Goal: Communication & Community: Answer question/provide support

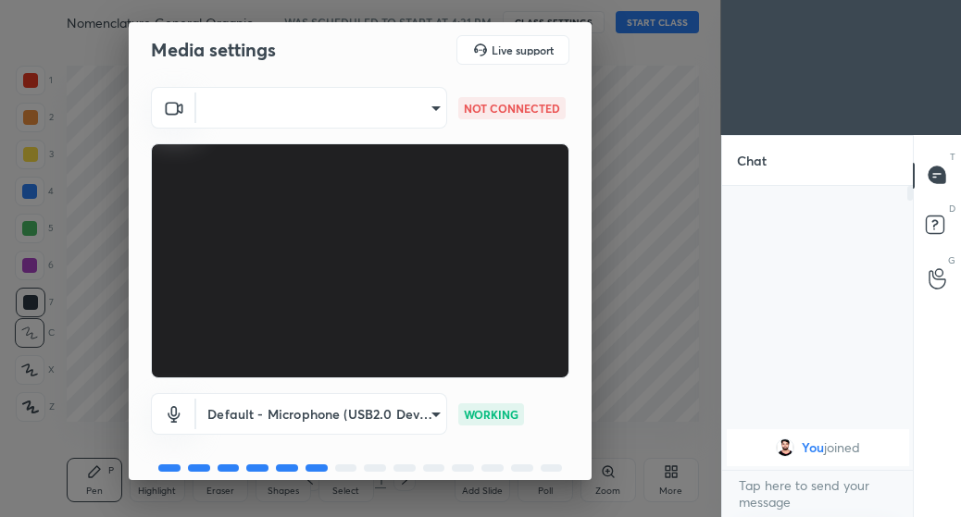
scroll to position [8, 0]
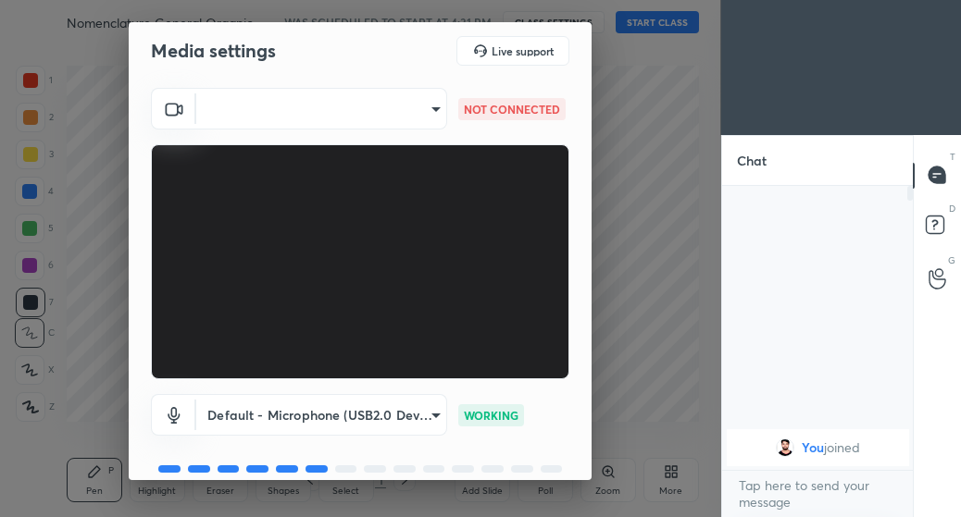
click at [555, 344] on video at bounding box center [360, 261] width 418 height 235
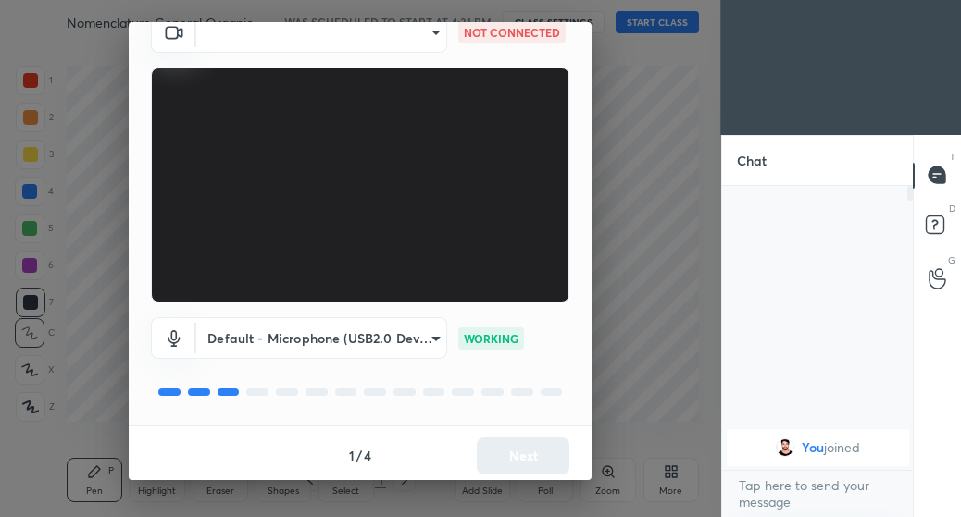
scroll to position [90, 0]
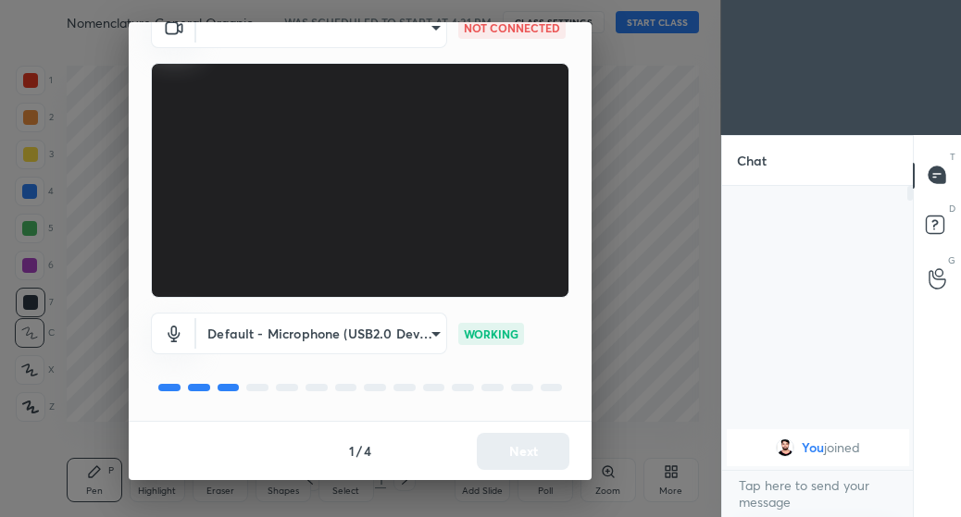
click at [434, 336] on body "1 2 3 4 5 6 7 C X Z C X Z E E Erase all H H Nomenclature General Organic Chemis…" at bounding box center [480, 258] width 961 height 517
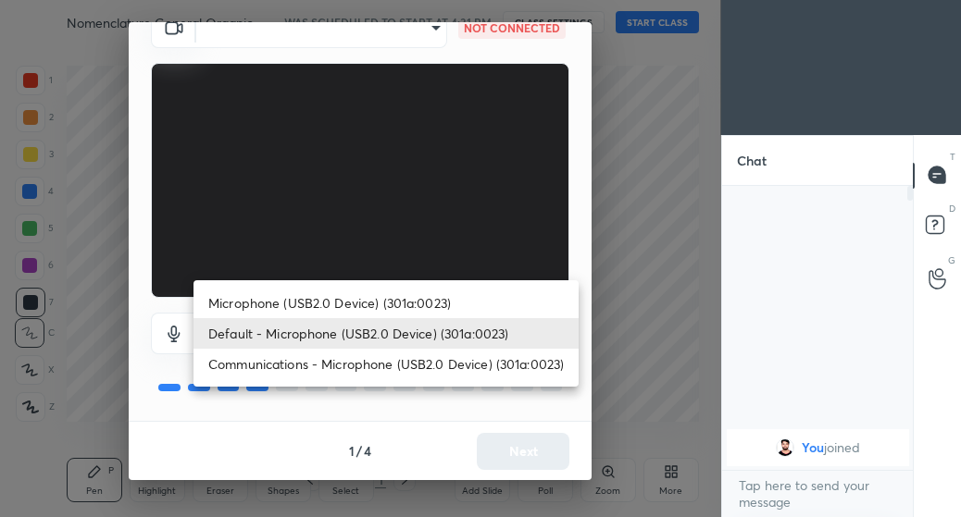
click at [253, 303] on li "Microphone (USB2.0 Device) (301a:0023)" at bounding box center [385, 303] width 385 height 31
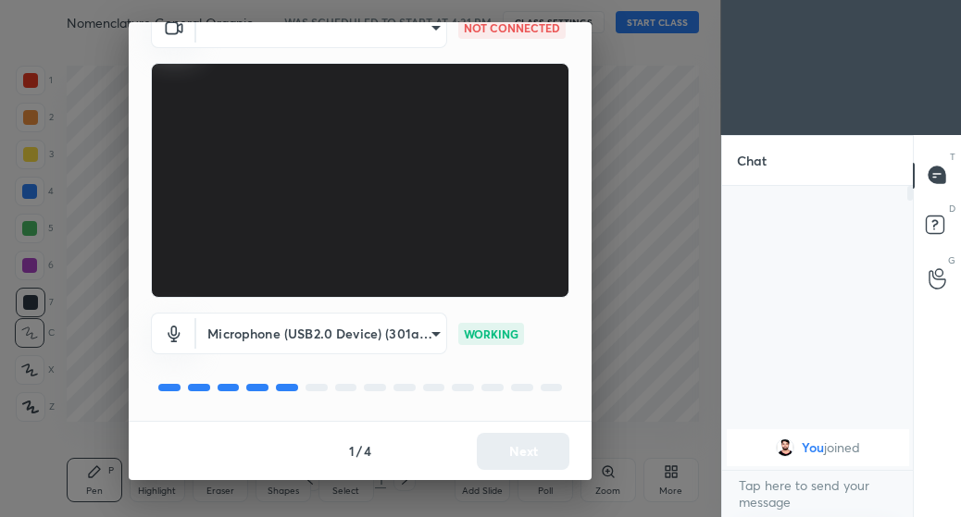
click at [433, 336] on body "1 2 3 4 5 6 7 C X Z C X Z E E Erase all H H Nomenclature General Organic Chemis…" at bounding box center [480, 258] width 961 height 517
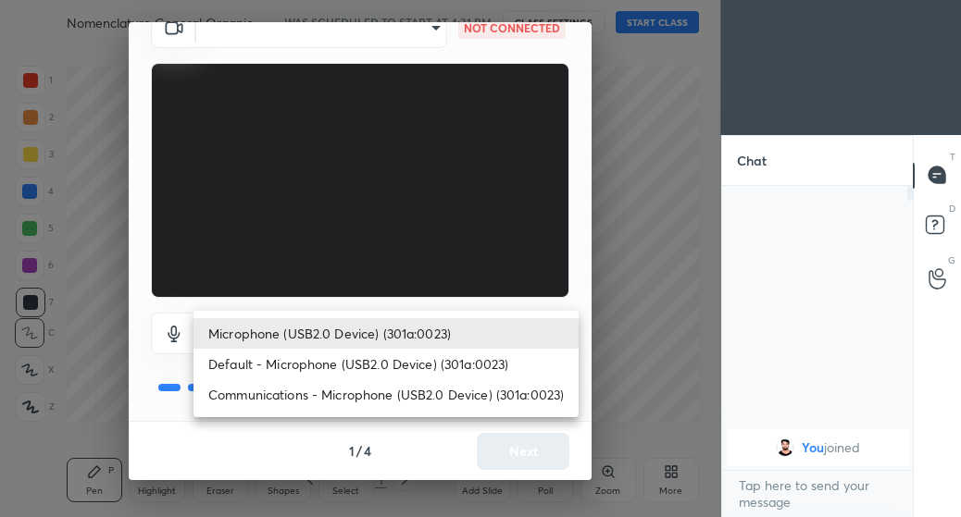
click at [330, 364] on li "Default - Microphone (USB2.0 Device) (301a:0023)" at bounding box center [385, 364] width 385 height 31
type input "default"
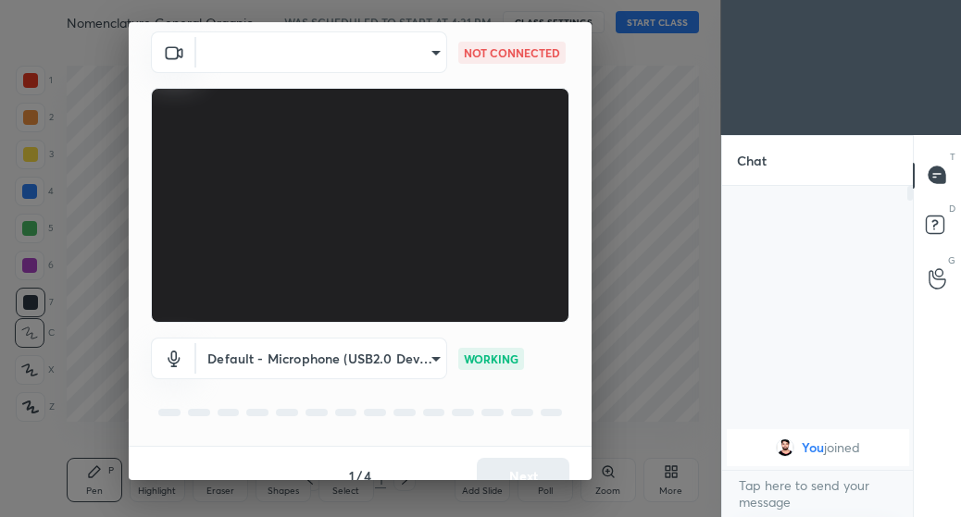
scroll to position [0, 0]
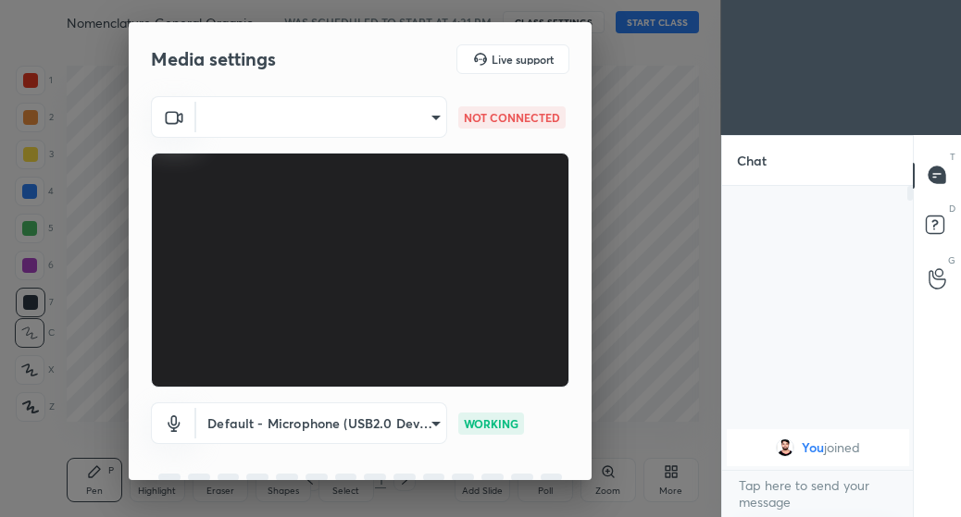
click at [432, 118] on body "1 2 3 4 5 6 7 C X Z C X Z E E Erase all H H Nomenclature General Organic Chemis…" at bounding box center [480, 258] width 961 height 517
click at [601, 202] on div at bounding box center [480, 258] width 961 height 517
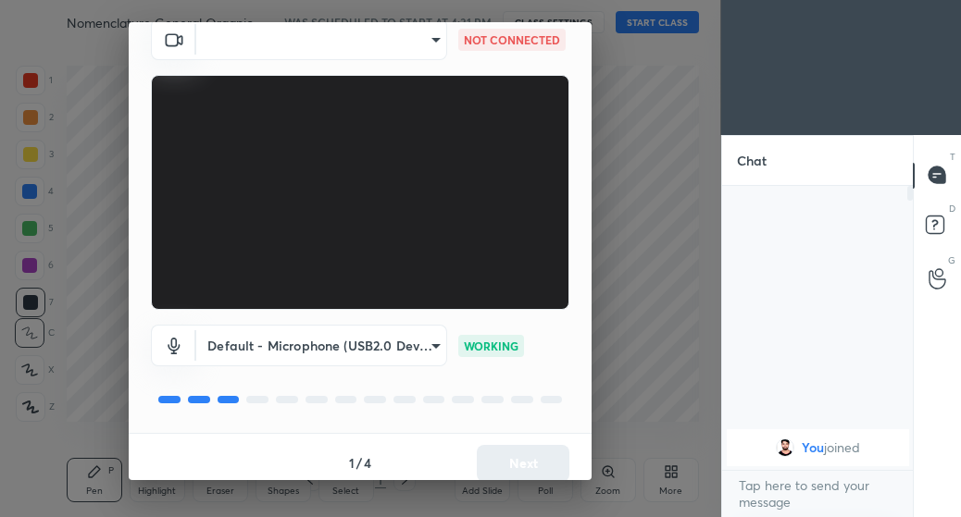
scroll to position [90, 0]
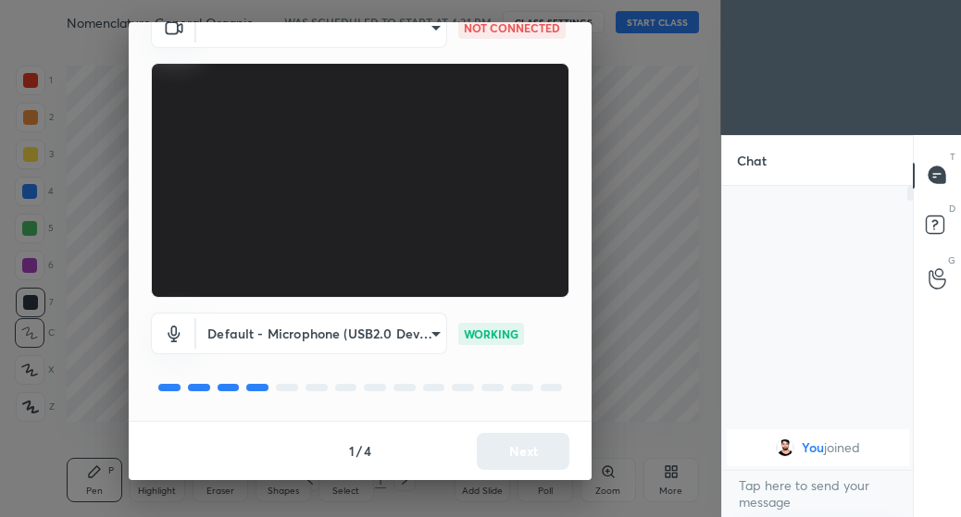
click at [433, 335] on body "1 2 3 4 5 6 7 C X Z C X Z E E Erase all H H Nomenclature General Organic Chemis…" at bounding box center [480, 258] width 961 height 517
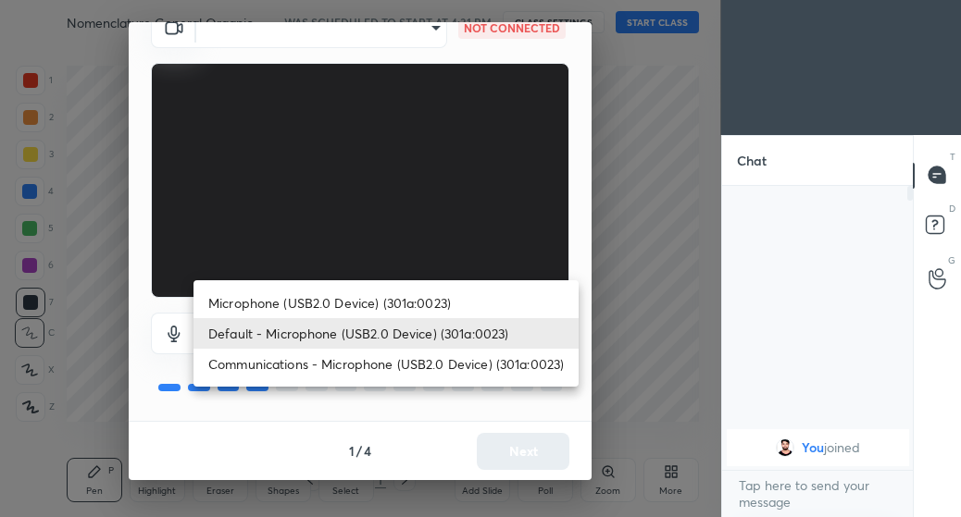
click at [367, 304] on li "Microphone (USB2.0 Device) (301a:0023)" at bounding box center [385, 303] width 385 height 31
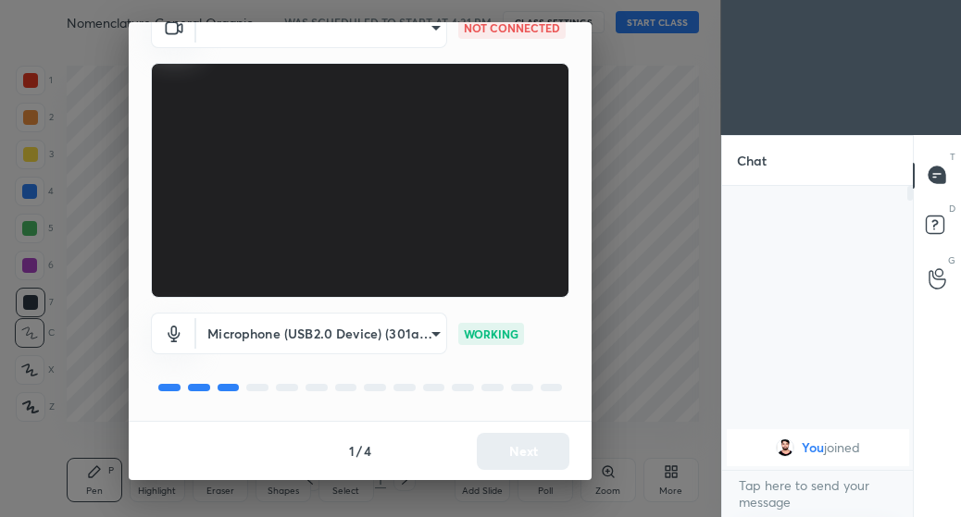
click at [492, 393] on div at bounding box center [360, 388] width 418 height 22
click at [434, 334] on body "1 2 3 4 5 6 7 C X Z C X Z E E Erase all H H Nomenclature General Organic Chemis…" at bounding box center [480, 258] width 961 height 517
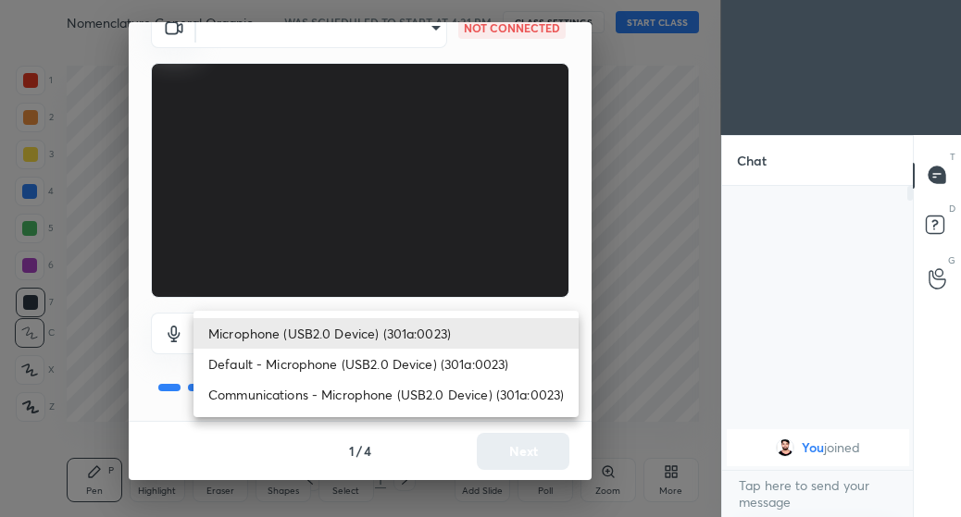
click at [375, 400] on li "Communications - Microphone (USB2.0 Device) (301a:0023)" at bounding box center [385, 395] width 385 height 31
type input "communications"
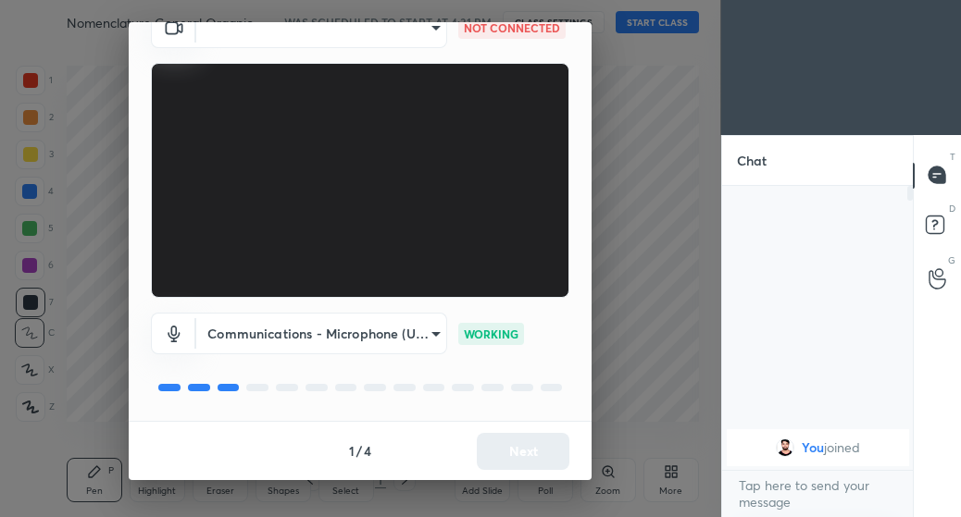
scroll to position [0, 0]
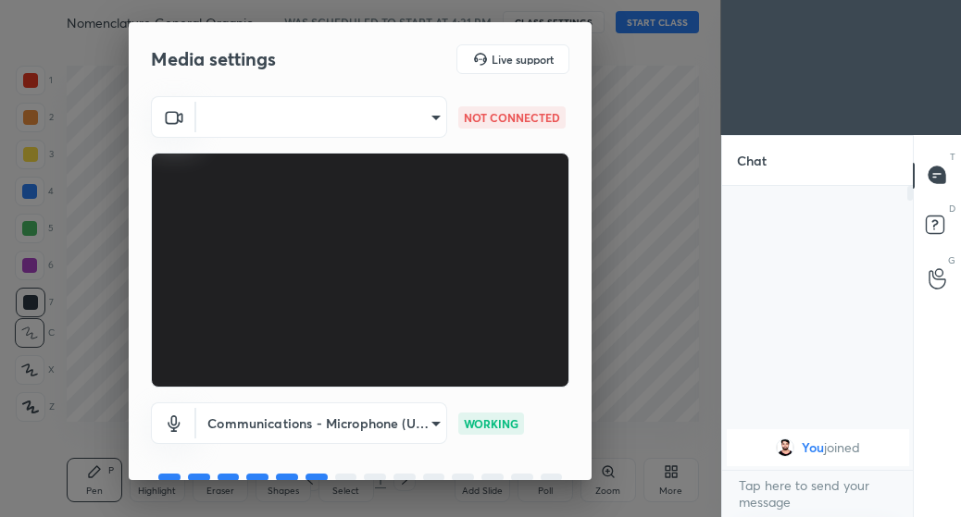
click at [546, 69] on div "Live support" at bounding box center [512, 59] width 113 height 30
click at [636, 347] on div "Media settings Live support ​ NOT CONNECTED Communications - Microphone (USB2.0…" at bounding box center [360, 258] width 721 height 517
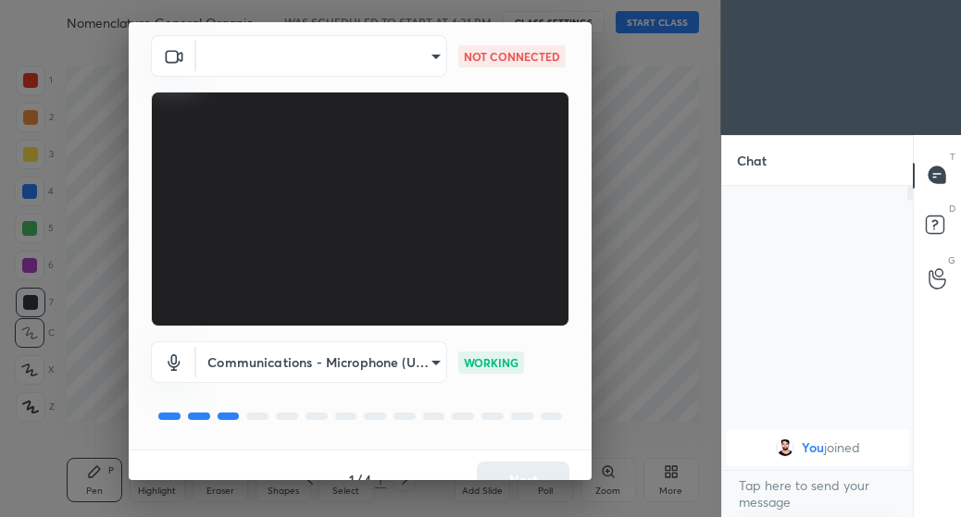
scroll to position [90, 0]
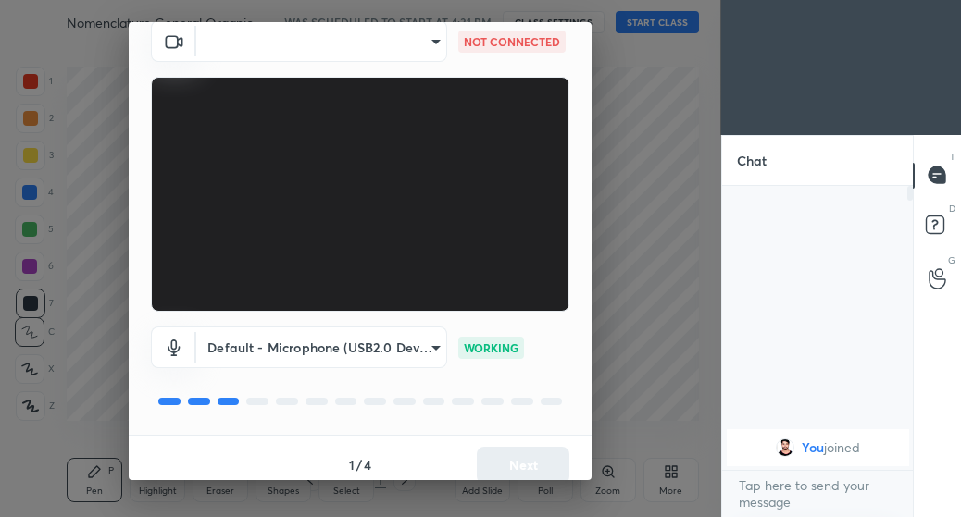
scroll to position [90, 0]
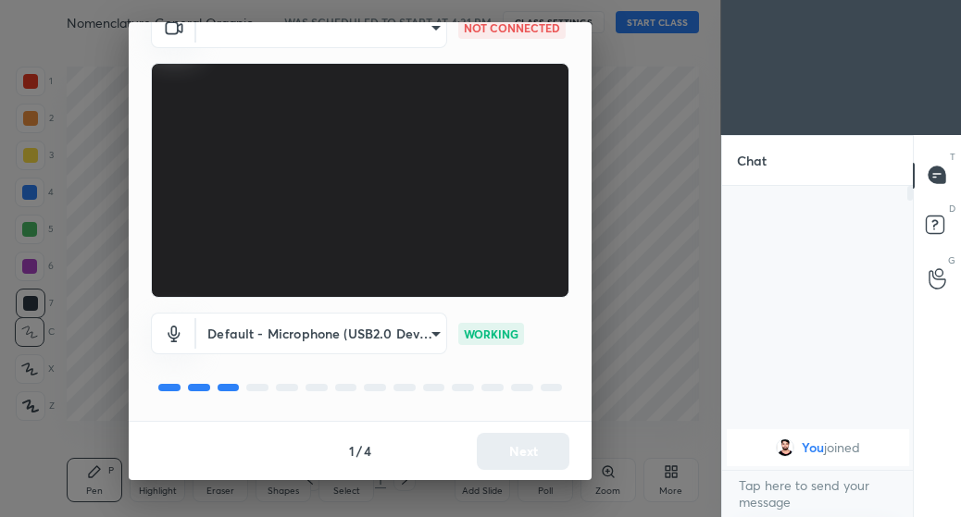
click at [424, 32] on body "1 2 3 4 5 6 7 C X Z C X Z E E Erase all H H Nomenclature General Organic Chemis…" at bounding box center [480, 258] width 961 height 517
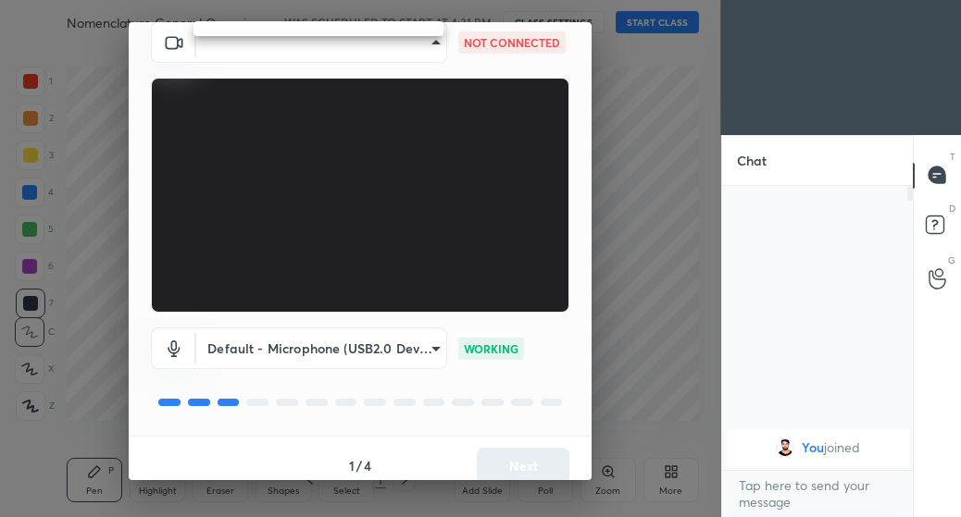
click at [648, 282] on div at bounding box center [480, 258] width 961 height 517
click at [638, 280] on div "Media settings Live support ​ NOT CONNECTED Default - Microphone (USB2.0 Device…" at bounding box center [360, 258] width 721 height 517
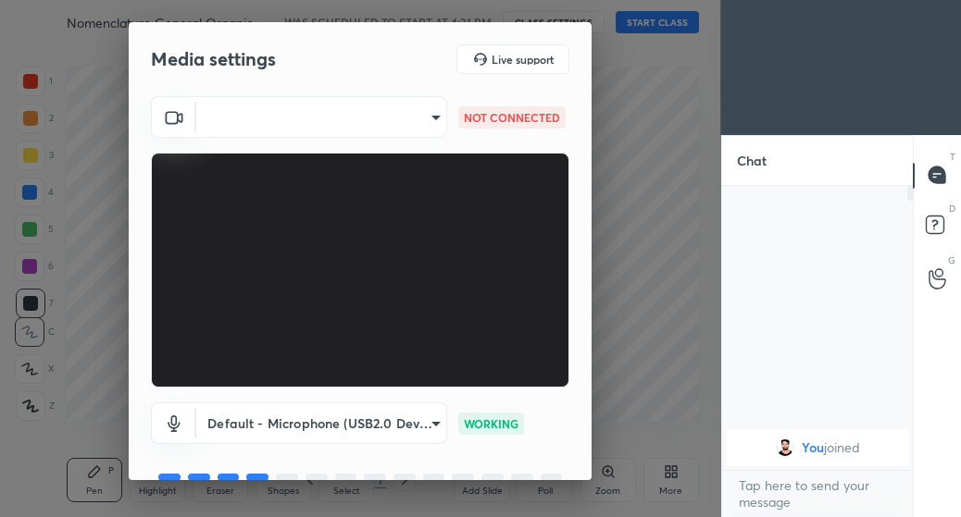
click at [321, 111] on body "1 2 3 4 5 6 7 C X Z C X Z E E Erase all H H Nomenclature General Organic Chemis…" at bounding box center [480, 258] width 961 height 517
click at [402, 118] on div at bounding box center [480, 258] width 961 height 517
click at [405, 119] on div at bounding box center [480, 258] width 961 height 517
click at [413, 119] on body "1 2 3 4 5 6 7 C X Z C X Z E E Erase all H H Nomenclature General Organic Chemis…" at bounding box center [480, 258] width 961 height 517
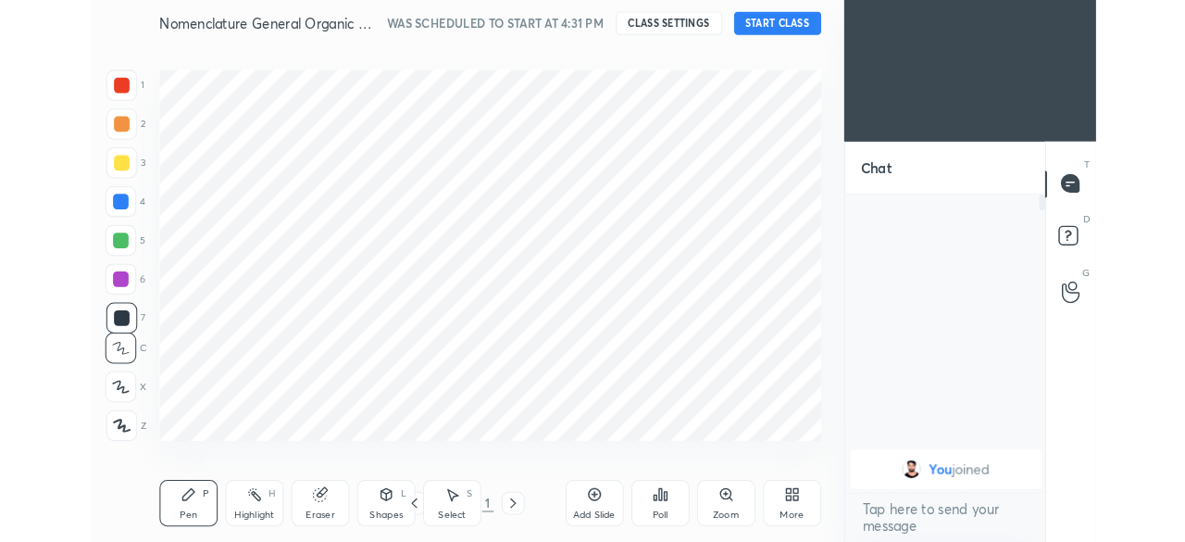
scroll to position [92172, 91924]
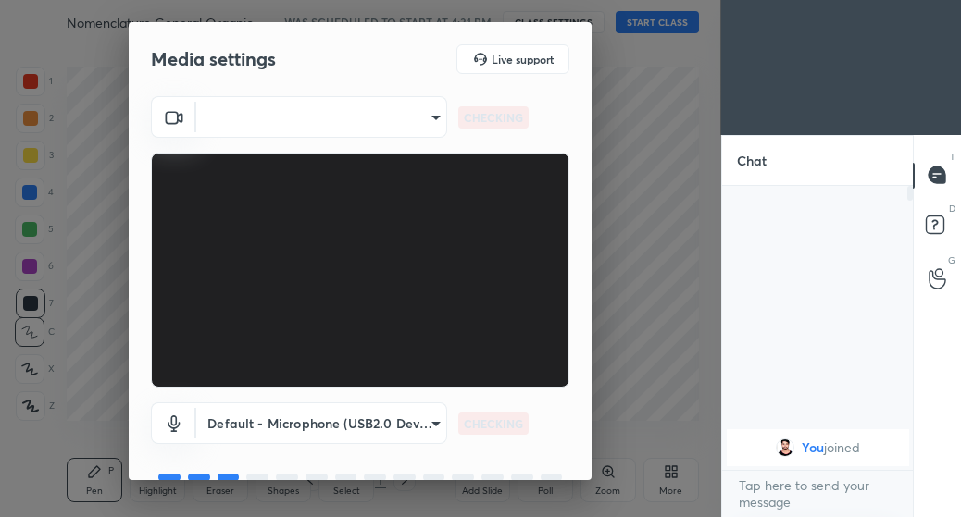
click at [438, 114] on body "1 2 3 4 5 6 7 C X Z C X Z E E Erase all H H Nomenclature General Organic Chemis…" at bounding box center [480, 258] width 961 height 517
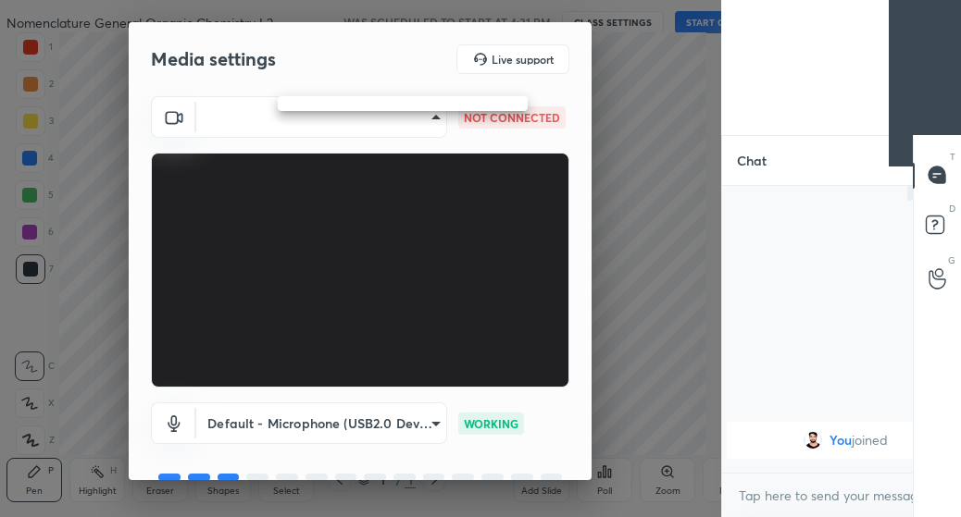
type textarea "x"
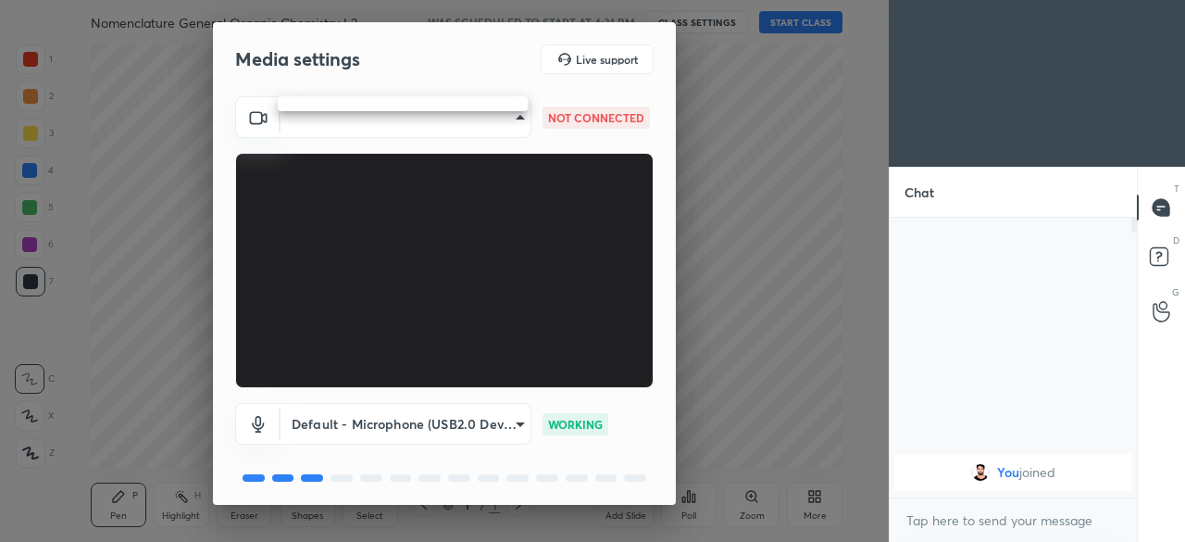
scroll to position [6, 6]
click at [497, 117] on div at bounding box center [592, 271] width 1185 height 542
click at [500, 121] on body "1 2 3 4 5 6 7 C X Z C X Z E E Erase all H H Nomenclature General Organic Chemis…" at bounding box center [592, 271] width 1185 height 542
click at [504, 120] on div at bounding box center [592, 271] width 1185 height 542
click at [511, 117] on body "1 2 3 4 5 6 7 C X Z C X Z E E Erase all H H Nomenclature General Organic Chemis…" at bounding box center [592, 271] width 1185 height 542
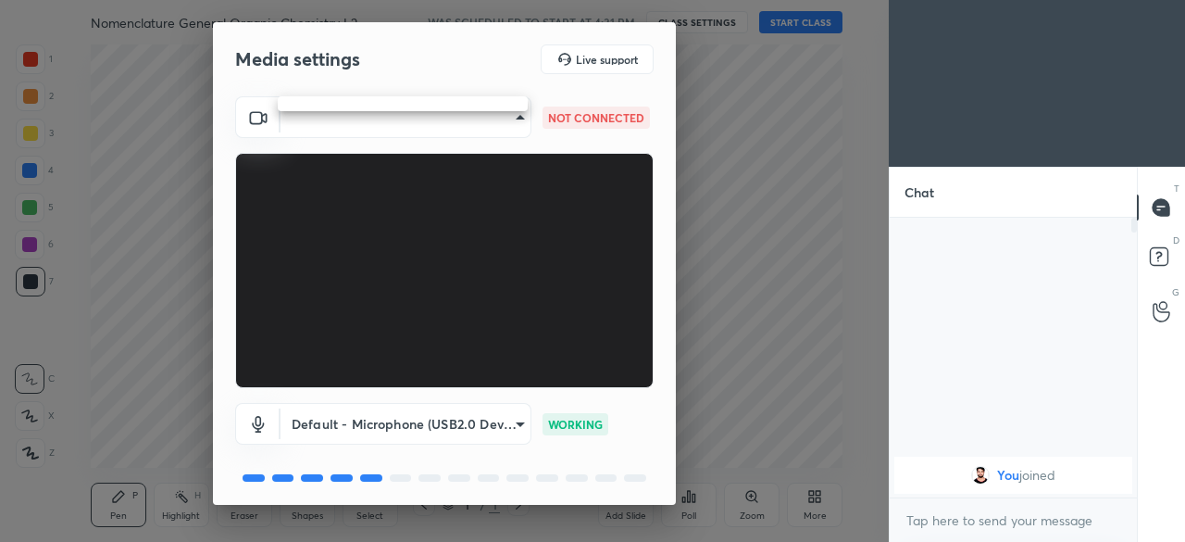
click at [515, 116] on div at bounding box center [592, 271] width 1185 height 542
click at [519, 118] on body "1 2 3 4 5 6 7 C X Z C X Z E E Erase all H H Nomenclature General Organic Chemis…" at bounding box center [592, 271] width 1185 height 542
click at [474, 270] on div at bounding box center [592, 271] width 1185 height 542
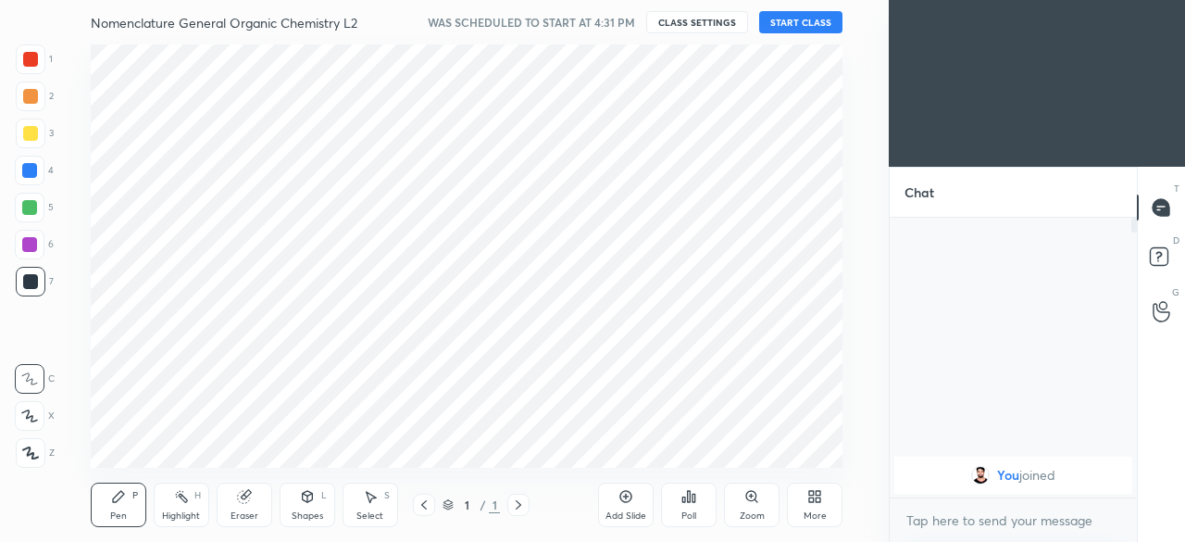
scroll to position [423, 815]
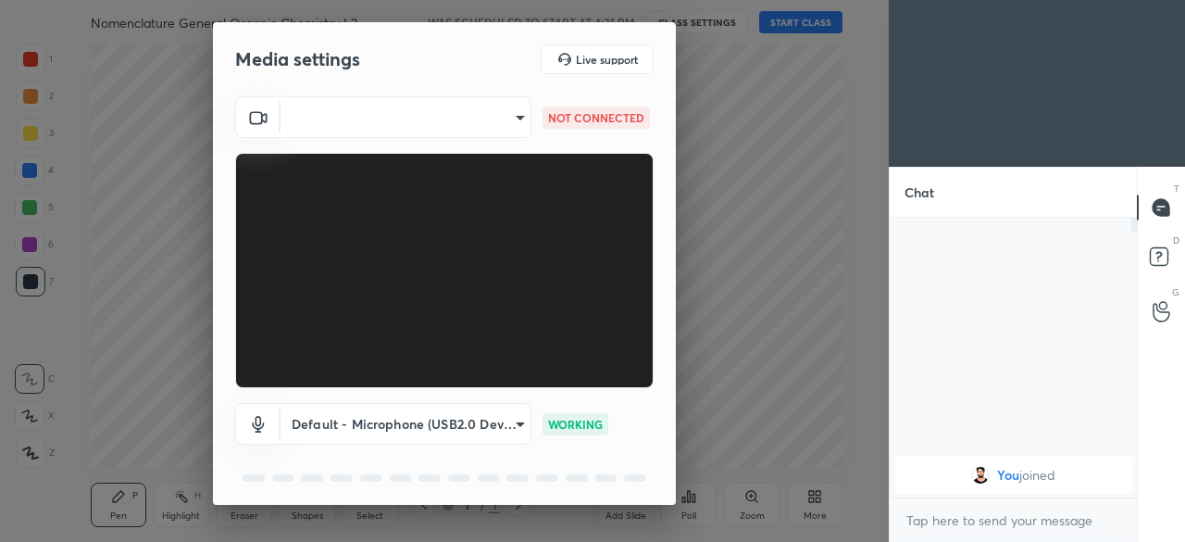
click at [516, 119] on body "1 2 3 4 5 6 7 C X Z C X Z E E Erase all H H Nomenclature General Organic Chemis…" at bounding box center [592, 271] width 1185 height 542
click at [517, 122] on div at bounding box center [592, 271] width 1185 height 542
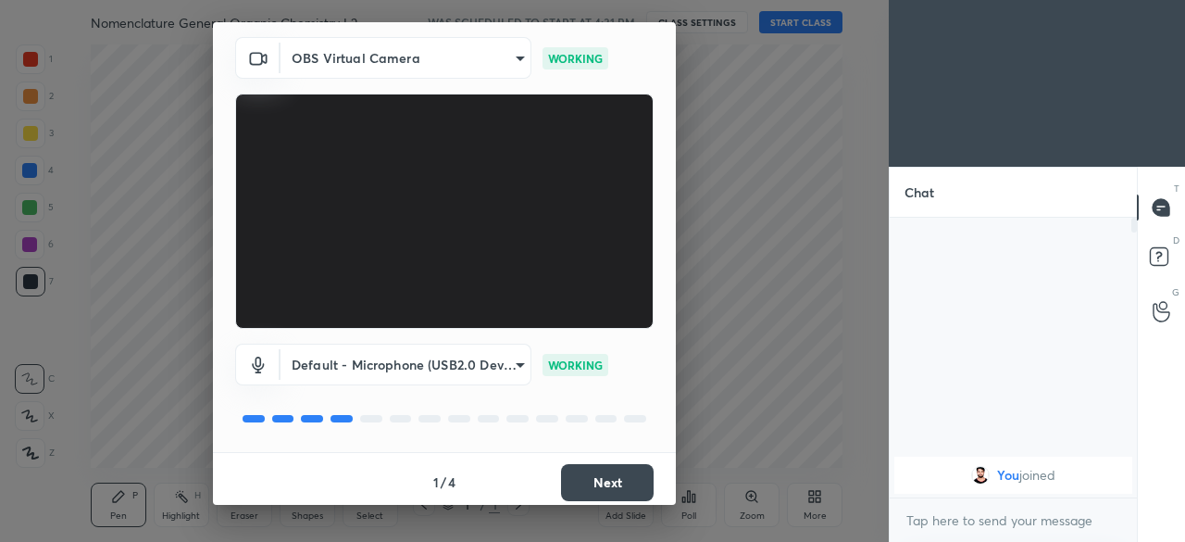
scroll to position [66, 0]
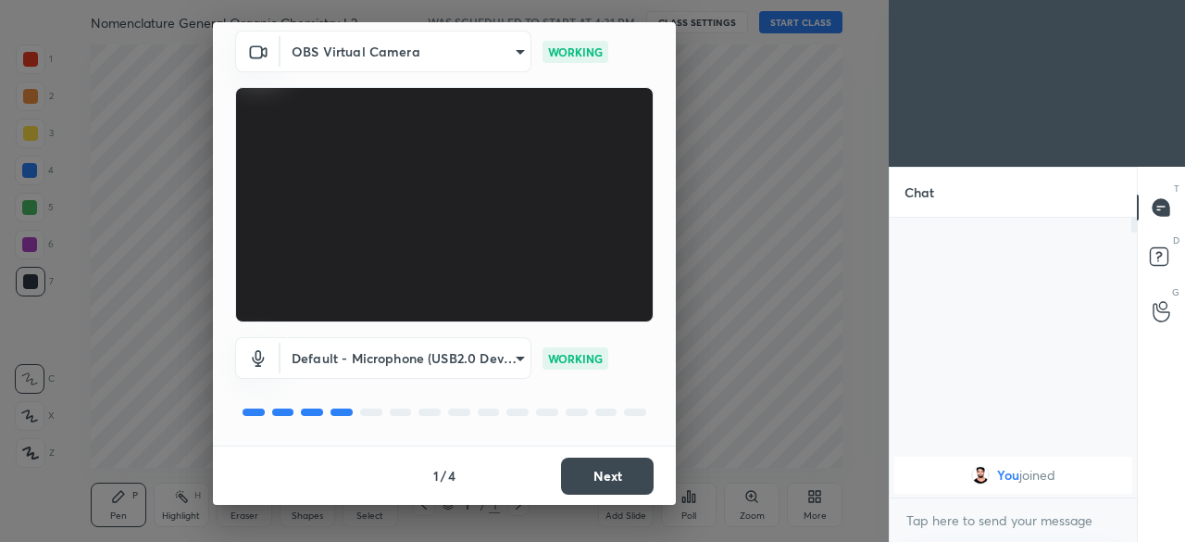
click at [585, 475] on button "Next" at bounding box center [607, 475] width 93 height 37
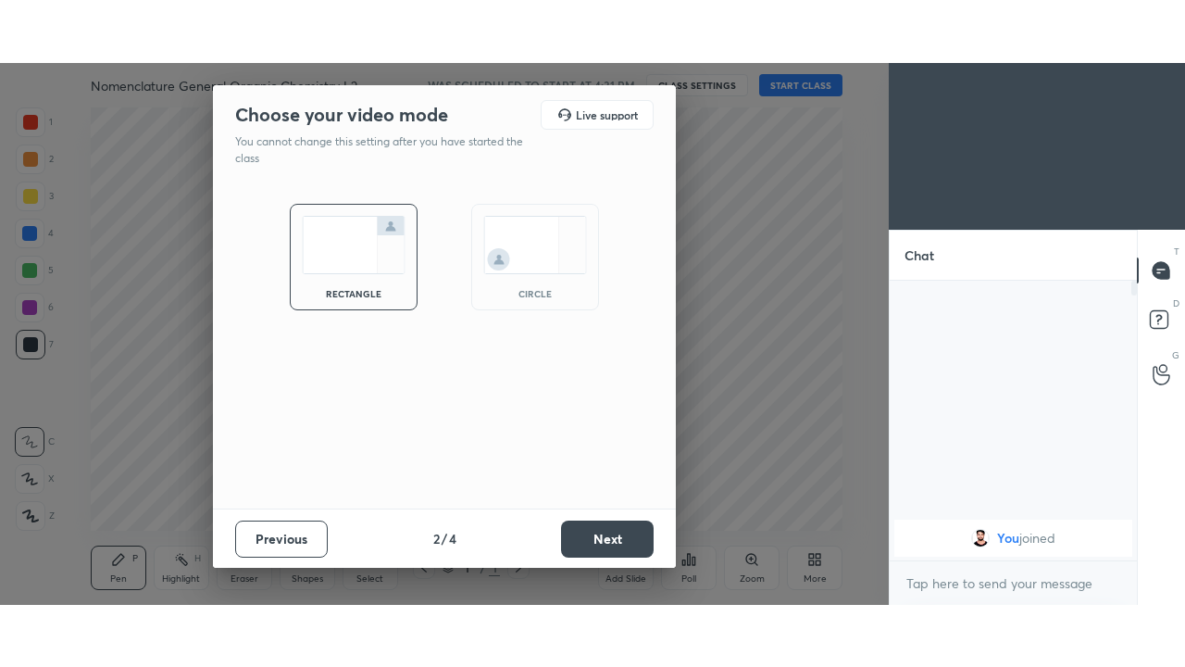
scroll to position [0, 0]
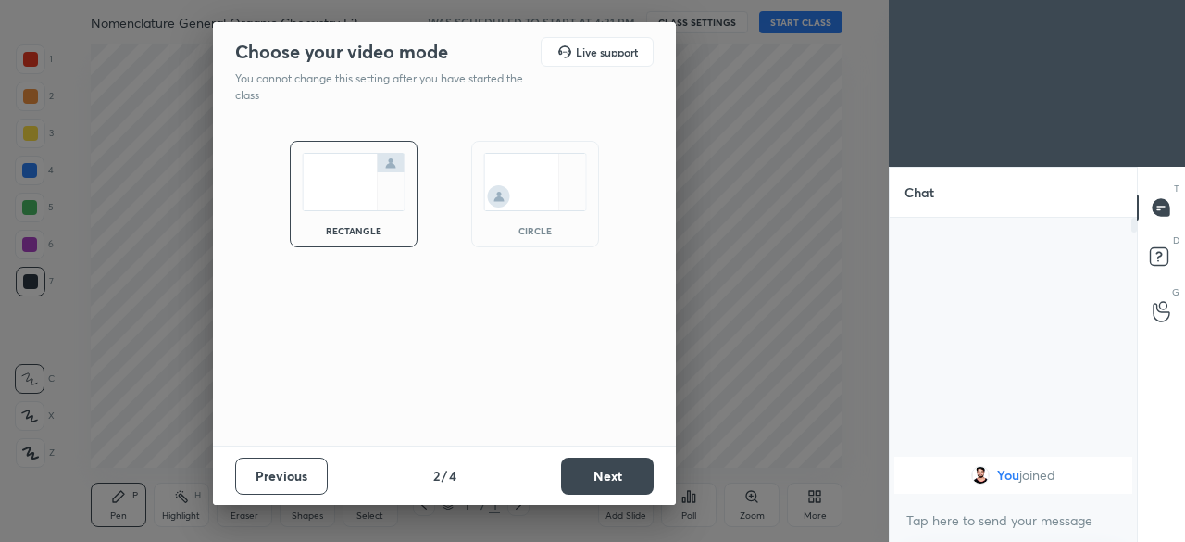
click at [604, 469] on button "Next" at bounding box center [607, 475] width 93 height 37
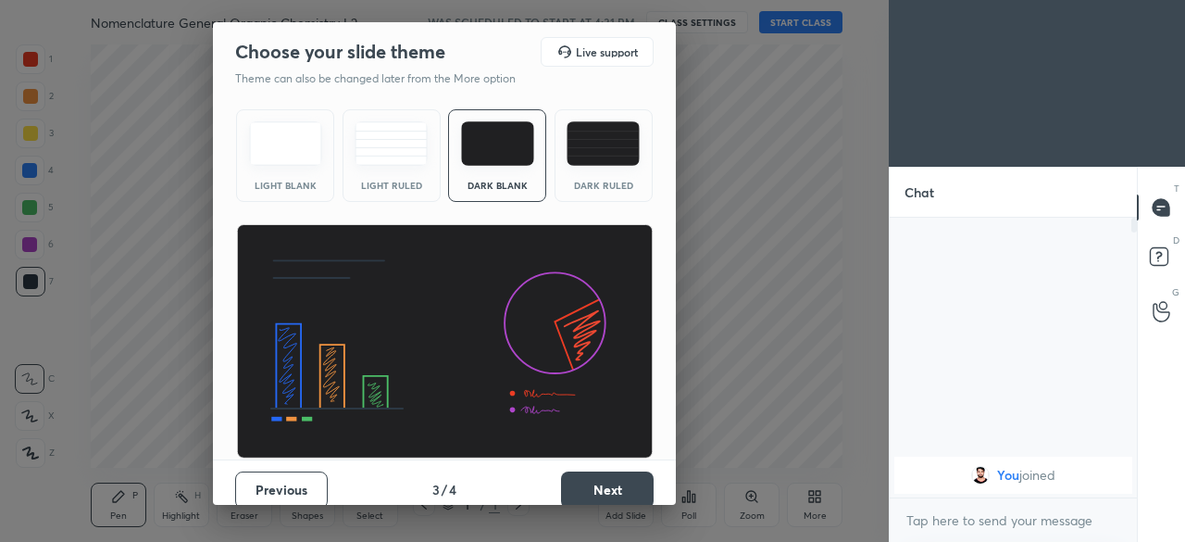
click at [604, 480] on button "Next" at bounding box center [607, 489] width 93 height 37
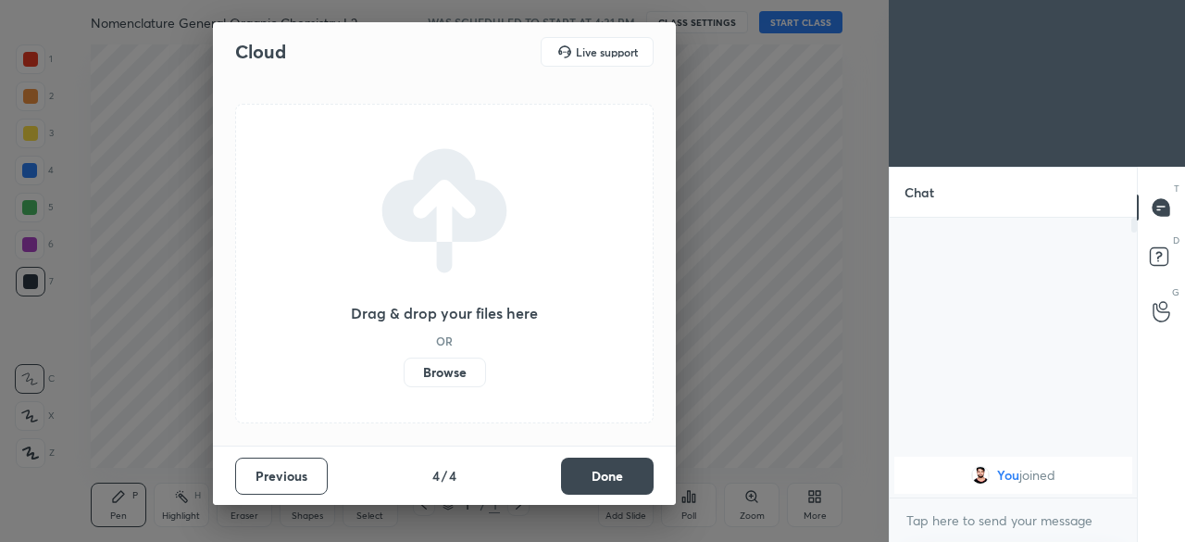
click at [604, 481] on button "Done" at bounding box center [607, 475] width 93 height 37
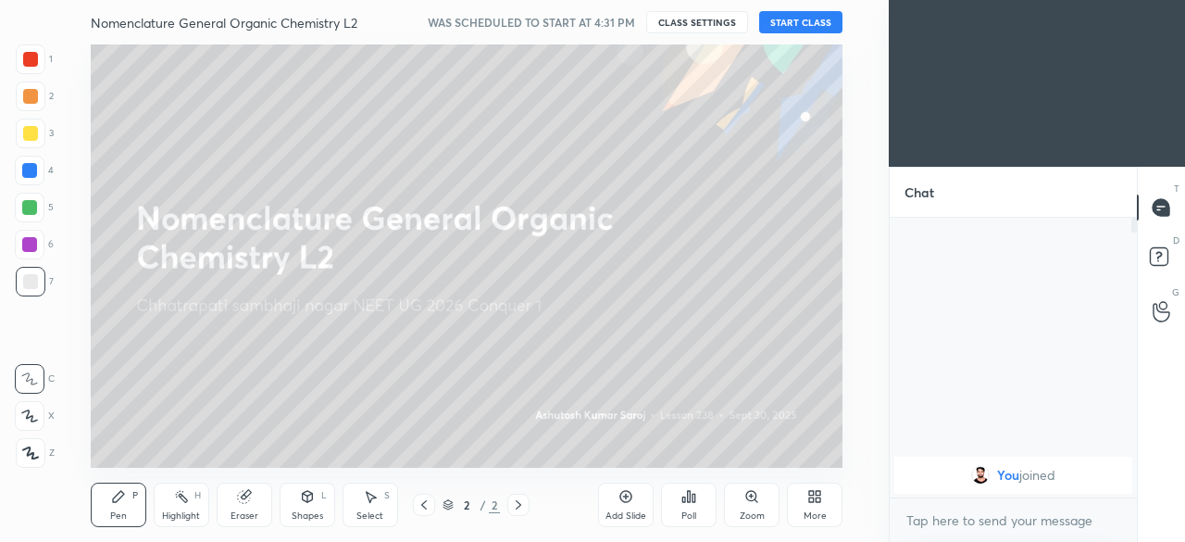
click at [822, 507] on div "More" at bounding box center [815, 504] width 56 height 44
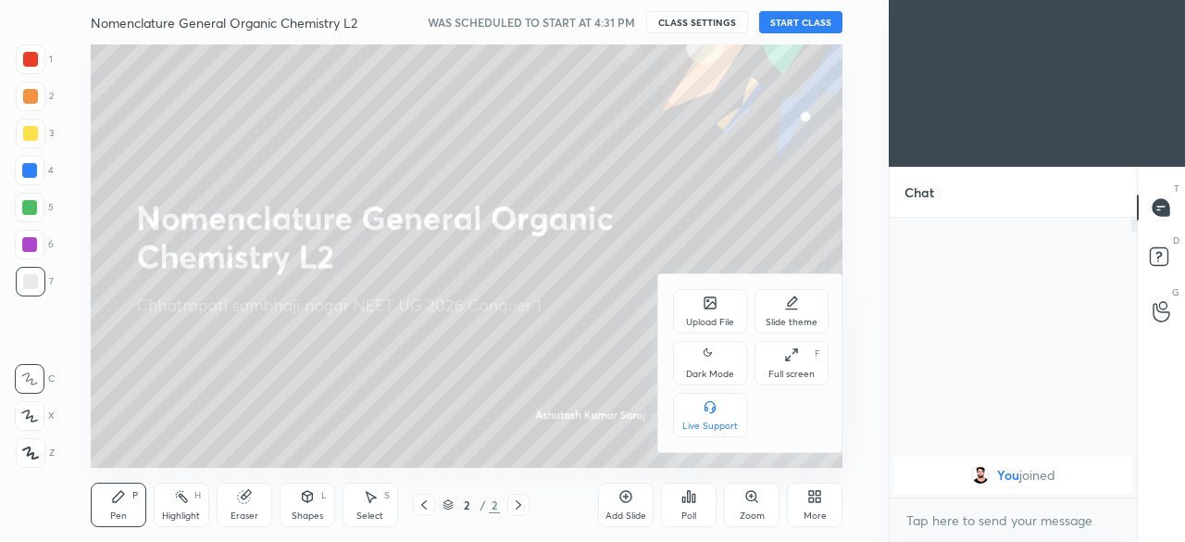
click at [715, 306] on icon at bounding box center [709, 302] width 11 height 11
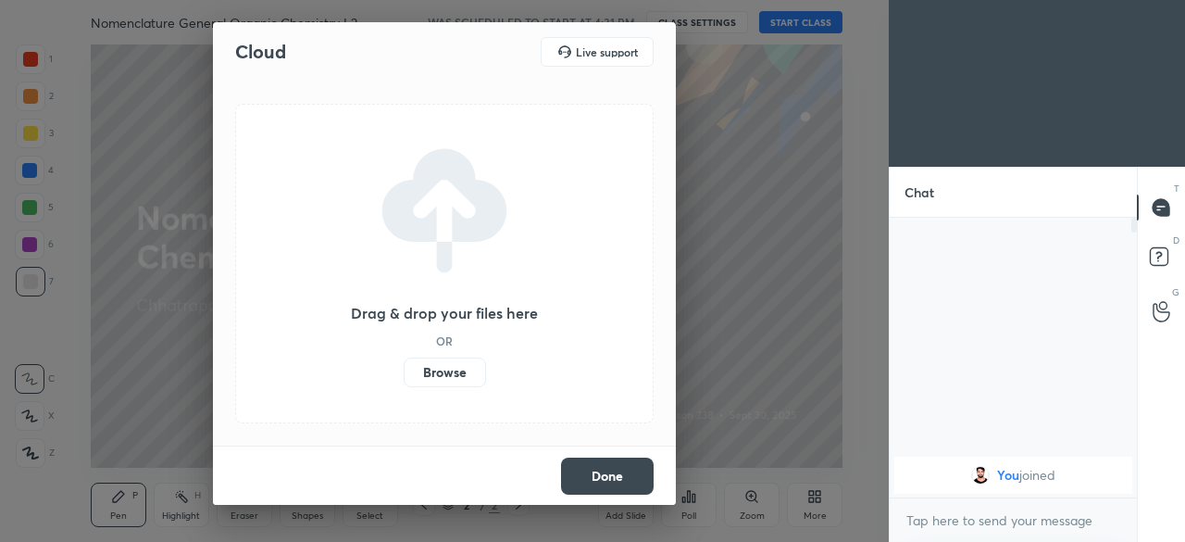
click at [448, 369] on label "Browse" at bounding box center [445, 372] width 82 height 30
click at [404, 369] on input "Browse" at bounding box center [404, 372] width 0 height 30
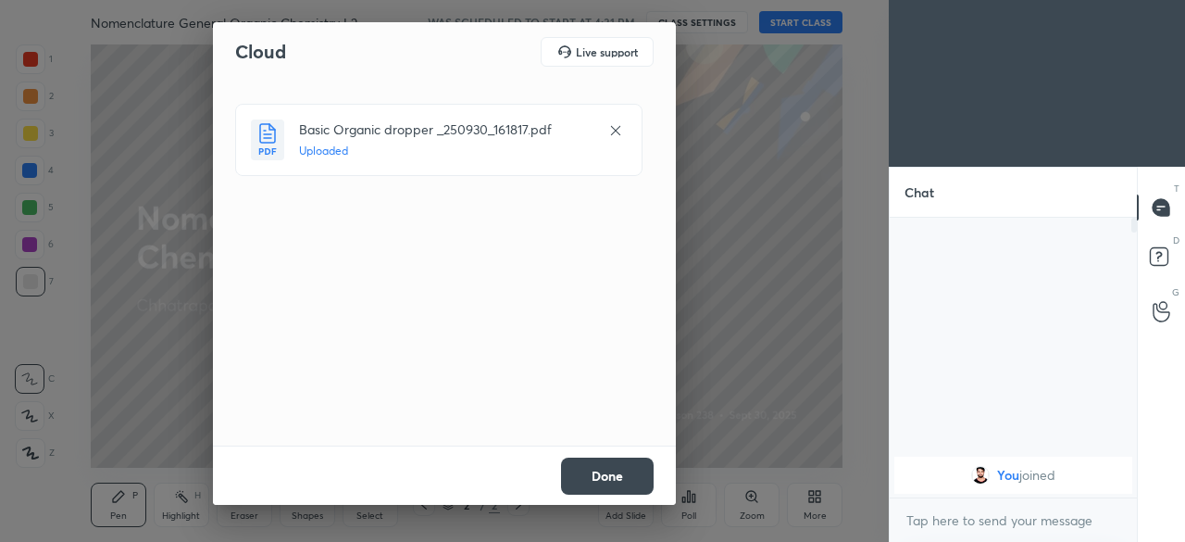
click at [612, 476] on button "Done" at bounding box center [607, 475] width 93 height 37
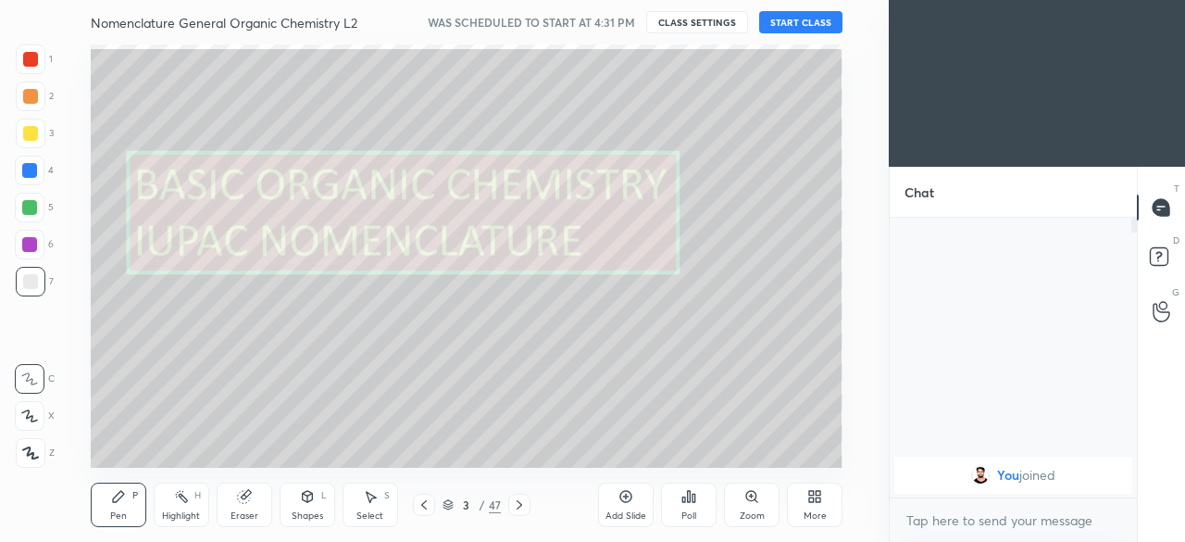
click at [796, 27] on button "START CLASS" at bounding box center [800, 22] width 83 height 22
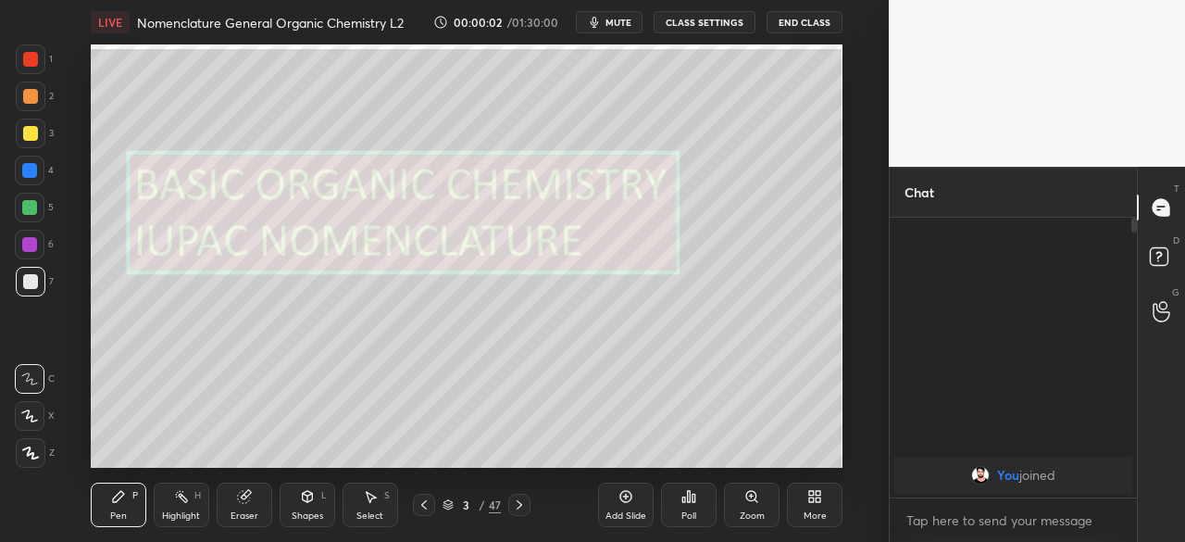
click at [813, 497] on icon at bounding box center [811, 499] width 5 height 5
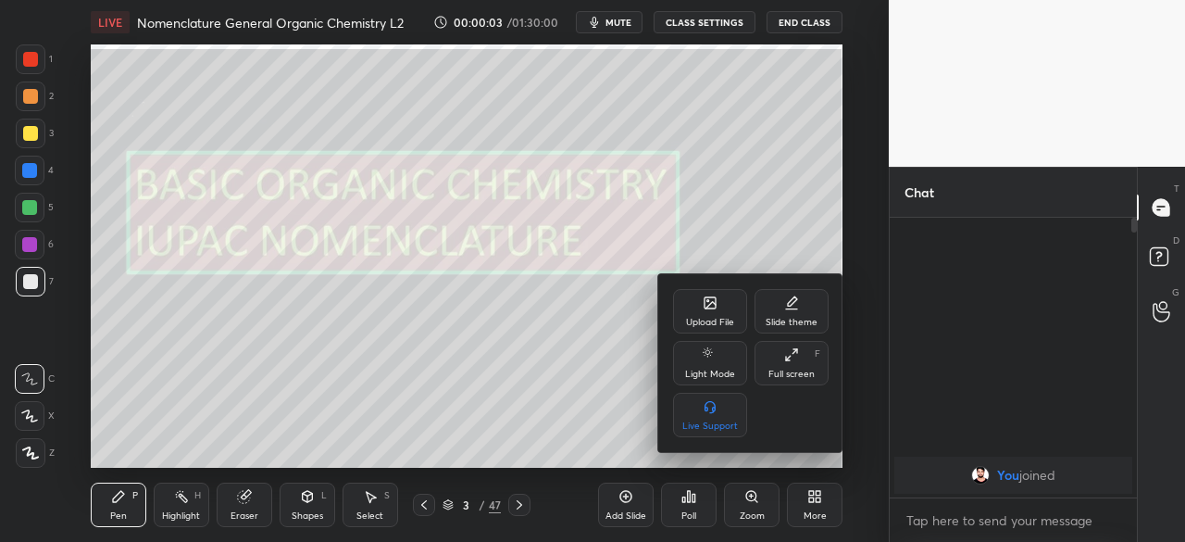
click at [785, 366] on div "Full screen F" at bounding box center [791, 363] width 74 height 44
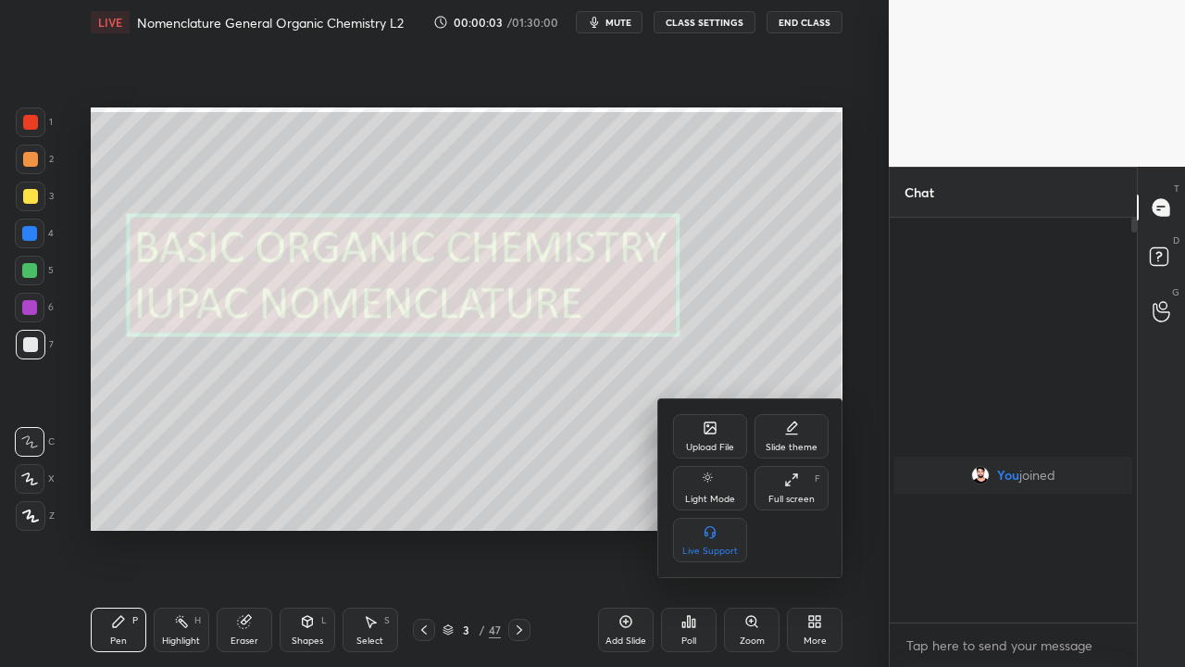
scroll to position [244, 242]
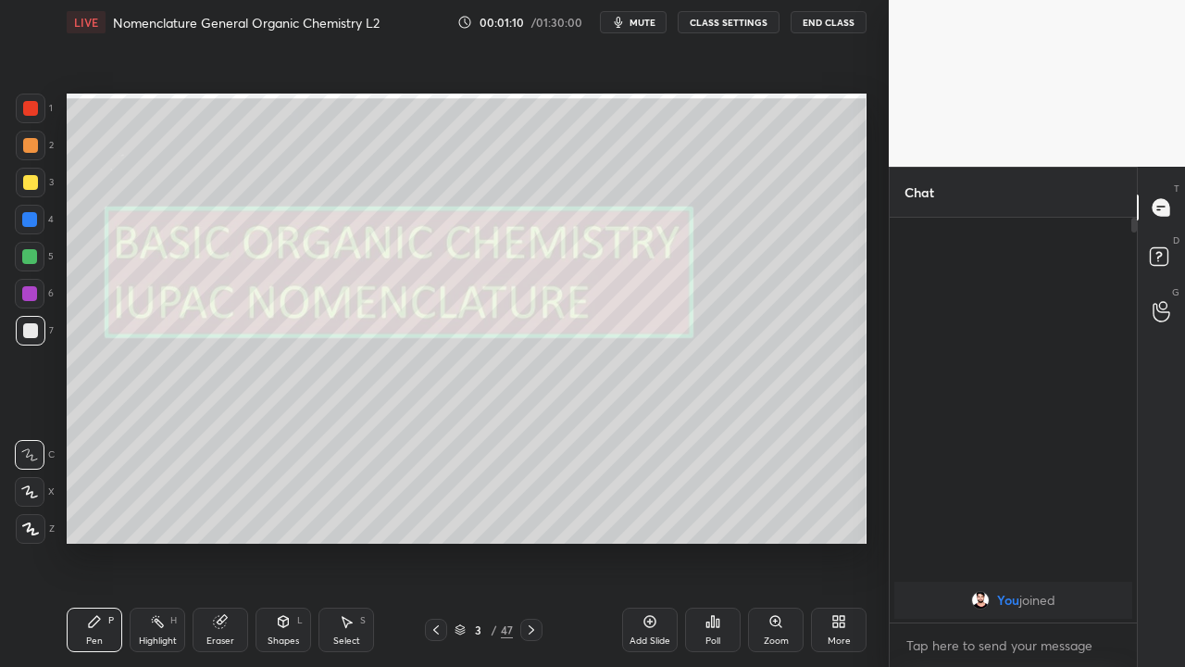
click at [530, 541] on icon at bounding box center [531, 629] width 15 height 15
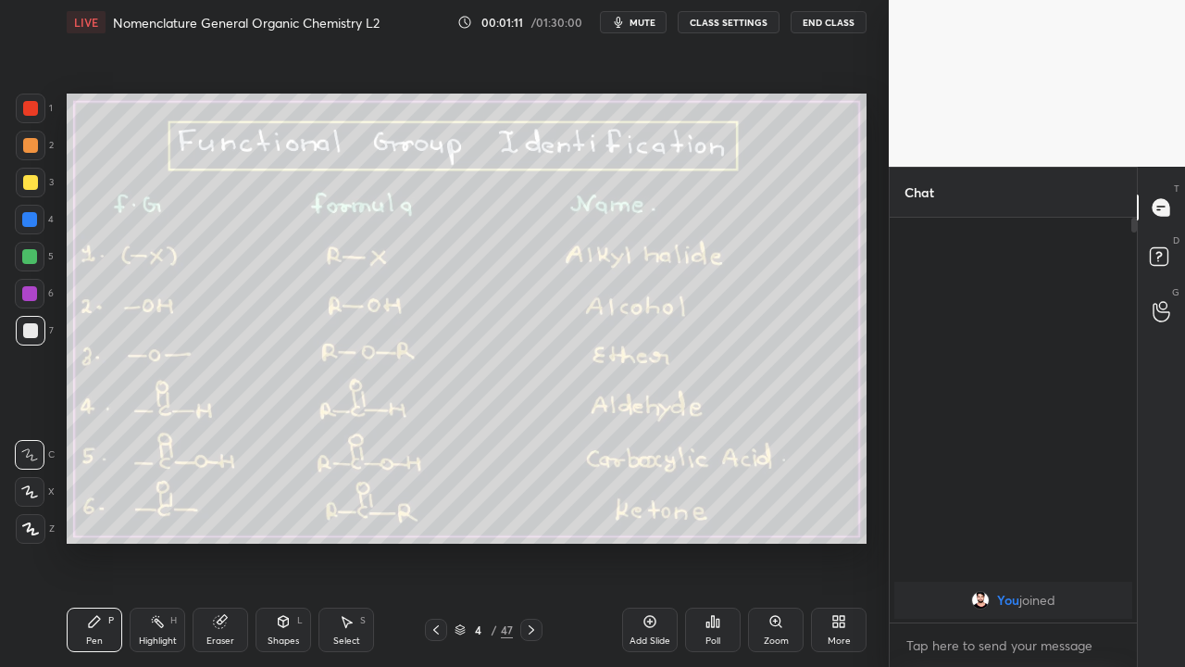
click at [436, 541] on icon at bounding box center [436, 629] width 15 height 15
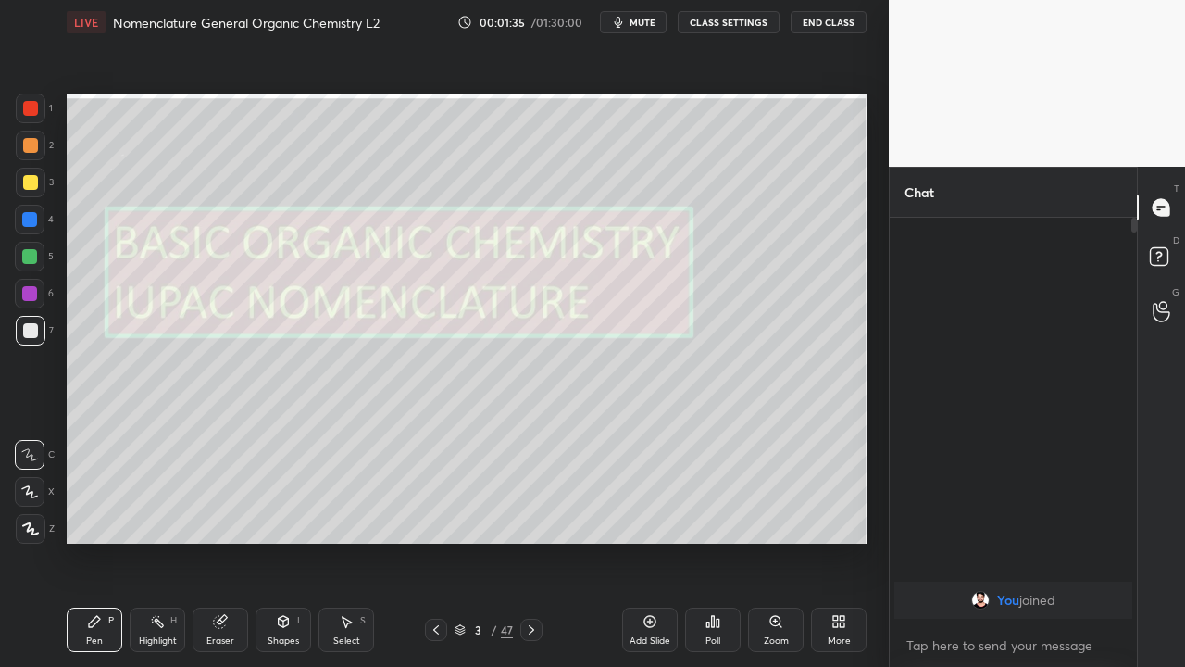
click at [530, 541] on icon at bounding box center [531, 629] width 15 height 15
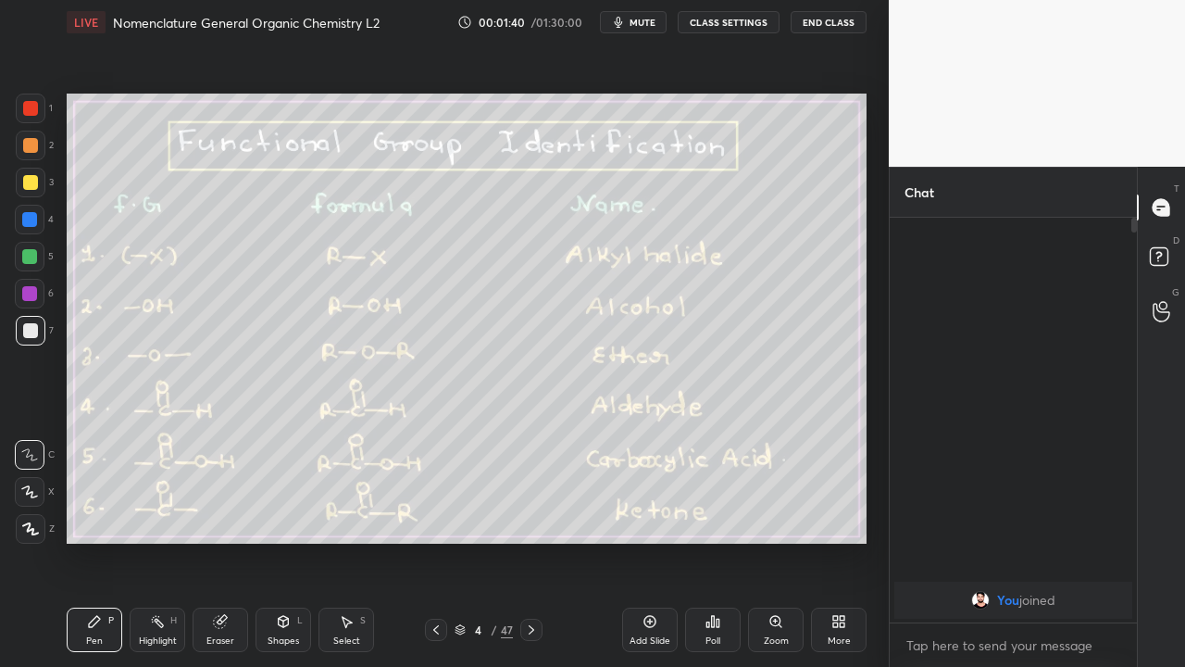
click at [32, 340] on div at bounding box center [31, 331] width 30 height 30
click at [650, 541] on icon at bounding box center [649, 621] width 15 height 15
click at [34, 258] on div at bounding box center [29, 256] width 15 height 15
click at [30, 186] on div at bounding box center [30, 182] width 15 height 15
click at [36, 154] on div at bounding box center [31, 146] width 30 height 30
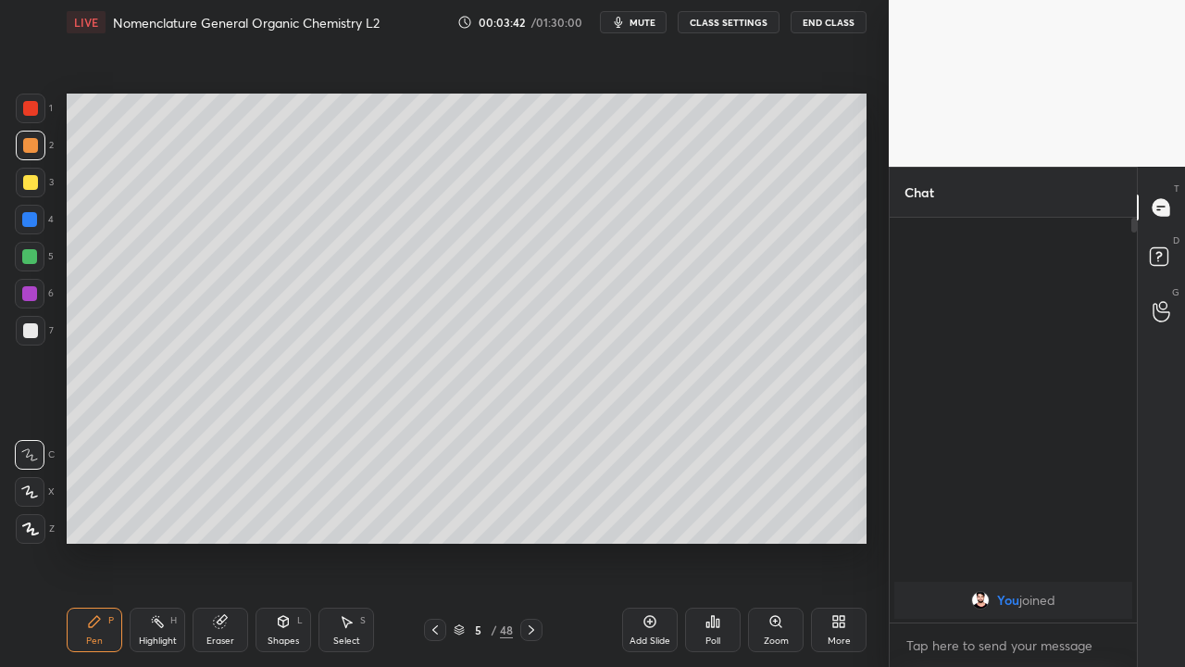
click at [434, 541] on icon at bounding box center [435, 629] width 15 height 15
click at [530, 541] on icon at bounding box center [531, 629] width 15 height 15
click at [646, 541] on icon at bounding box center [649, 621] width 15 height 15
click at [34, 325] on div at bounding box center [30, 330] width 15 height 15
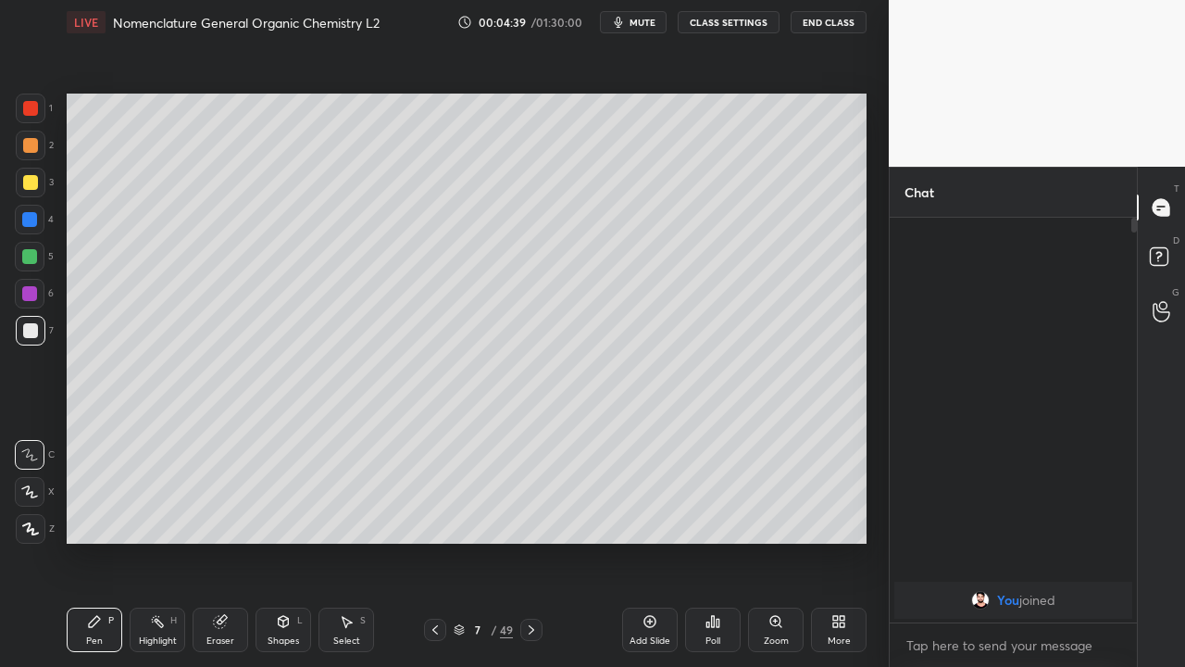
click at [27, 293] on div at bounding box center [29, 293] width 15 height 15
click at [35, 226] on div at bounding box center [29, 219] width 15 height 15
click at [36, 327] on div at bounding box center [30, 330] width 15 height 15
click at [31, 148] on div at bounding box center [30, 145] width 15 height 15
click at [434, 541] on icon at bounding box center [435, 629] width 6 height 9
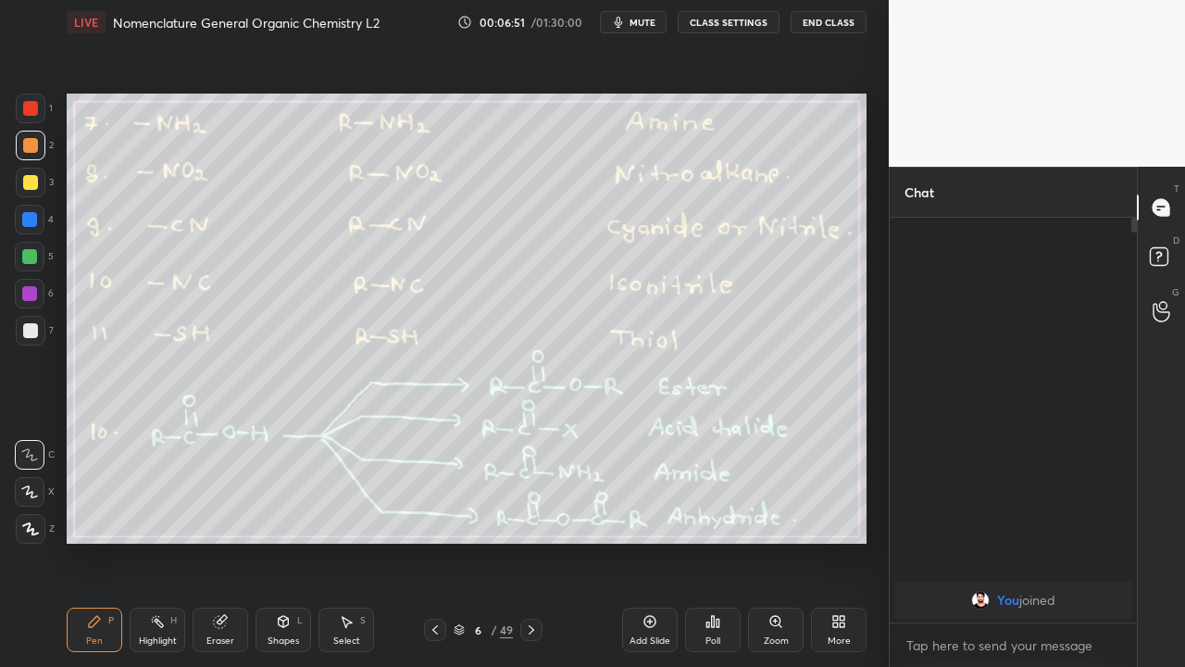
click at [530, 541] on icon at bounding box center [532, 629] width 6 height 9
click at [530, 541] on icon at bounding box center [531, 629] width 15 height 15
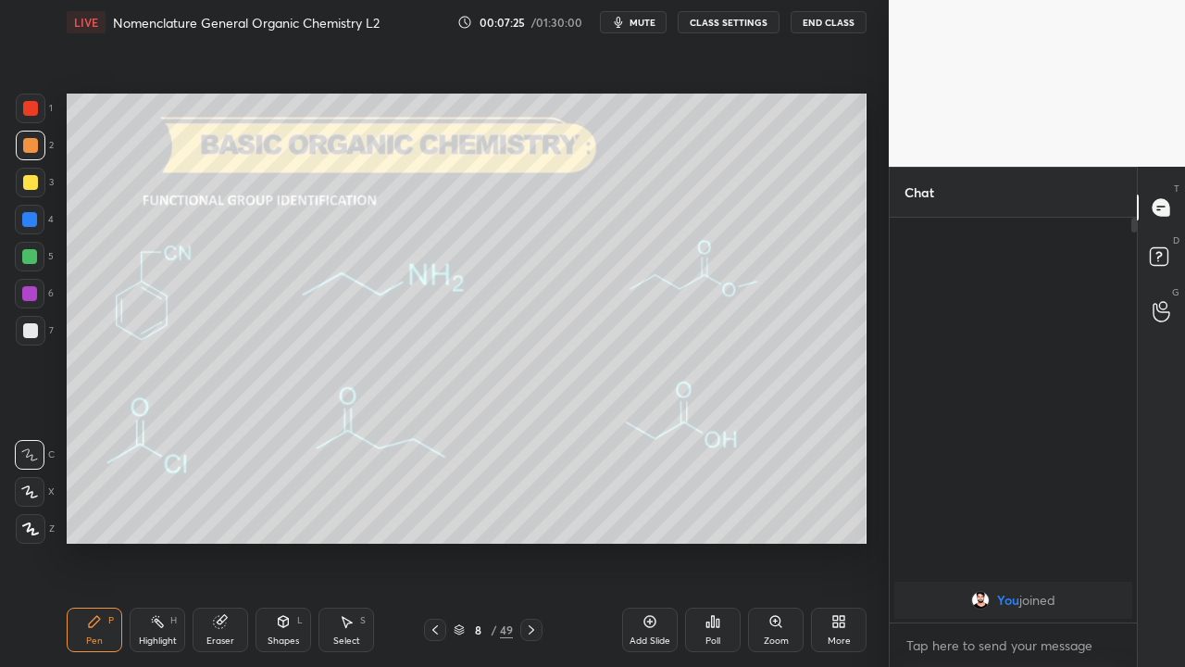
click at [438, 541] on icon at bounding box center [435, 629] width 15 height 15
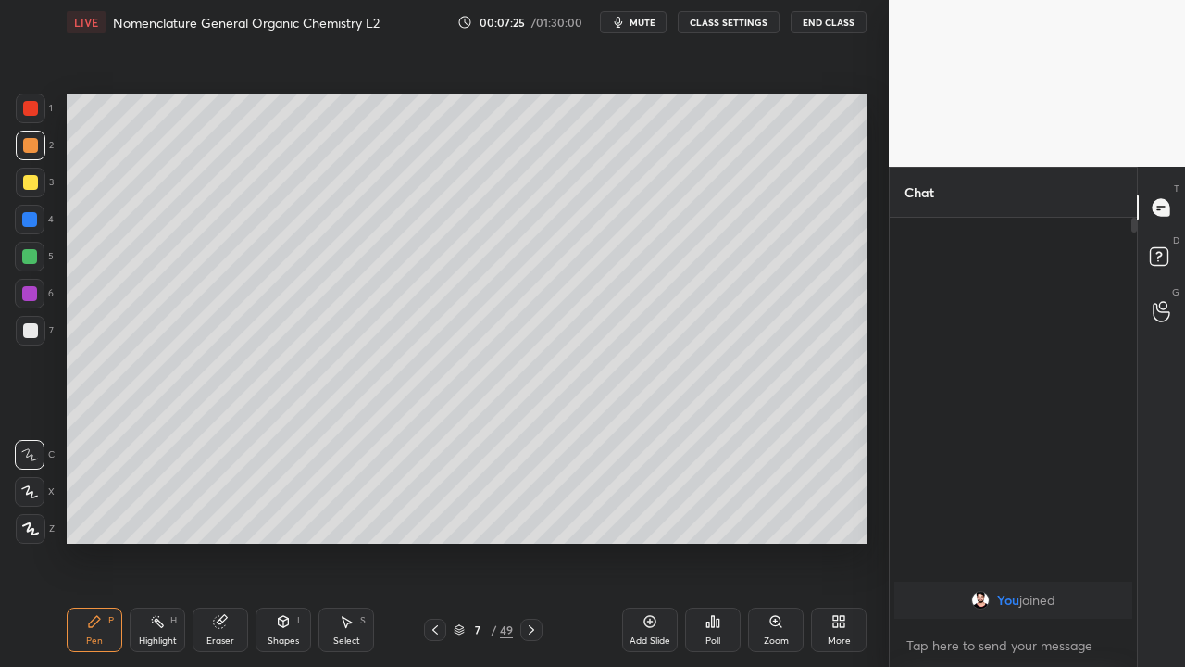
click at [435, 541] on icon at bounding box center [435, 629] width 15 height 15
click at [530, 541] on icon at bounding box center [531, 629] width 15 height 15
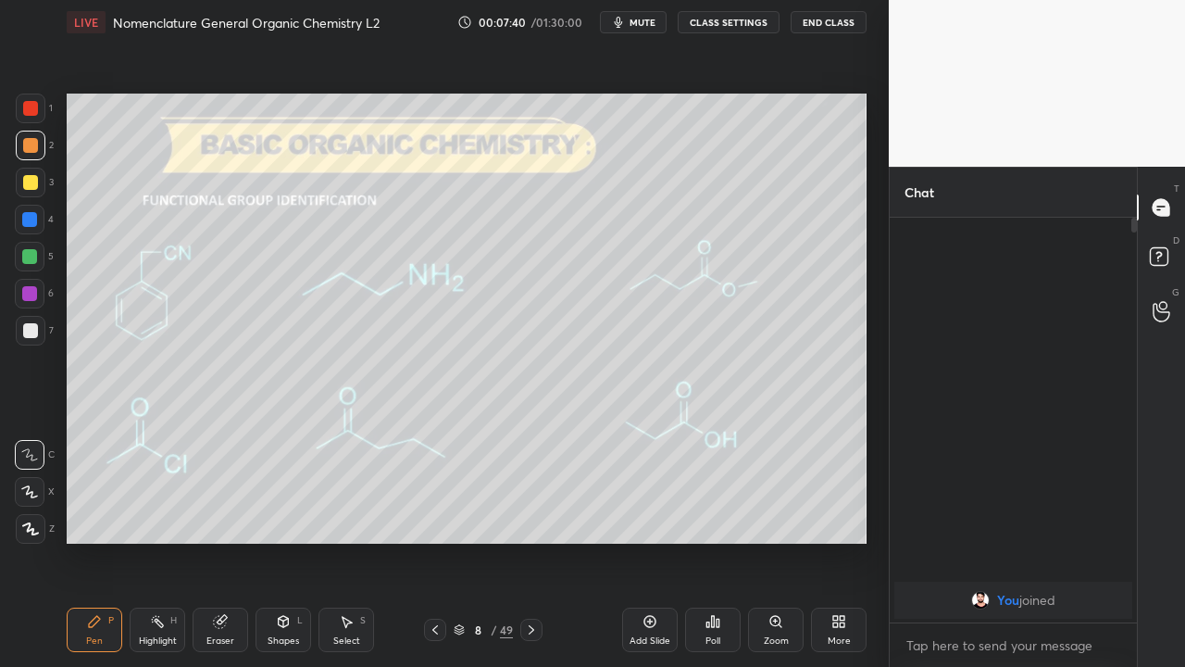
click at [435, 541] on icon at bounding box center [435, 629] width 15 height 15
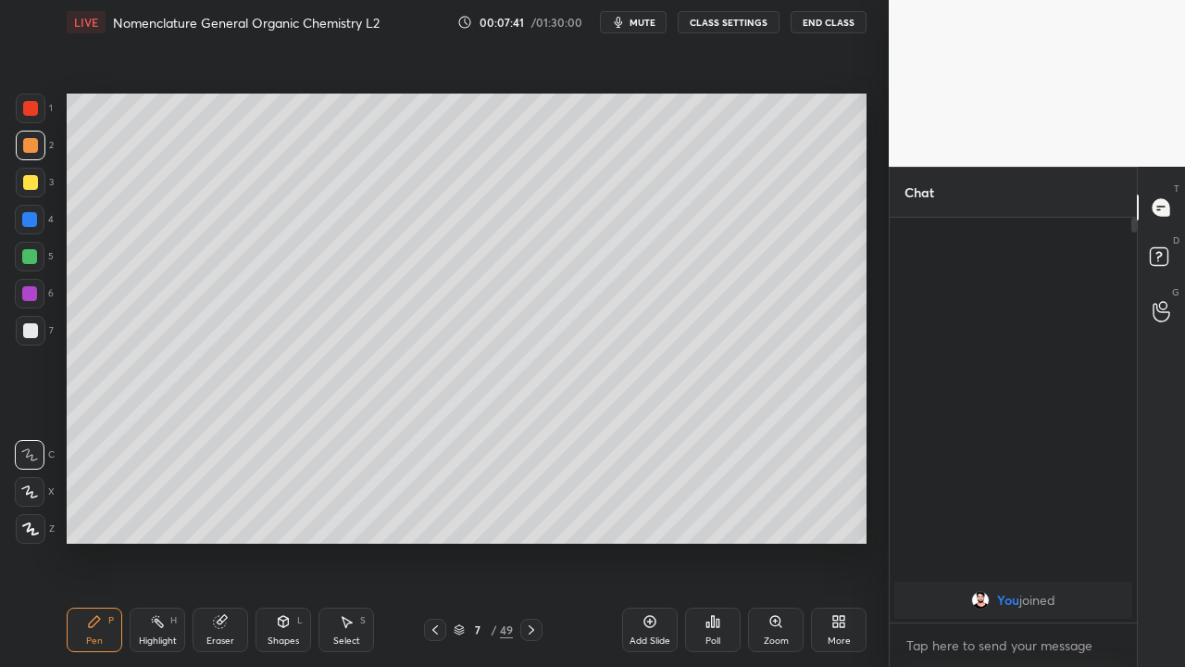
click at [437, 541] on div at bounding box center [435, 629] width 22 height 22
click at [530, 541] on icon at bounding box center [531, 629] width 15 height 15
click at [530, 541] on icon at bounding box center [532, 629] width 6 height 9
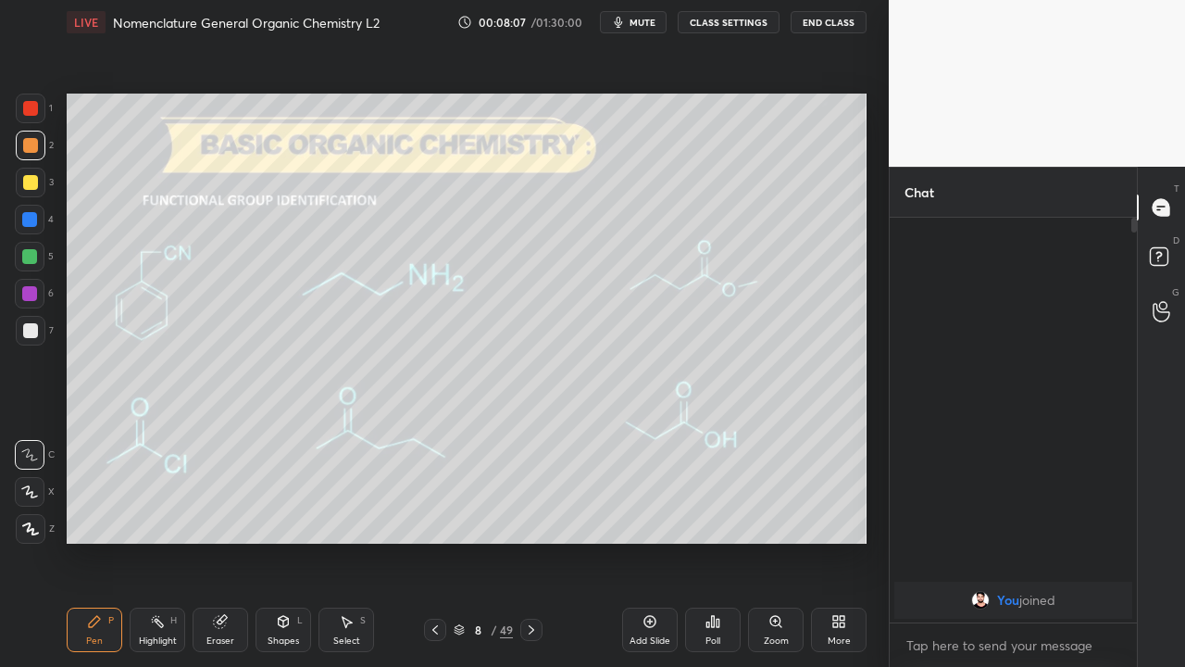
click at [24, 329] on div at bounding box center [30, 330] width 15 height 15
click at [437, 541] on icon at bounding box center [435, 629] width 6 height 9
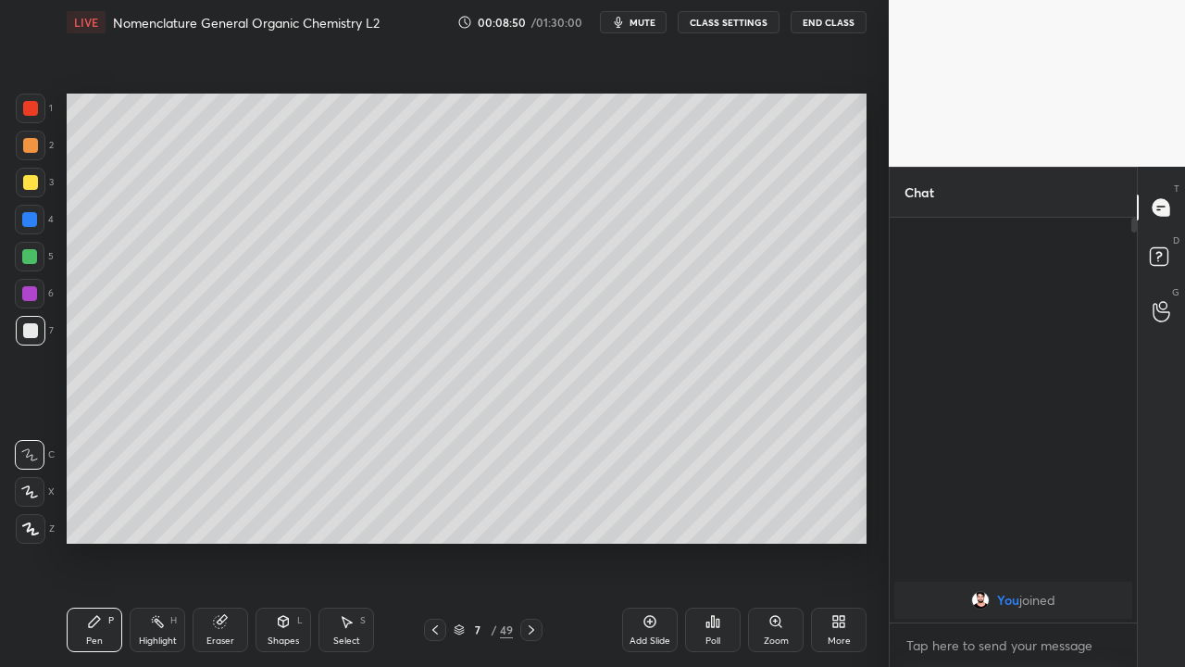
click at [533, 541] on icon at bounding box center [532, 629] width 6 height 9
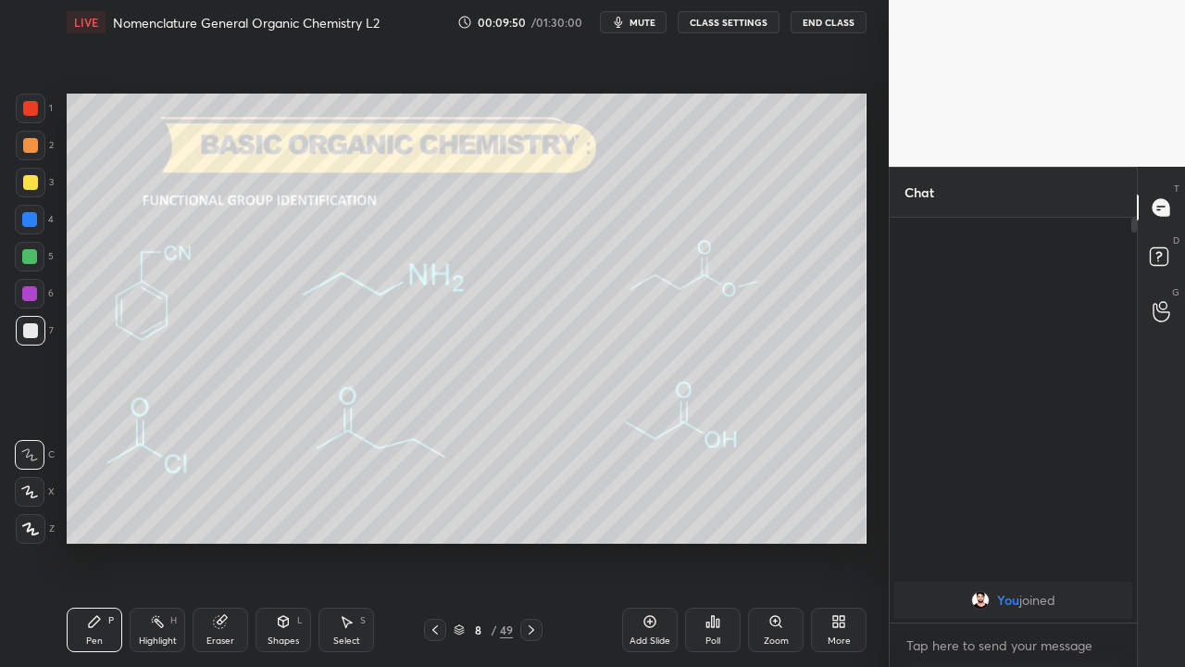
click at [530, 541] on icon at bounding box center [531, 629] width 15 height 15
click at [434, 541] on icon at bounding box center [435, 629] width 15 height 15
click at [427, 541] on div at bounding box center [435, 629] width 22 height 22
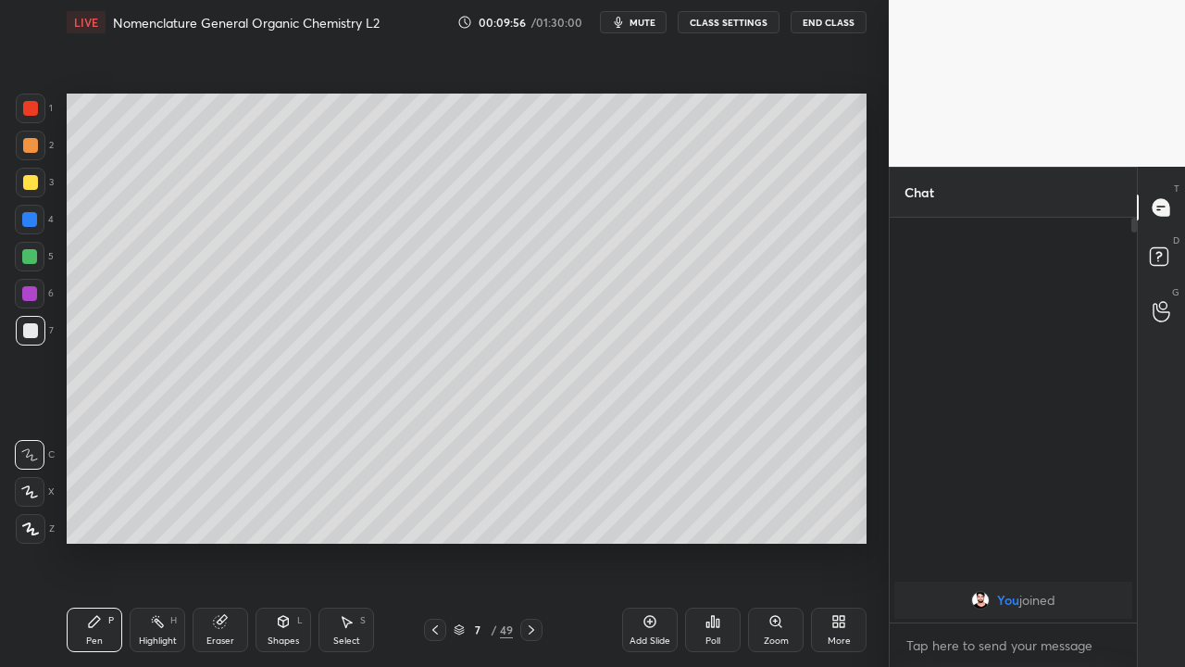
click at [435, 541] on icon at bounding box center [435, 629] width 6 height 9
click at [529, 541] on icon at bounding box center [531, 629] width 15 height 15
click at [531, 541] on icon at bounding box center [531, 629] width 15 height 15
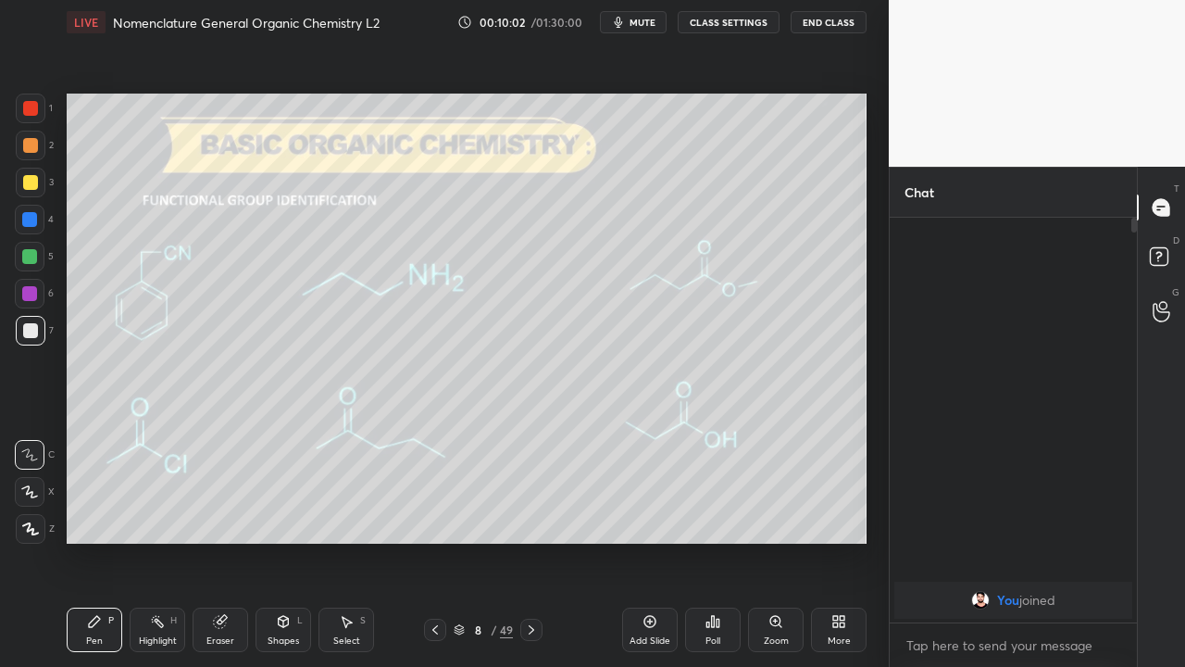
click at [530, 541] on icon at bounding box center [531, 629] width 15 height 15
click at [32, 186] on div at bounding box center [30, 182] width 15 height 15
click at [30, 293] on div at bounding box center [29, 293] width 15 height 15
click at [31, 256] on div at bounding box center [29, 256] width 15 height 15
click at [530, 541] on icon at bounding box center [531, 629] width 15 height 15
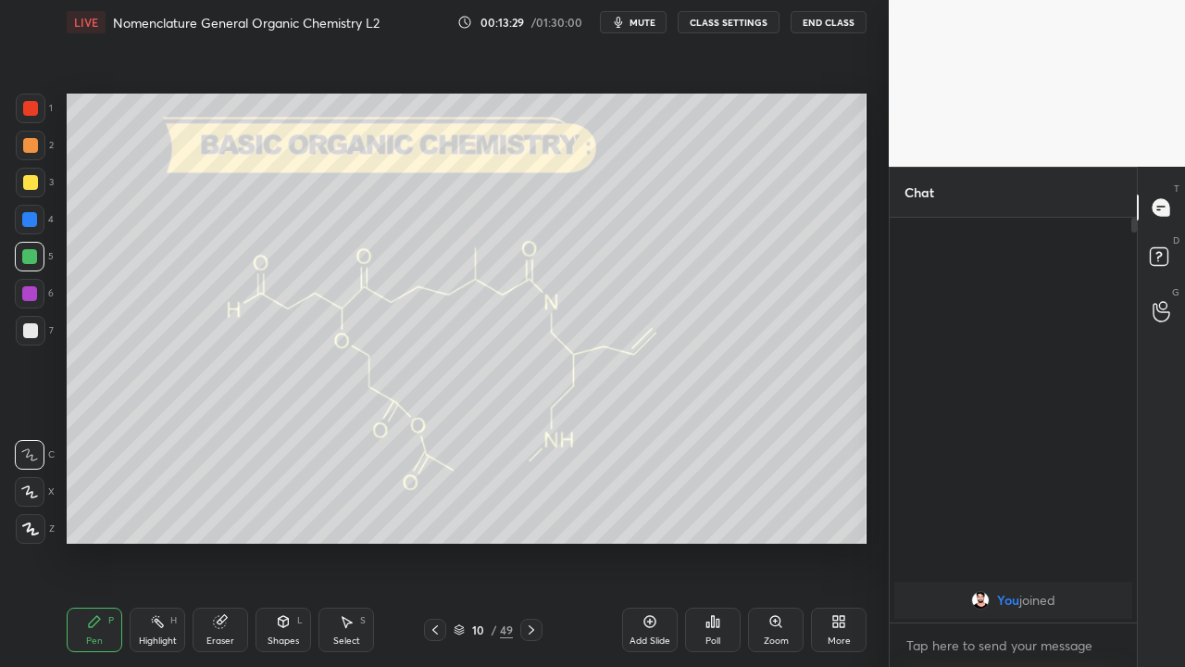
click at [435, 541] on icon at bounding box center [435, 629] width 15 height 15
click at [532, 541] on icon at bounding box center [531, 629] width 15 height 15
click at [530, 541] on icon at bounding box center [531, 629] width 15 height 15
click at [33, 335] on div at bounding box center [30, 330] width 15 height 15
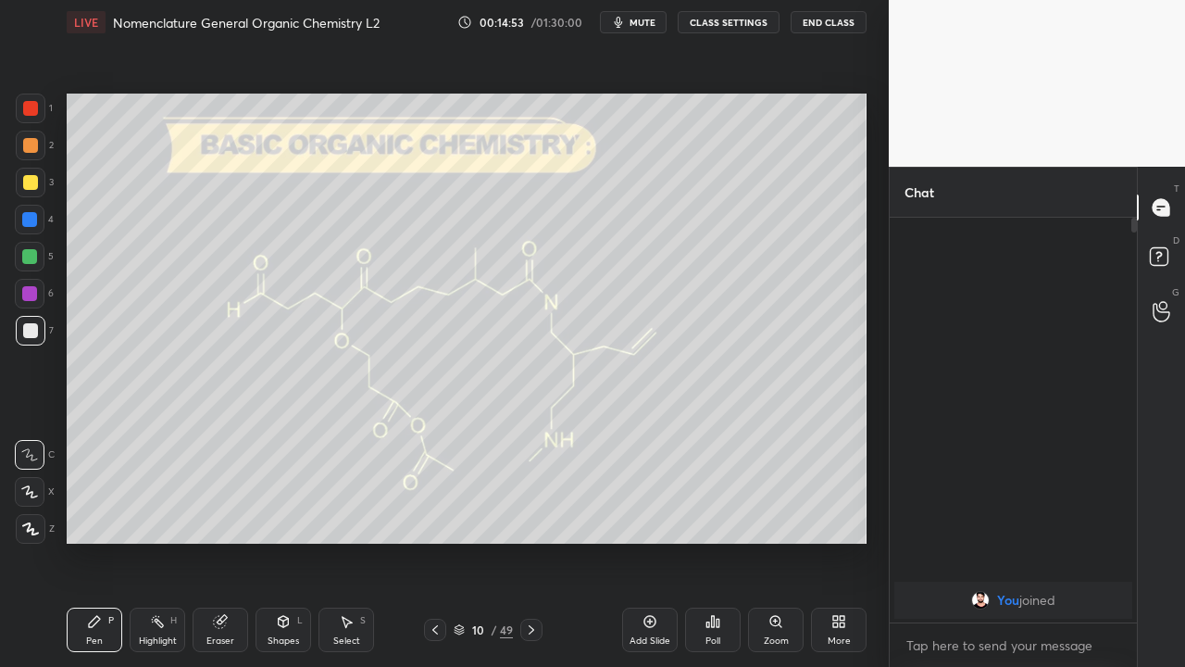
click at [26, 254] on div at bounding box center [29, 256] width 15 height 15
click at [638, 541] on div "Add Slide" at bounding box center [650, 629] width 56 height 44
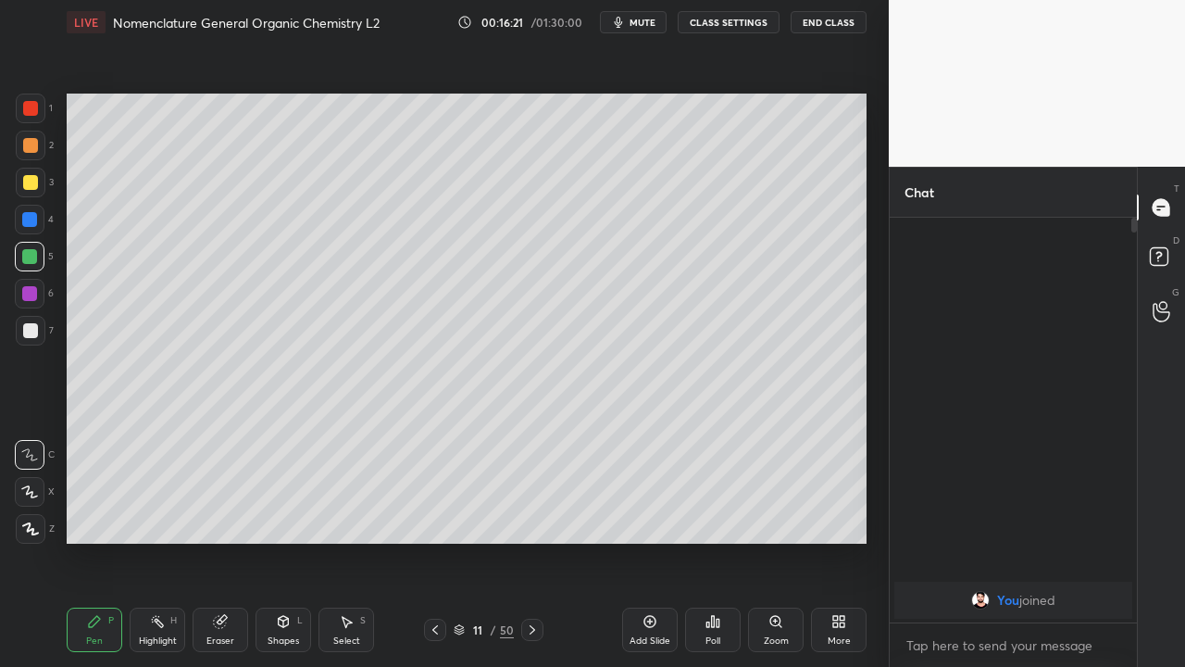
click at [30, 343] on div at bounding box center [31, 331] width 30 height 30
click at [23, 182] on div at bounding box center [30, 182] width 15 height 15
click at [31, 267] on div at bounding box center [30, 257] width 30 height 30
click at [531, 541] on icon at bounding box center [532, 629] width 15 height 15
click at [29, 330] on div at bounding box center [30, 330] width 15 height 15
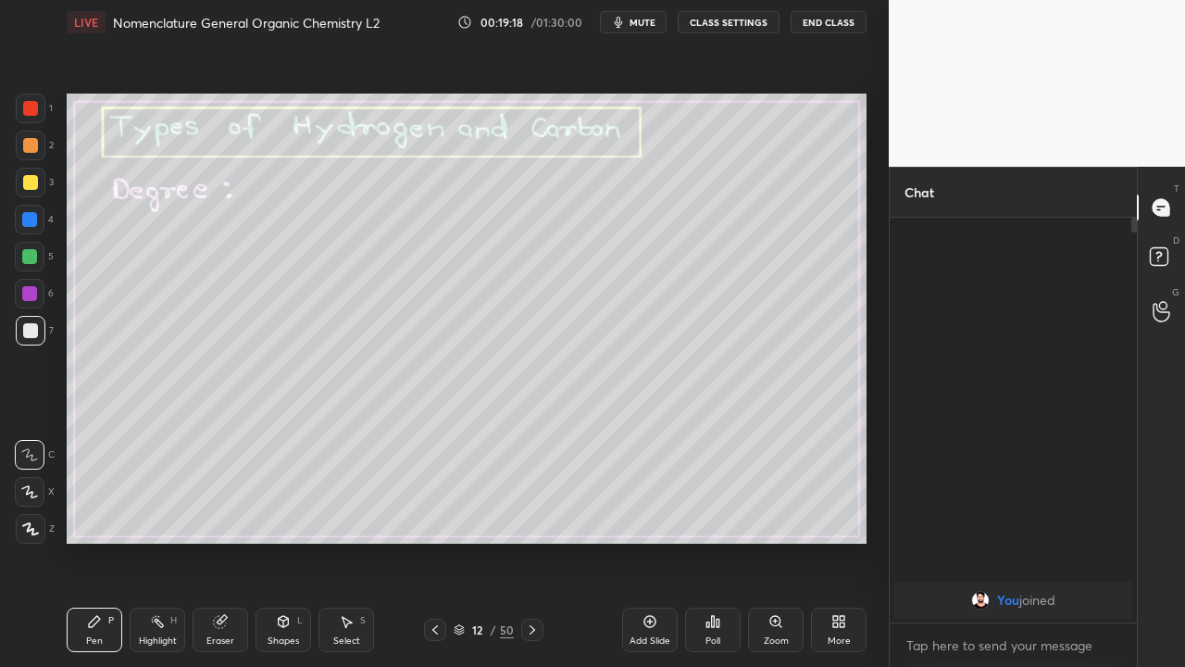
click at [26, 298] on div at bounding box center [29, 293] width 15 height 15
click at [29, 251] on div at bounding box center [29, 256] width 15 height 15
click at [37, 176] on div at bounding box center [31, 183] width 30 height 30
click at [437, 541] on icon at bounding box center [435, 629] width 15 height 15
click at [435, 541] on icon at bounding box center [435, 629] width 15 height 15
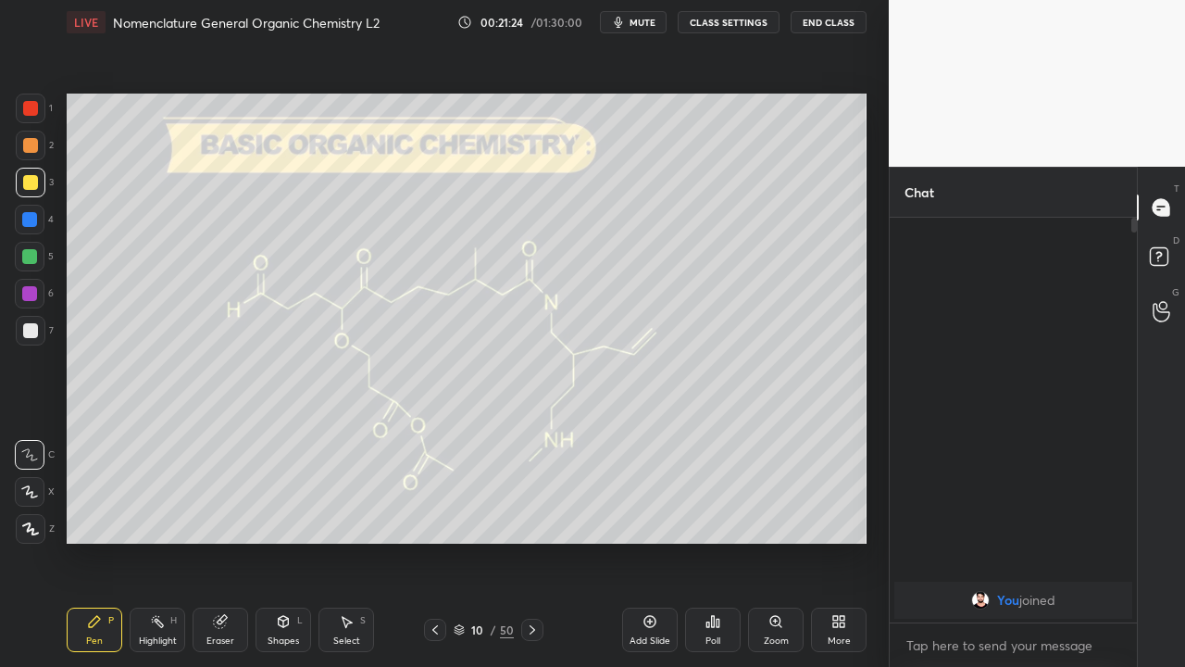
click at [434, 541] on icon at bounding box center [435, 629] width 15 height 15
click at [433, 541] on icon at bounding box center [435, 629] width 15 height 15
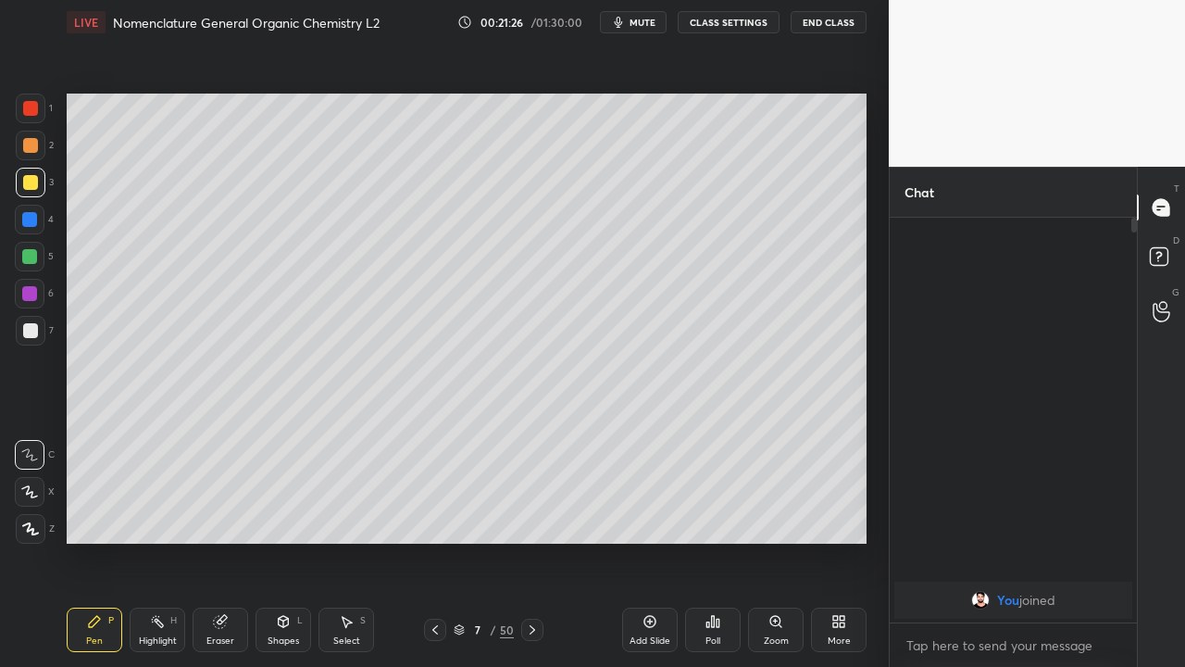
click at [432, 541] on icon at bounding box center [435, 629] width 15 height 15
click at [434, 541] on icon at bounding box center [435, 629] width 15 height 15
click at [532, 541] on icon at bounding box center [532, 629] width 15 height 15
click at [435, 541] on icon at bounding box center [435, 629] width 15 height 15
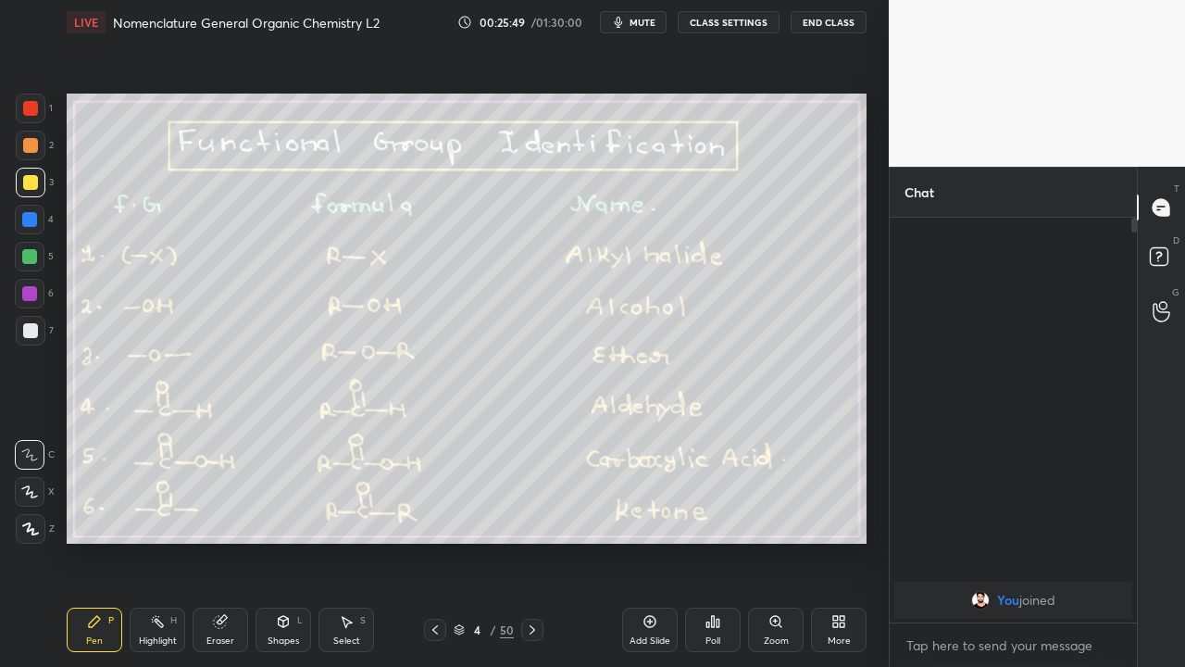
click at [525, 541] on icon at bounding box center [532, 629] width 15 height 15
click at [31, 190] on div at bounding box center [31, 183] width 30 height 30
click at [531, 541] on icon at bounding box center [532, 629] width 15 height 15
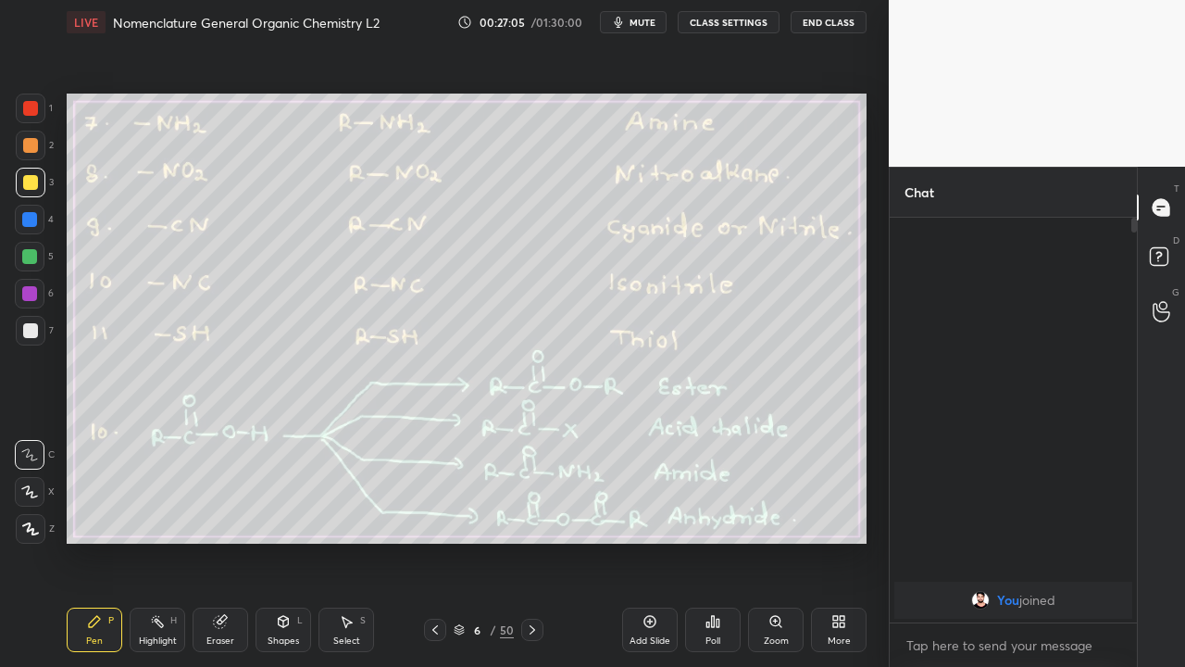
click at [434, 541] on icon at bounding box center [435, 629] width 15 height 15
click at [531, 541] on icon at bounding box center [532, 629] width 15 height 15
click at [28, 334] on div at bounding box center [30, 330] width 15 height 15
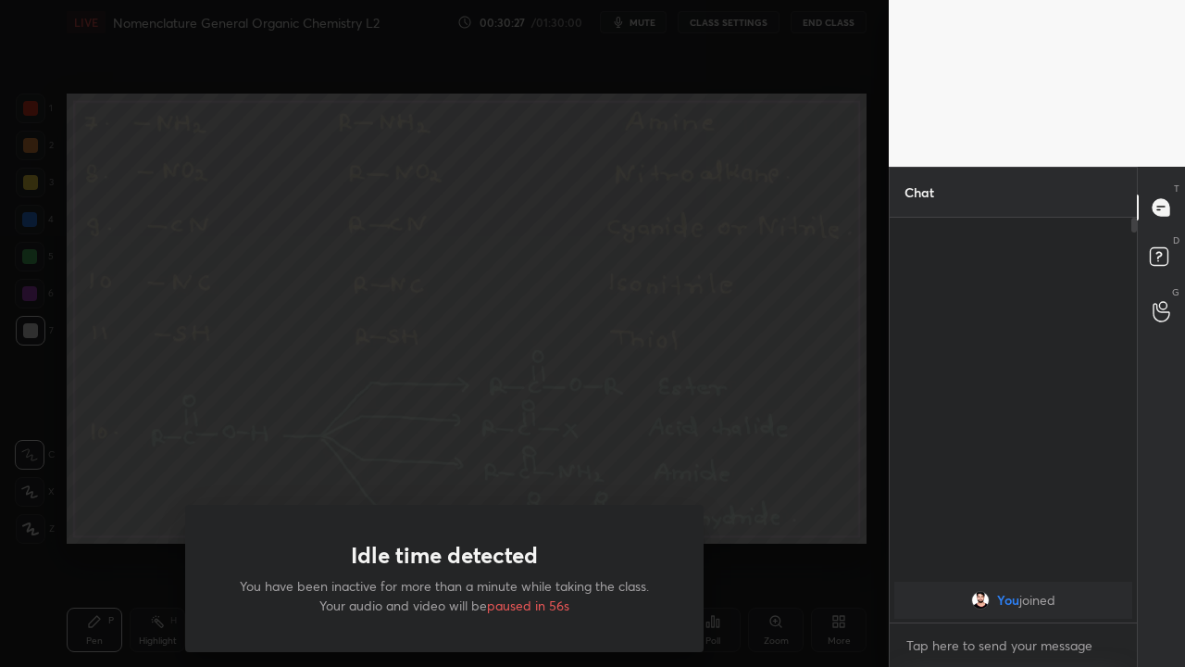
click at [111, 505] on div "Idle time detected You have been inactive for more than a minute while taking t…" at bounding box center [444, 333] width 889 height 667
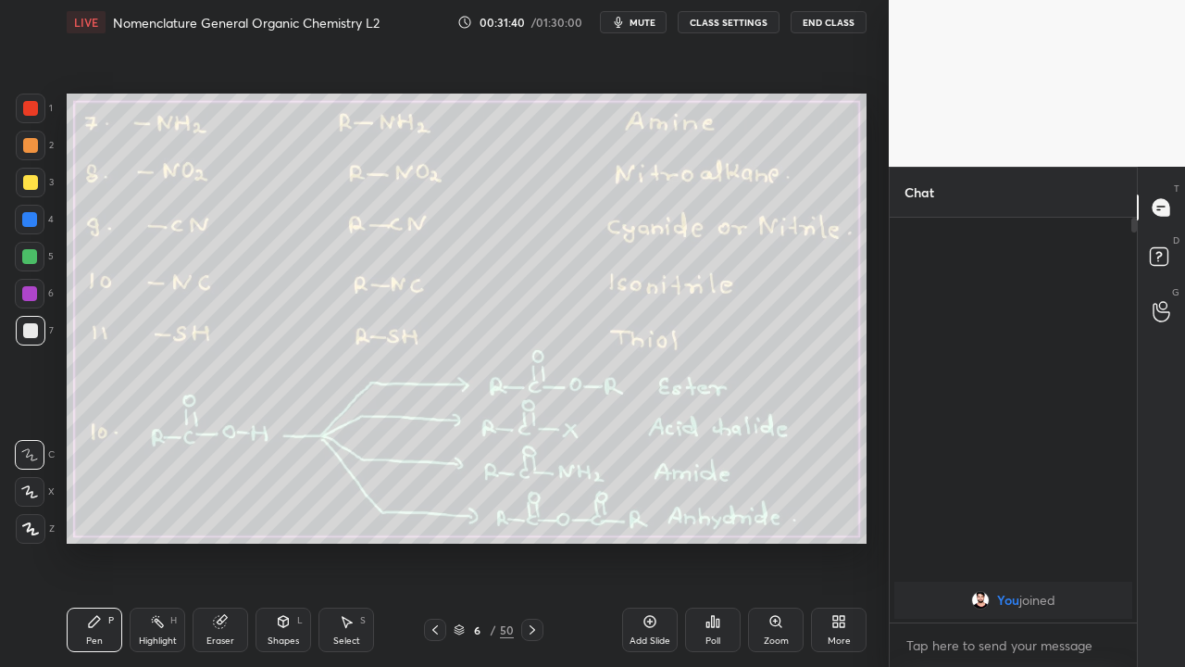
click at [534, 541] on div at bounding box center [532, 629] width 22 height 22
click at [434, 541] on icon at bounding box center [435, 629] width 15 height 15
click at [531, 541] on icon at bounding box center [532, 629] width 15 height 15
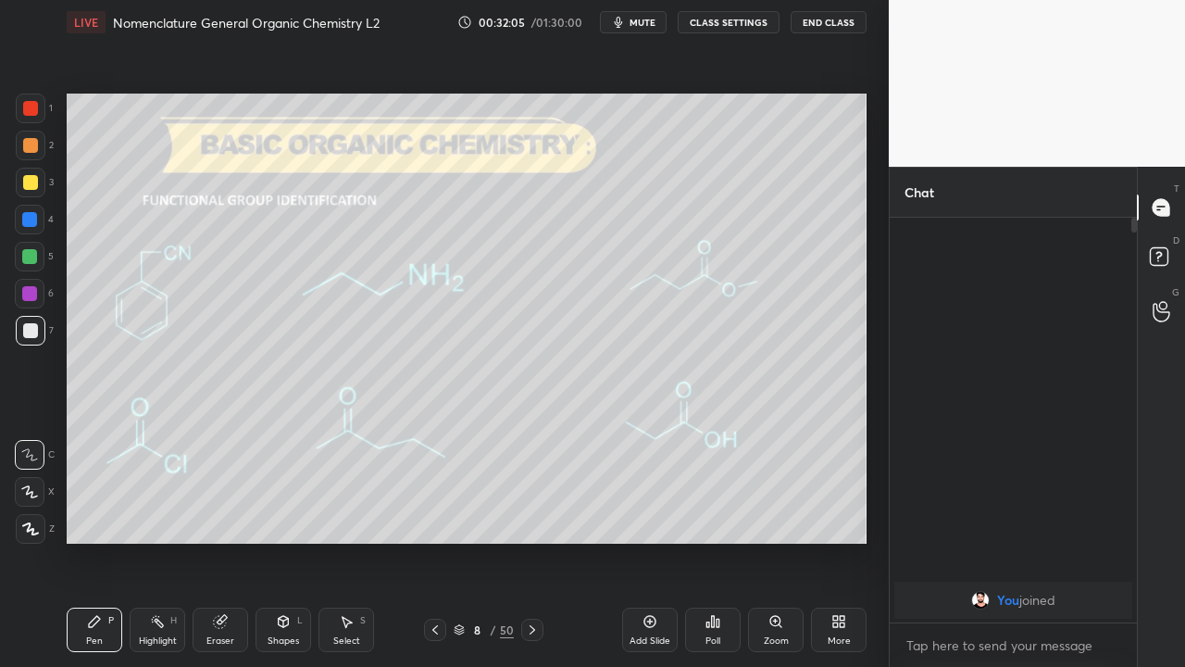
click at [435, 541] on icon at bounding box center [435, 629] width 15 height 15
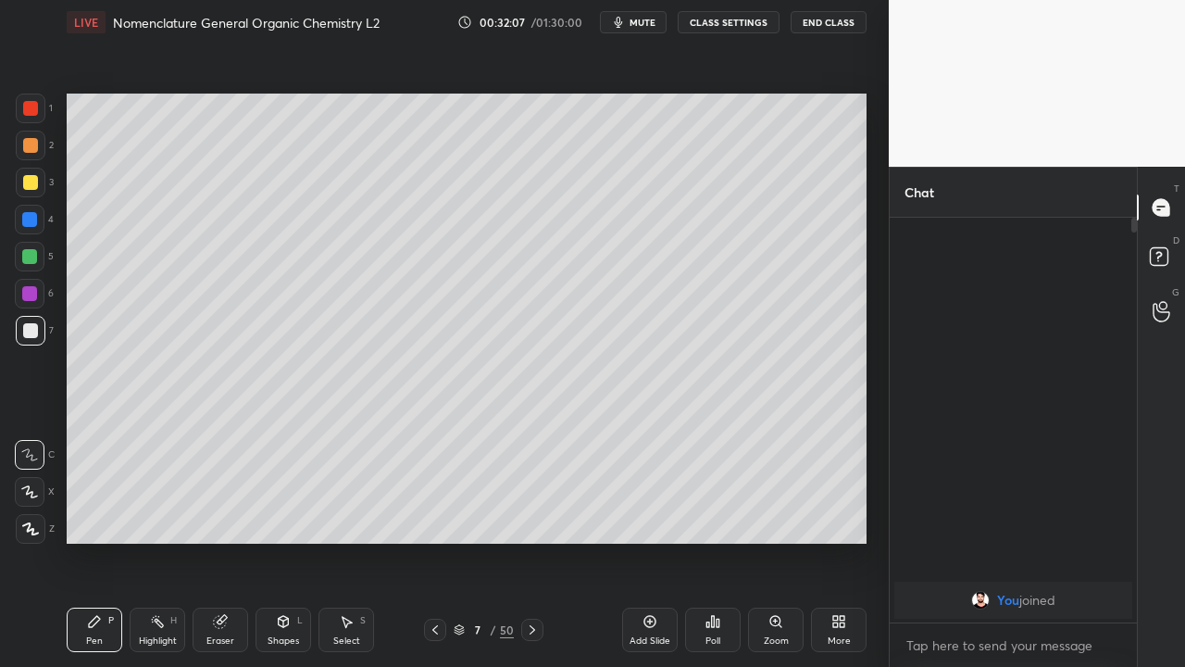
click at [432, 541] on icon at bounding box center [435, 629] width 6 height 9
click at [432, 541] on icon at bounding box center [435, 629] width 15 height 15
click at [531, 541] on icon at bounding box center [532, 629] width 15 height 15
click at [529, 541] on icon at bounding box center [532, 629] width 15 height 15
click at [530, 541] on icon at bounding box center [532, 629] width 15 height 15
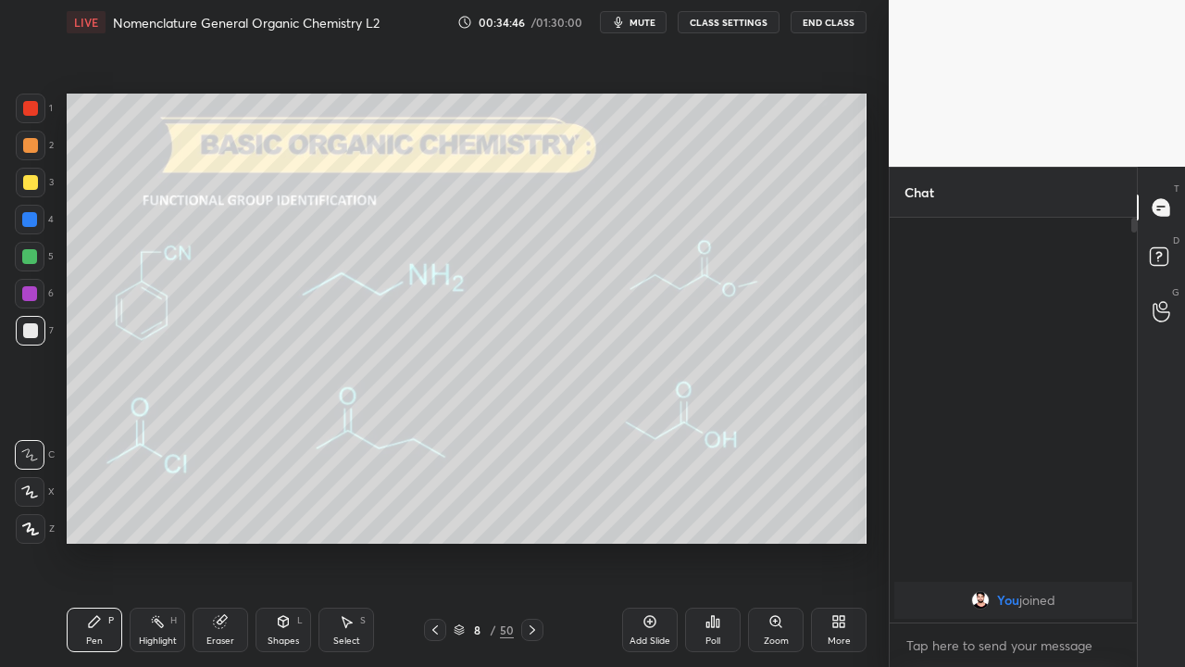
click at [533, 541] on icon at bounding box center [532, 629] width 15 height 15
click at [534, 541] on icon at bounding box center [532, 629] width 15 height 15
click at [531, 541] on icon at bounding box center [532, 629] width 15 height 15
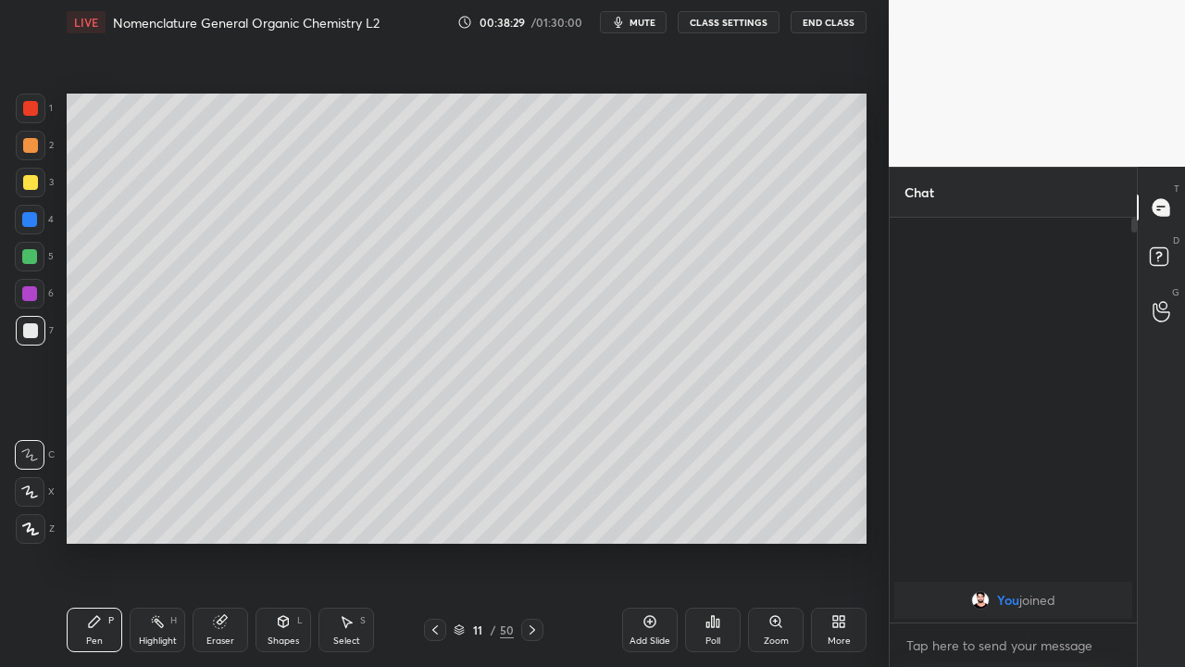
click at [529, 541] on icon at bounding box center [532, 629] width 15 height 15
click at [530, 541] on icon at bounding box center [532, 629] width 15 height 15
click at [432, 541] on icon at bounding box center [435, 629] width 15 height 15
click at [642, 541] on icon at bounding box center [649, 621] width 15 height 15
click at [27, 336] on div at bounding box center [30, 330] width 15 height 15
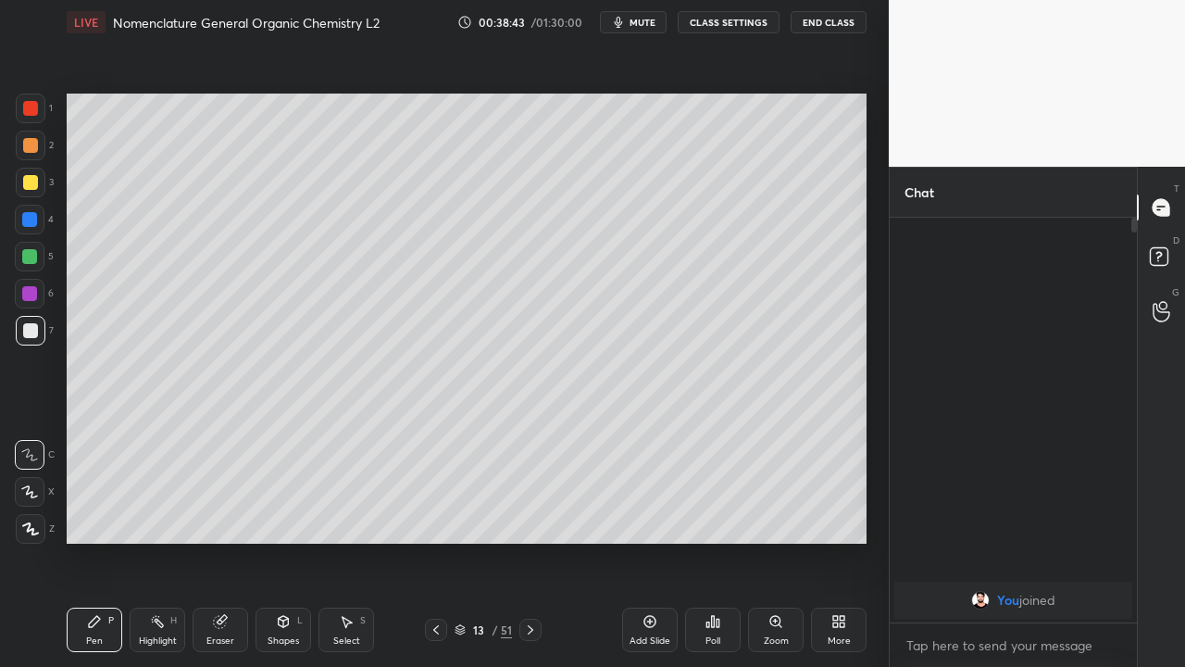
click at [24, 297] on div at bounding box center [29, 293] width 15 height 15
click at [27, 255] on div at bounding box center [29, 256] width 15 height 15
click at [31, 189] on div at bounding box center [30, 182] width 15 height 15
click at [530, 541] on icon at bounding box center [530, 629] width 15 height 15
click at [31, 329] on div at bounding box center [30, 330] width 15 height 15
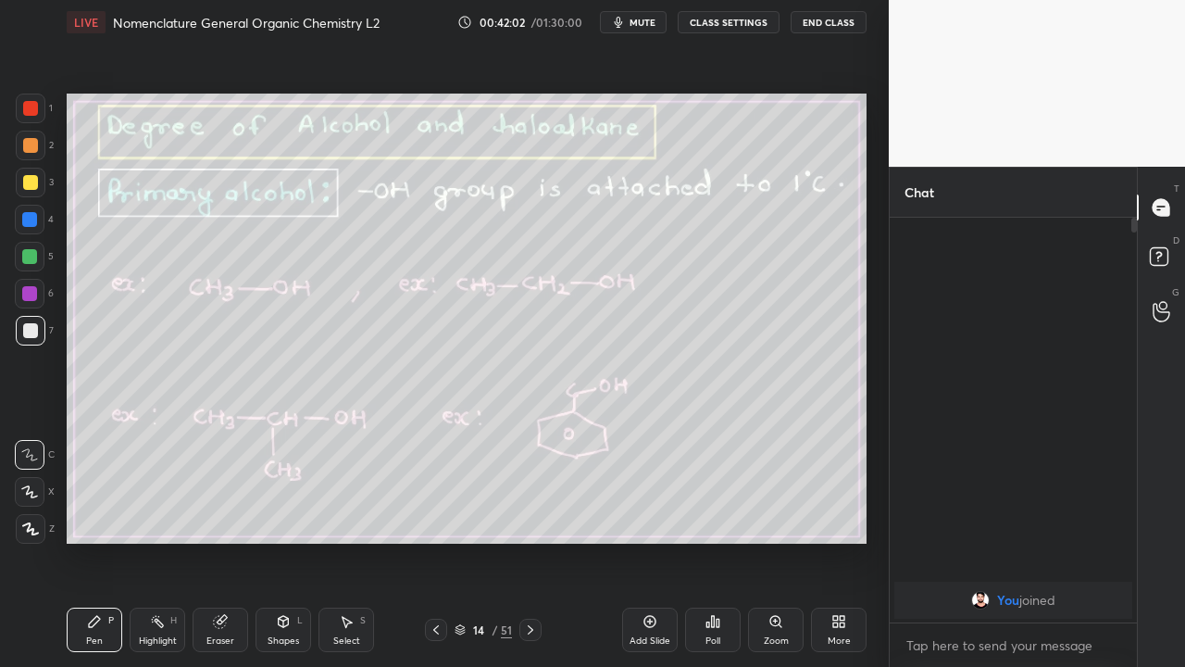
click at [641, 541] on div "Add Slide" at bounding box center [650, 629] width 56 height 44
click at [30, 263] on div at bounding box center [29, 256] width 15 height 15
click at [29, 218] on div at bounding box center [29, 219] width 15 height 15
click at [35, 183] on div at bounding box center [30, 182] width 15 height 15
click at [34, 331] on div at bounding box center [30, 330] width 15 height 15
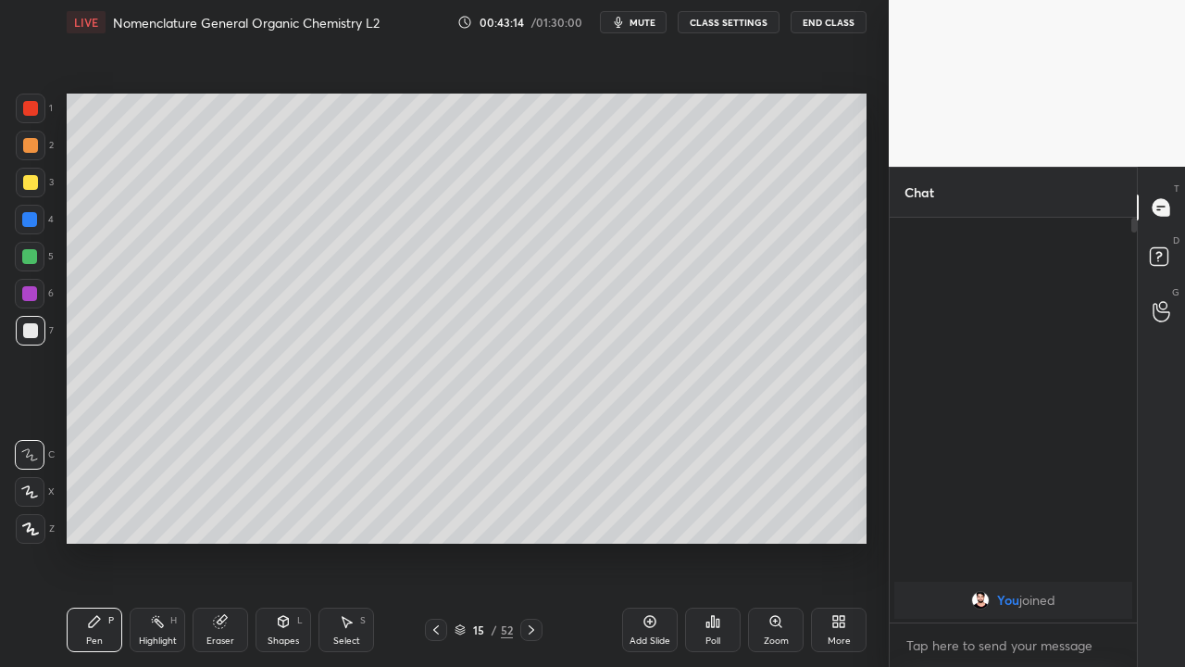
click at [435, 541] on icon at bounding box center [436, 629] width 15 height 15
click at [433, 541] on icon at bounding box center [436, 629] width 15 height 15
click at [435, 541] on icon at bounding box center [436, 629] width 15 height 15
click at [530, 541] on icon at bounding box center [532, 629] width 6 height 9
click at [530, 541] on icon at bounding box center [531, 629] width 15 height 15
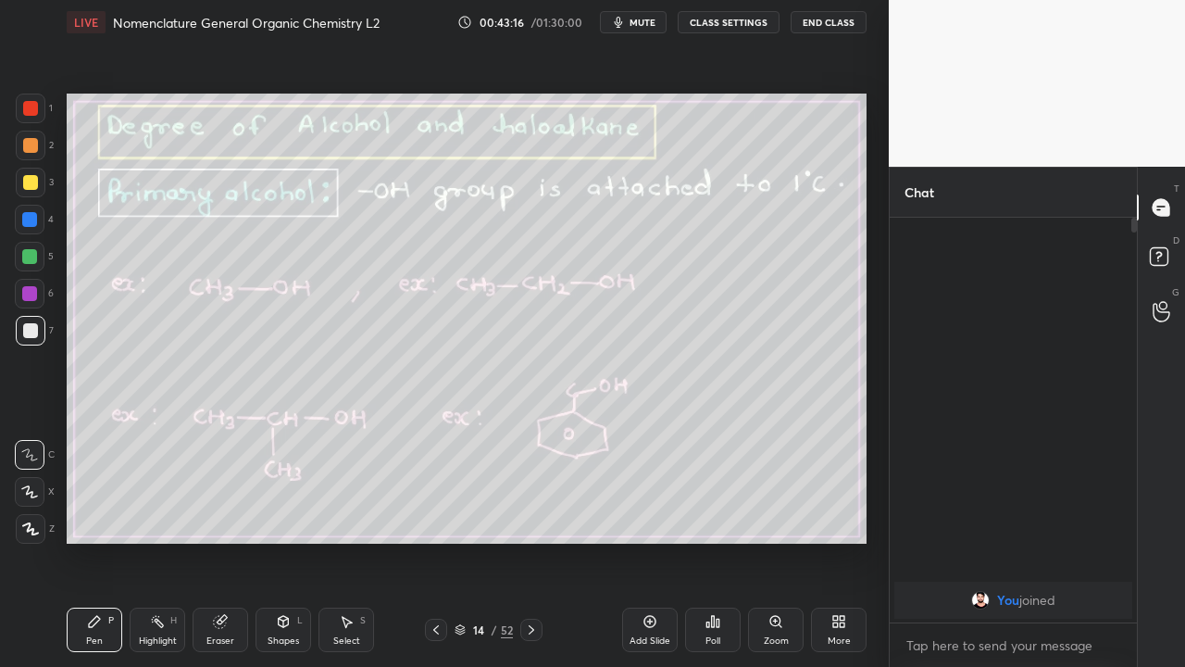
click at [532, 541] on icon at bounding box center [531, 629] width 15 height 15
click at [529, 541] on icon at bounding box center [531, 629] width 15 height 15
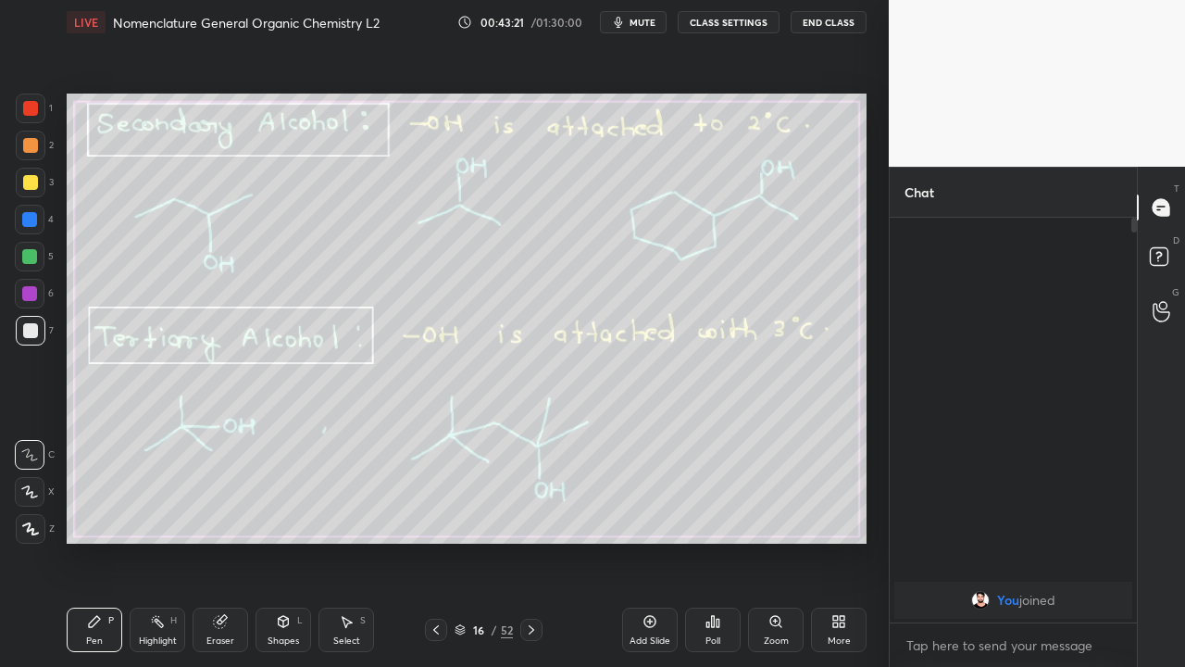
click at [31, 298] on div at bounding box center [29, 293] width 15 height 15
click at [31, 185] on div at bounding box center [30, 182] width 15 height 15
click at [530, 541] on icon at bounding box center [531, 629] width 15 height 15
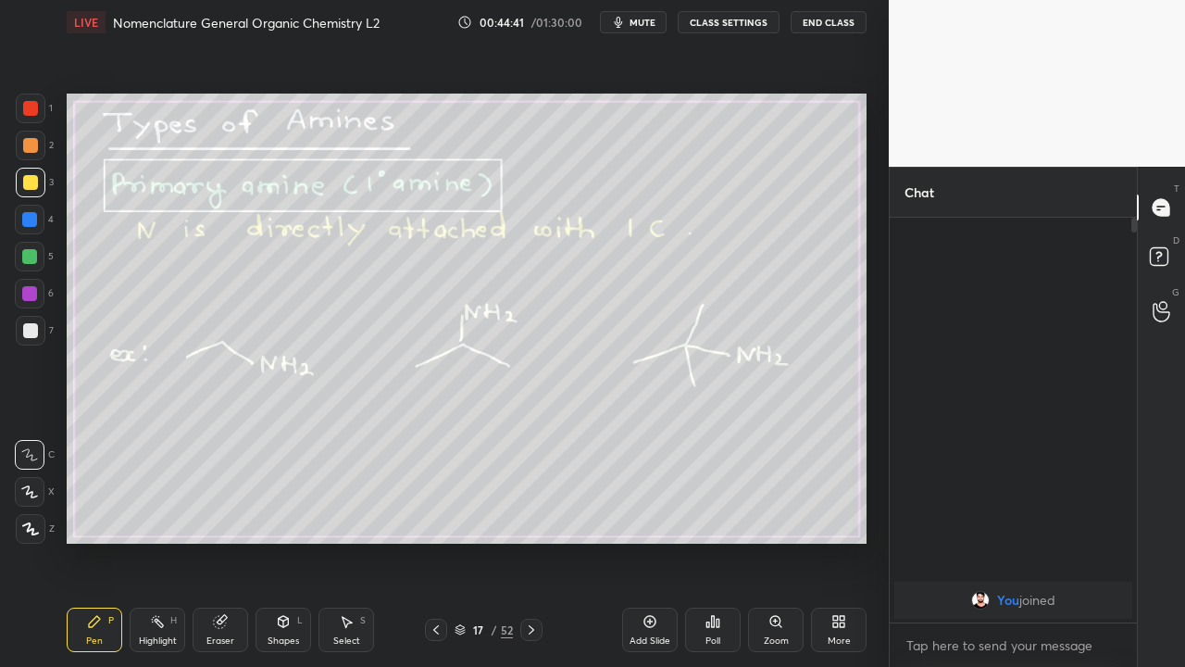
click at [435, 541] on icon at bounding box center [436, 629] width 15 height 15
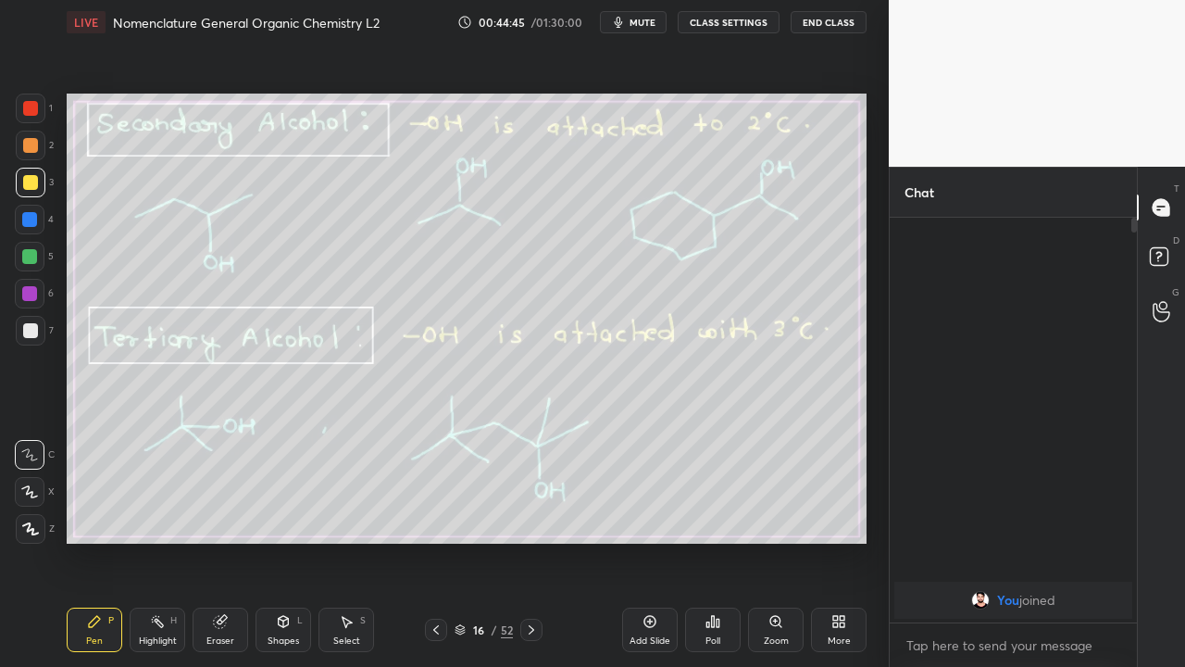
click at [649, 541] on icon at bounding box center [650, 622] width 12 height 12
click at [29, 194] on div at bounding box center [31, 183] width 30 height 30
click at [30, 227] on div at bounding box center [30, 220] width 30 height 30
click at [23, 193] on div at bounding box center [31, 183] width 30 height 30
click at [31, 294] on div at bounding box center [29, 293] width 15 height 15
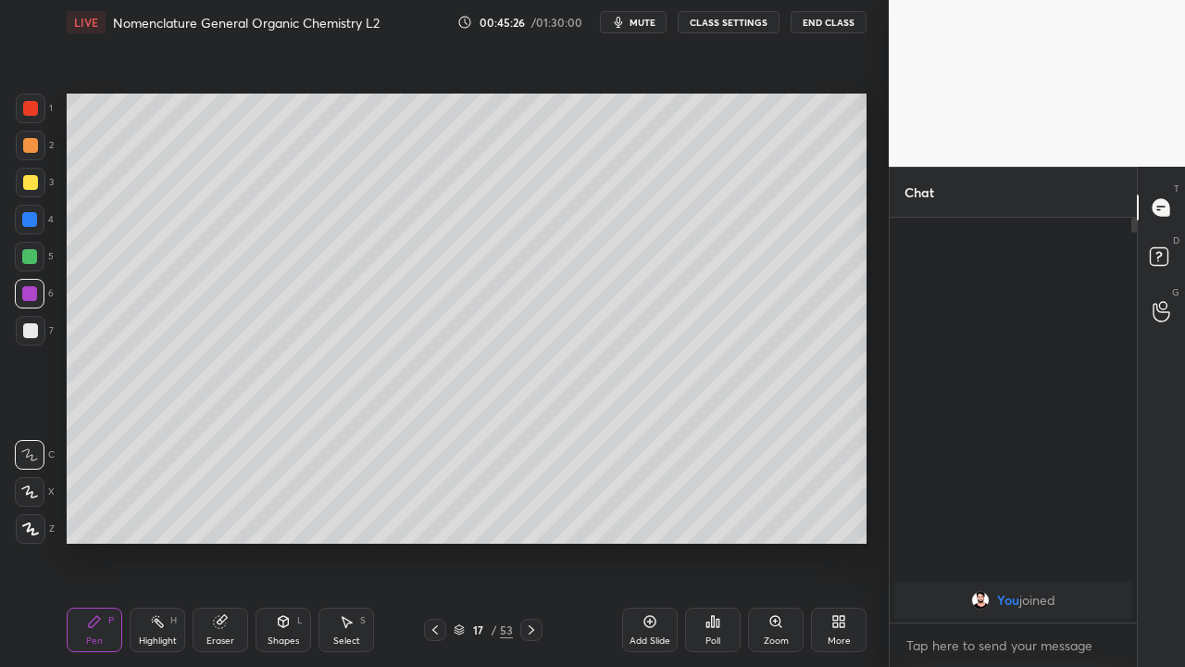
click at [29, 226] on div at bounding box center [29, 219] width 15 height 15
click at [27, 251] on div at bounding box center [29, 256] width 15 height 15
click at [530, 541] on icon at bounding box center [532, 629] width 6 height 9
click at [31, 335] on div at bounding box center [30, 330] width 15 height 15
click at [29, 153] on div at bounding box center [31, 146] width 30 height 30
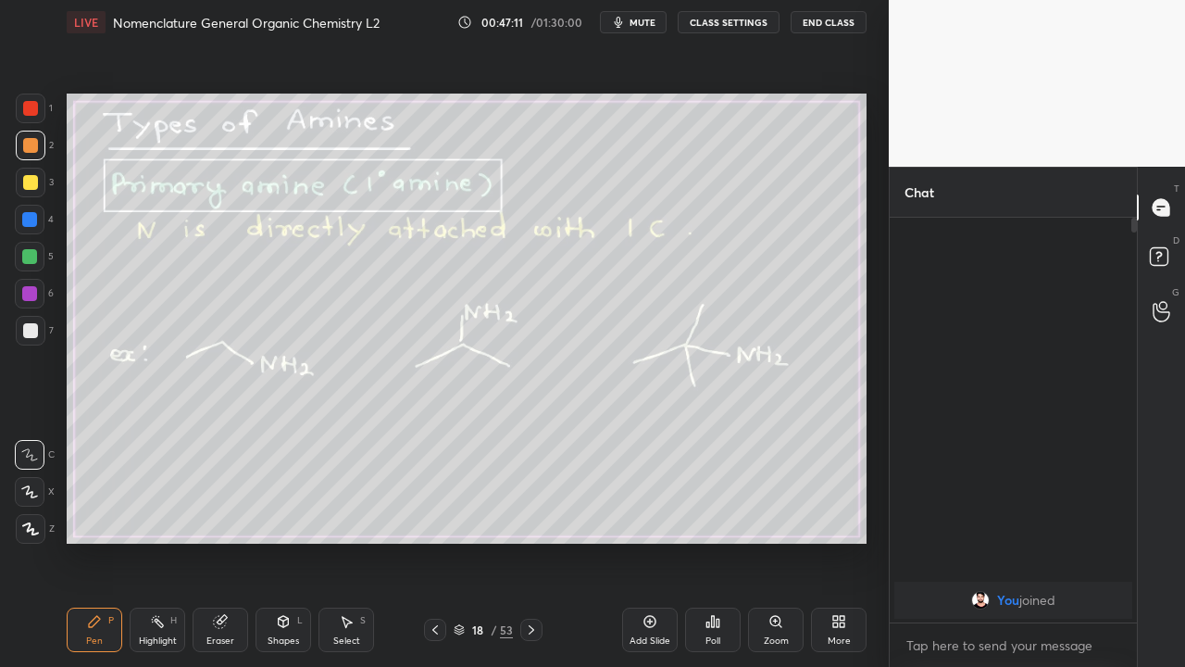
click at [30, 330] on div at bounding box center [30, 330] width 15 height 15
click at [31, 254] on div at bounding box center [29, 256] width 15 height 15
click at [33, 328] on div at bounding box center [30, 330] width 15 height 15
click at [34, 298] on div at bounding box center [29, 293] width 15 height 15
click at [30, 220] on div at bounding box center [29, 219] width 15 height 15
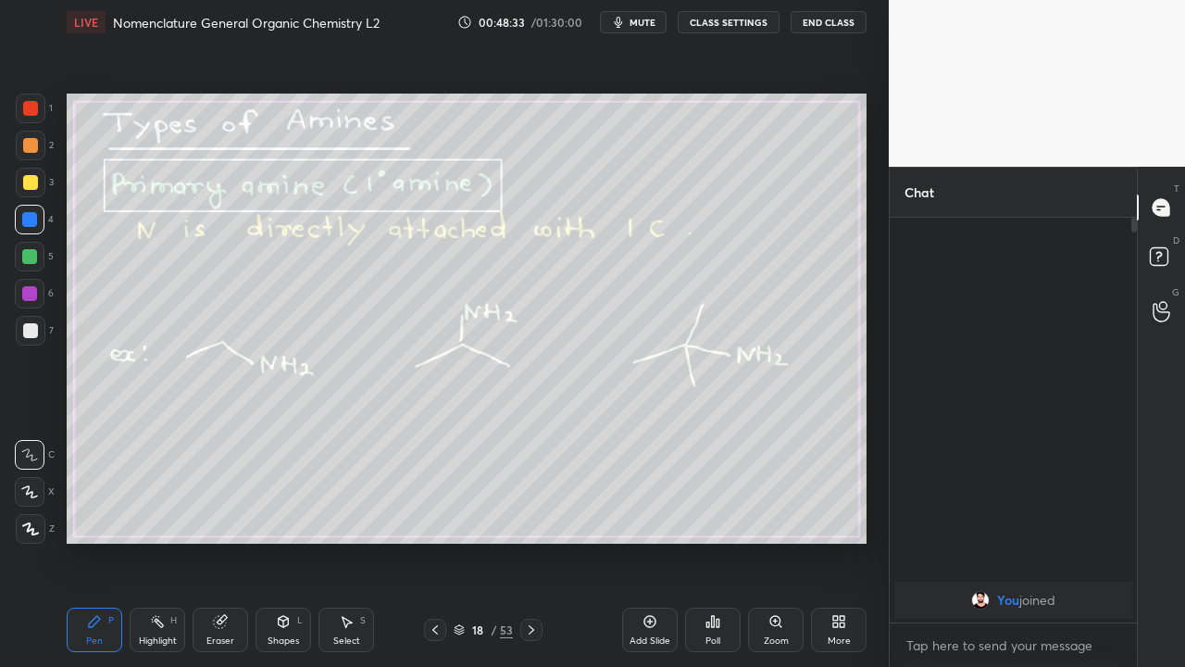
click at [530, 541] on icon at bounding box center [531, 629] width 15 height 15
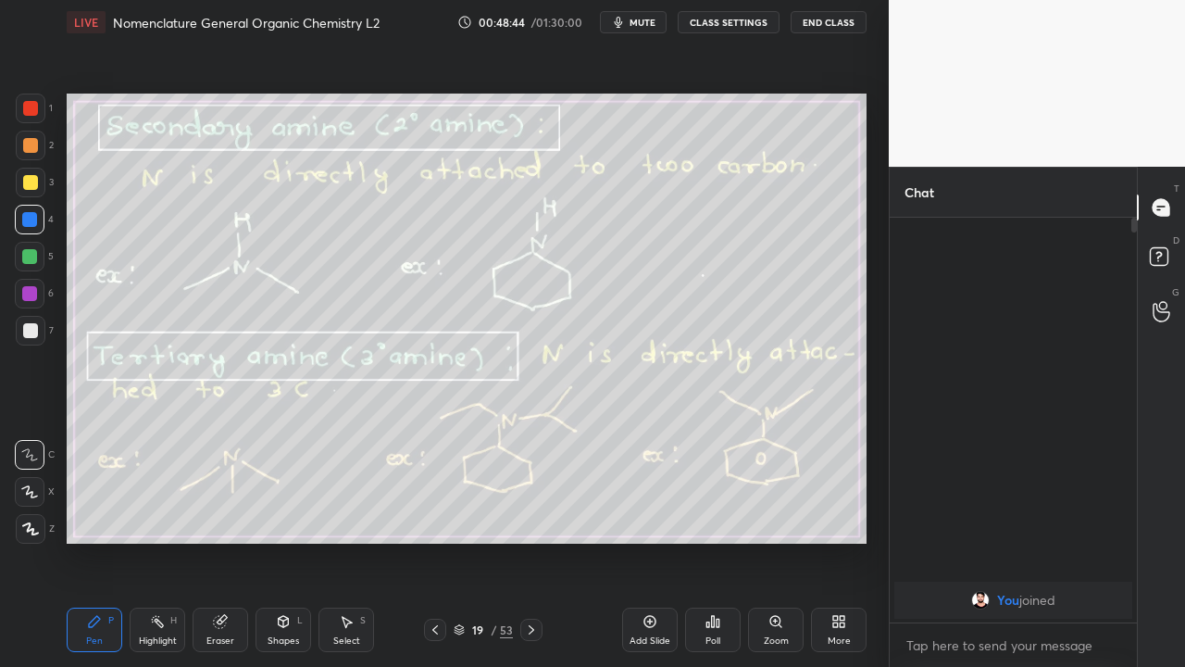
click at [531, 541] on div at bounding box center [531, 629] width 22 height 22
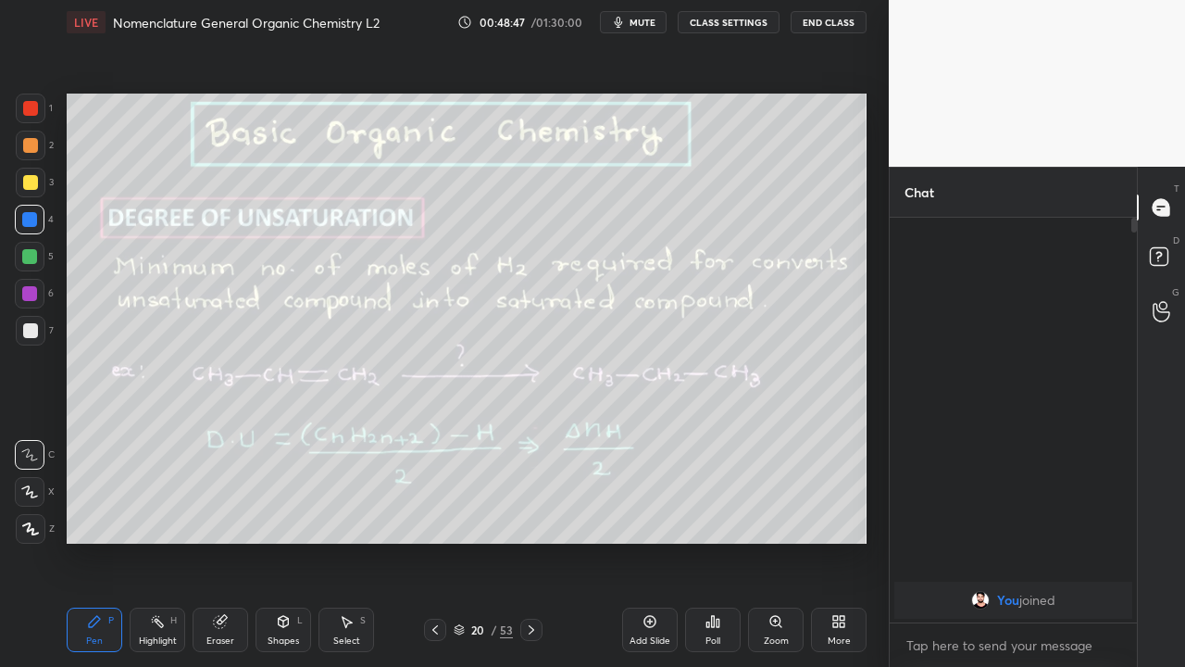
click at [435, 541] on icon at bounding box center [435, 629] width 15 height 15
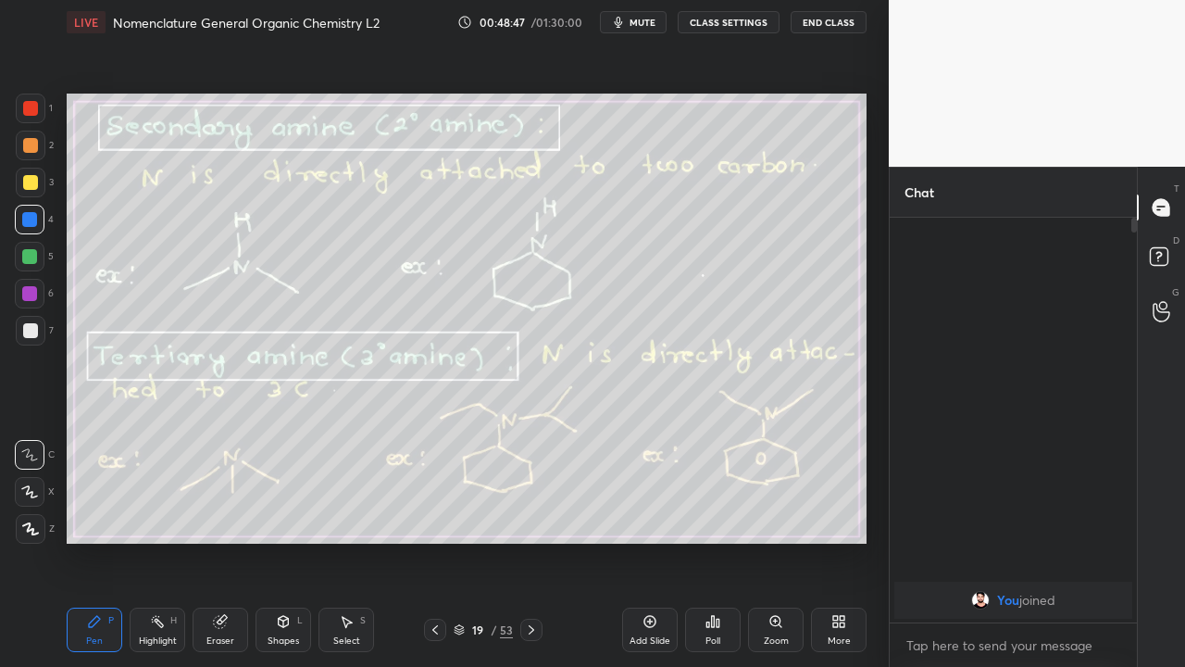
click at [435, 541] on div at bounding box center [435, 629] width 22 height 22
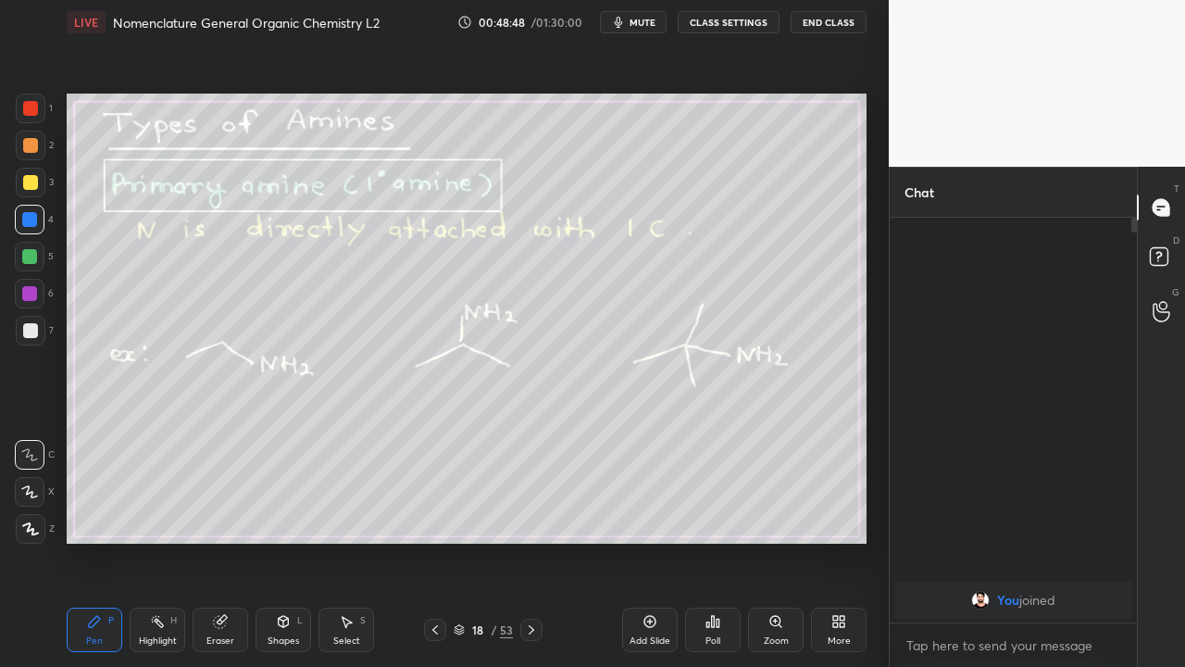
click at [432, 541] on icon at bounding box center [435, 629] width 15 height 15
click at [435, 541] on icon at bounding box center [435, 629] width 15 height 15
click at [432, 541] on icon at bounding box center [435, 629] width 15 height 15
click at [435, 541] on icon at bounding box center [435, 629] width 15 height 15
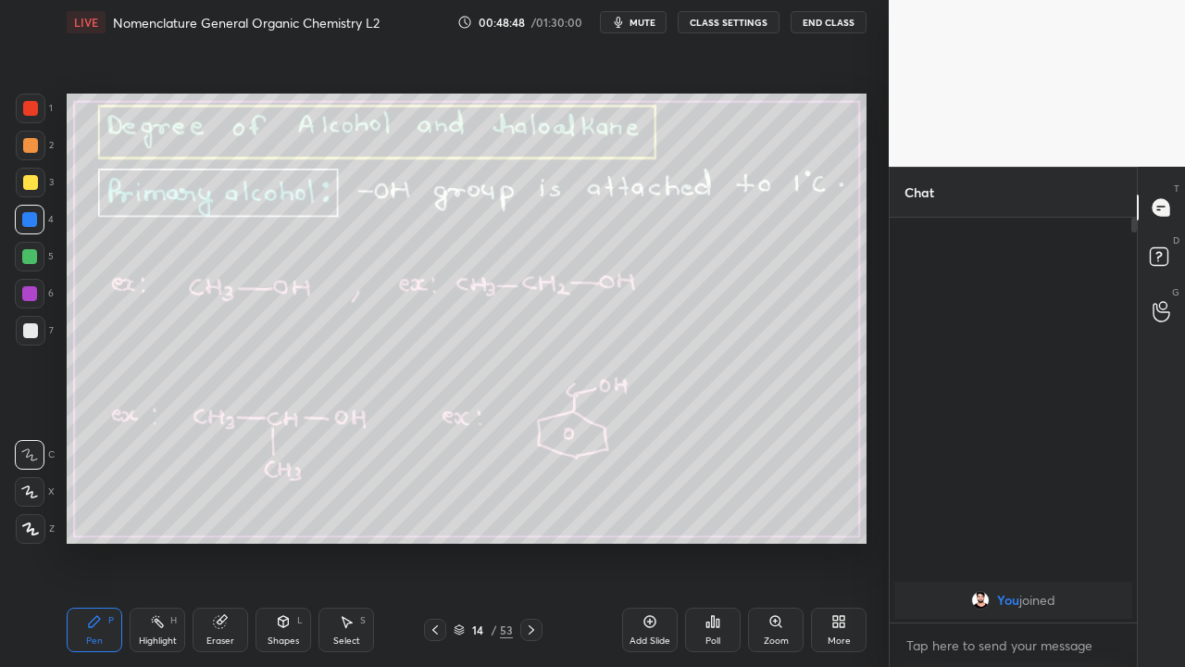
click at [435, 541] on icon at bounding box center [435, 629] width 15 height 15
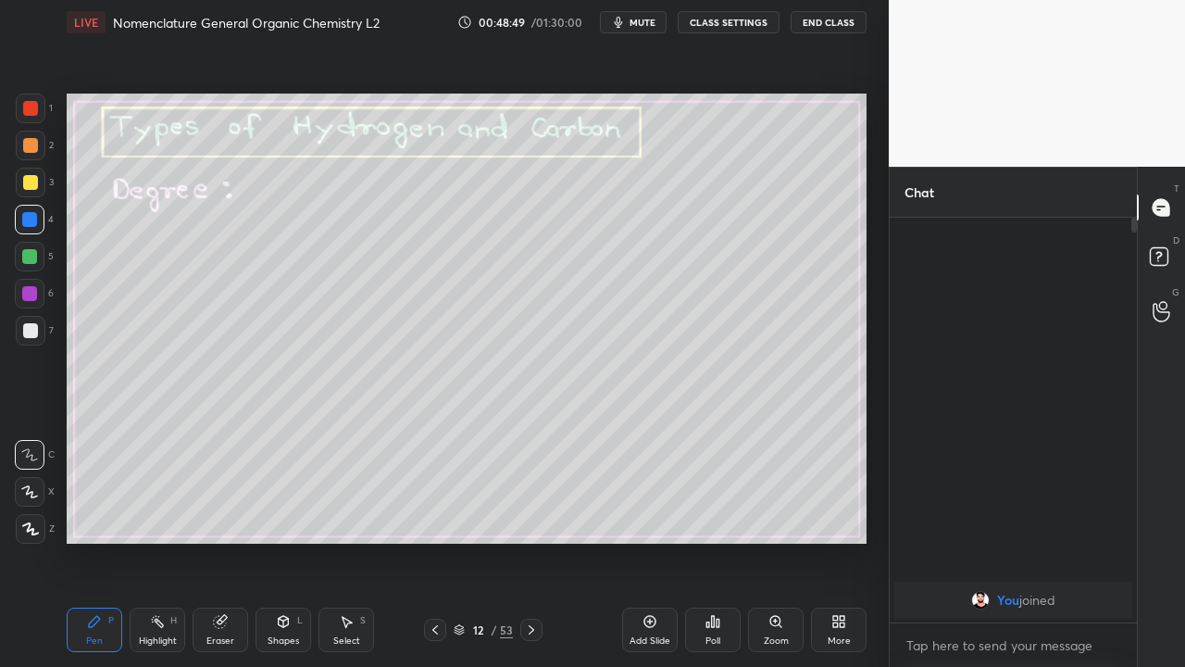
click at [435, 541] on icon at bounding box center [435, 629] width 15 height 15
click at [533, 541] on icon at bounding box center [531, 629] width 15 height 15
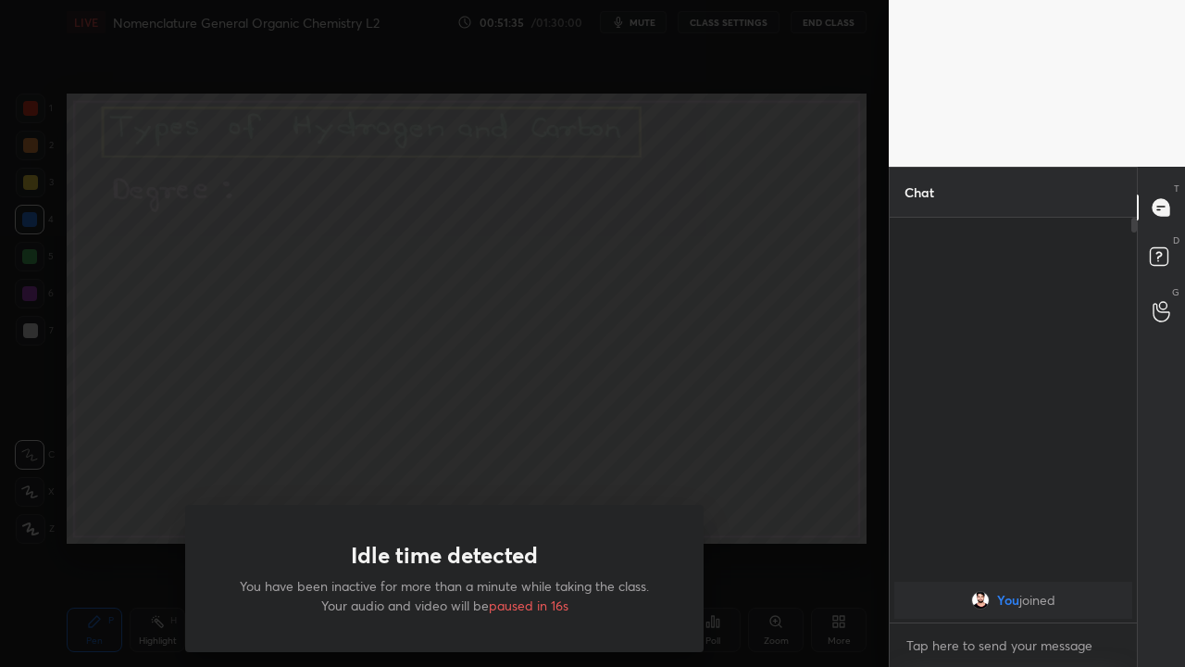
click at [129, 489] on div "Idle time detected You have been inactive for more than a minute while taking t…" at bounding box center [444, 333] width 889 height 667
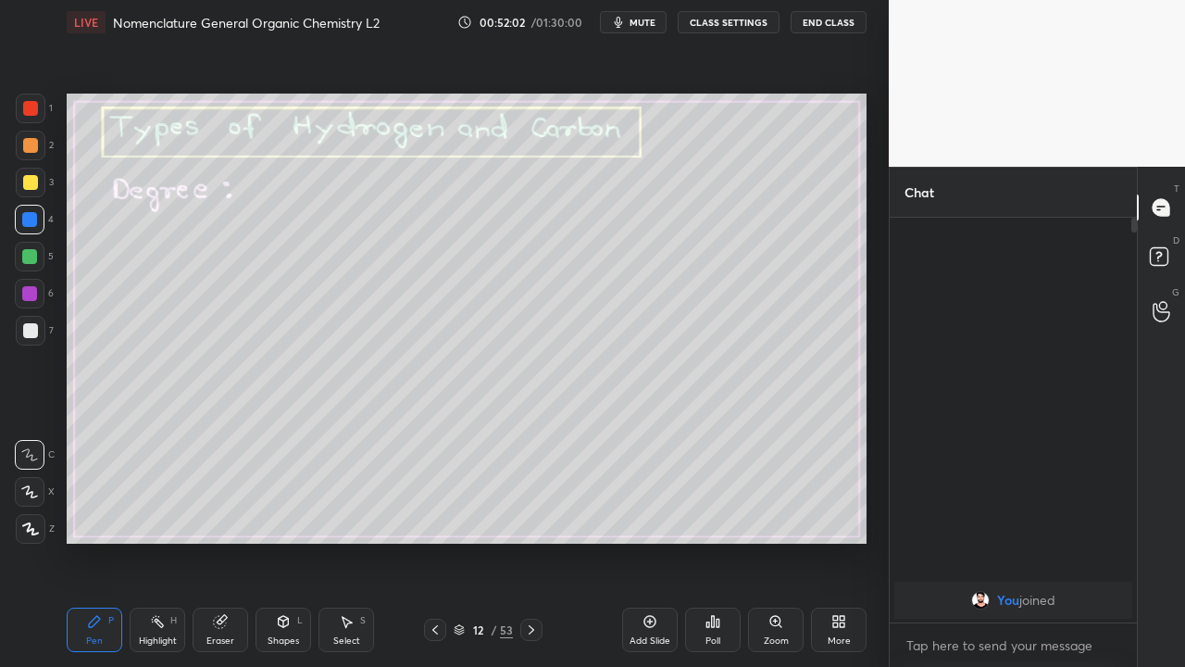
click at [533, 541] on icon at bounding box center [531, 629] width 15 height 15
click at [531, 541] on icon at bounding box center [531, 629] width 15 height 15
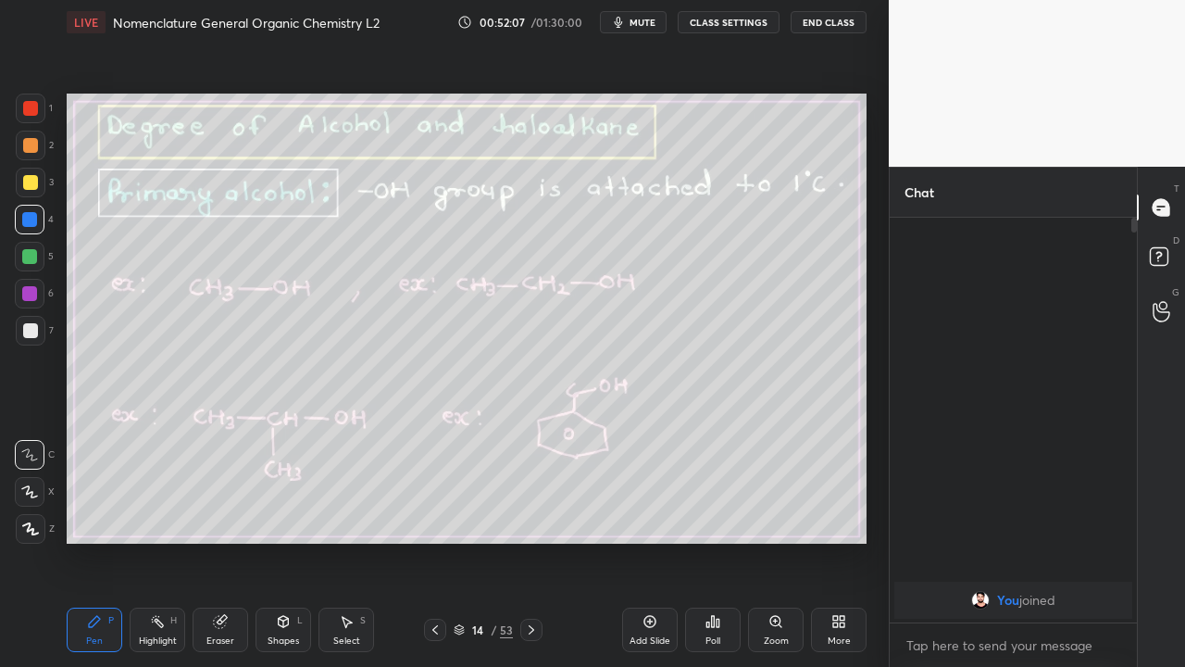
click at [435, 541] on icon at bounding box center [435, 629] width 15 height 15
click at [530, 541] on icon at bounding box center [531, 629] width 15 height 15
click at [531, 541] on icon at bounding box center [532, 629] width 6 height 9
click at [533, 541] on icon at bounding box center [531, 629] width 15 height 15
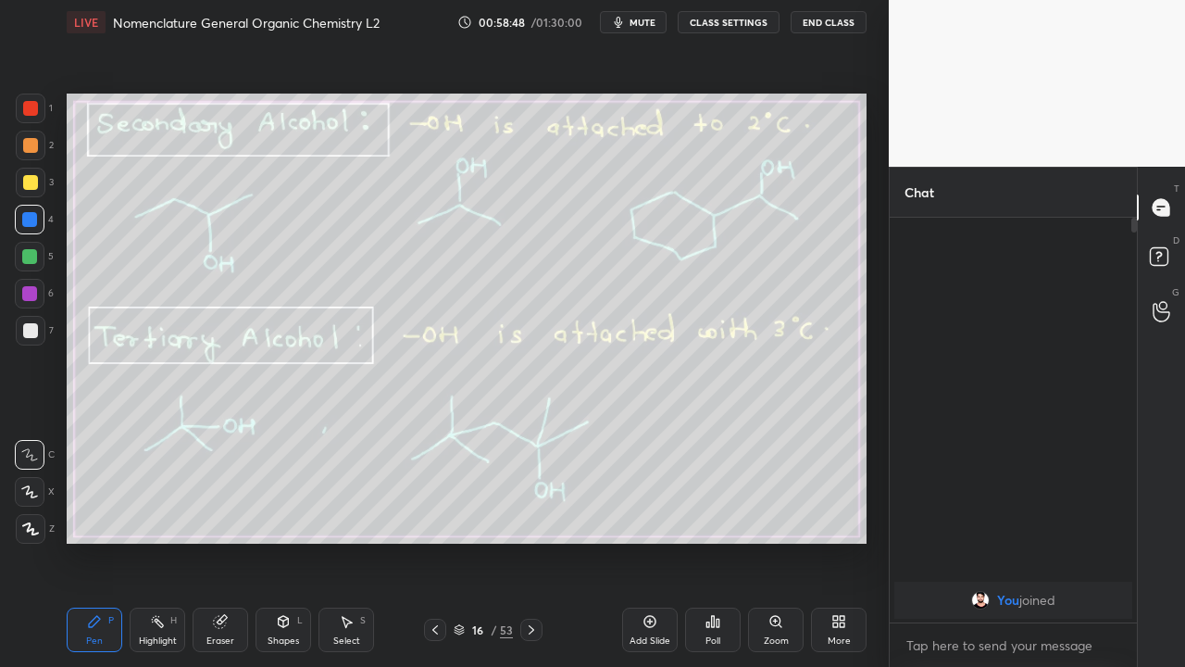
click at [533, 541] on icon at bounding box center [531, 629] width 15 height 15
click at [530, 541] on icon at bounding box center [531, 629] width 15 height 15
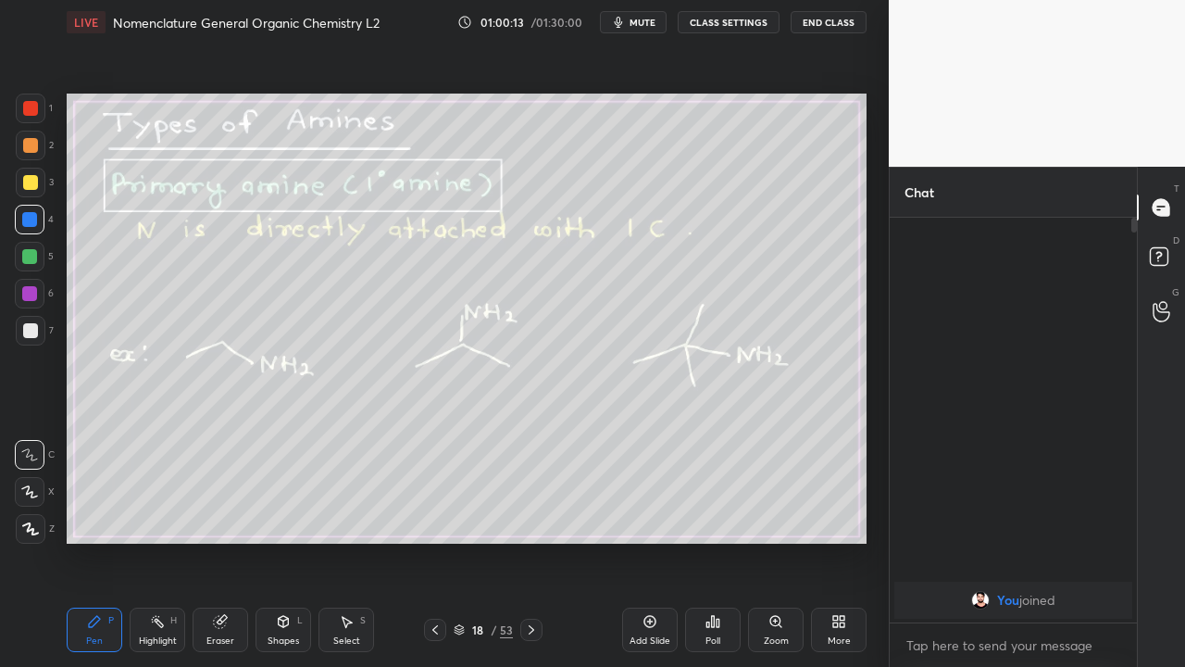
click at [530, 541] on icon at bounding box center [531, 629] width 15 height 15
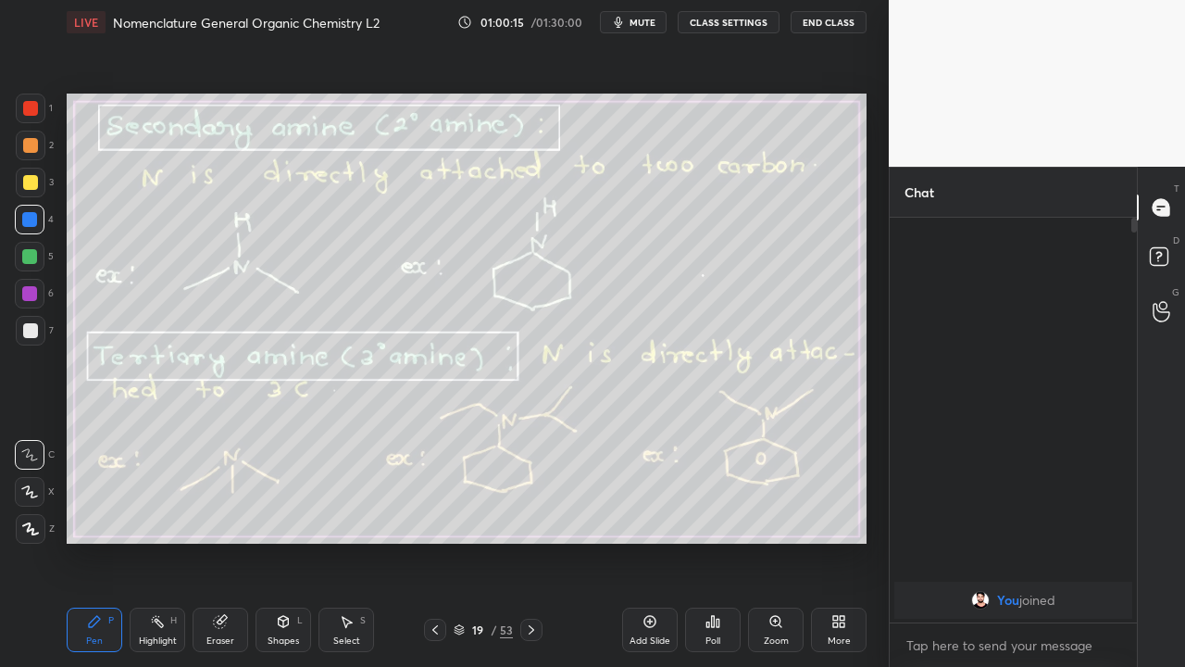
click at [435, 541] on icon at bounding box center [435, 629] width 6 height 9
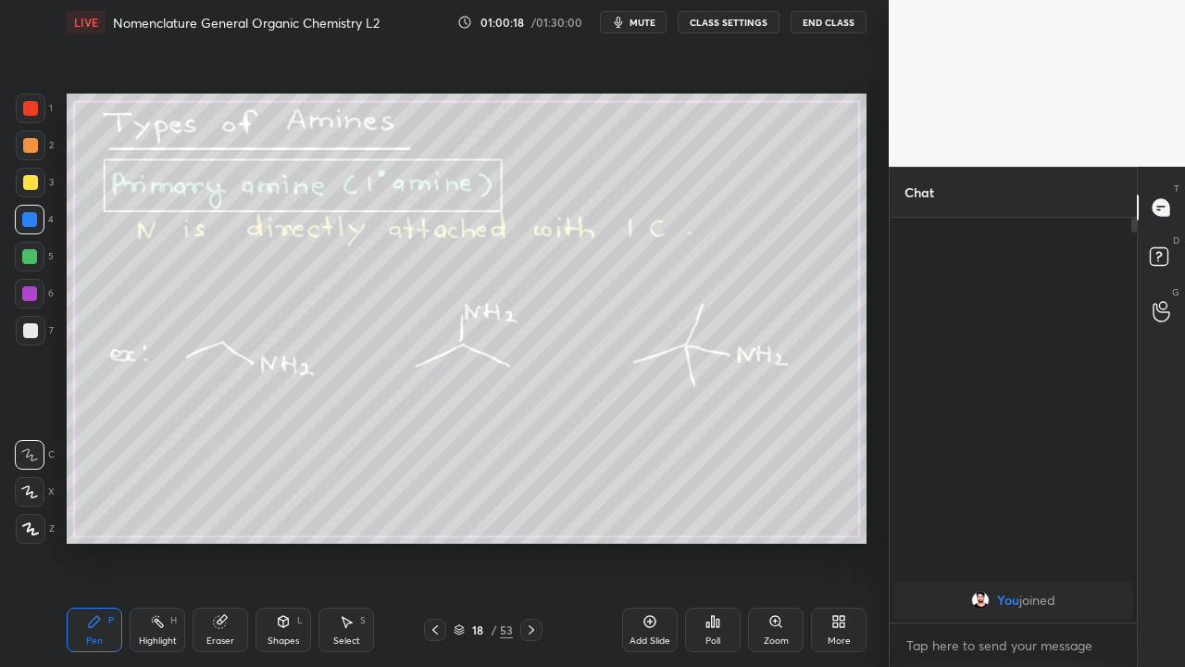
click at [530, 541] on icon at bounding box center [531, 629] width 15 height 15
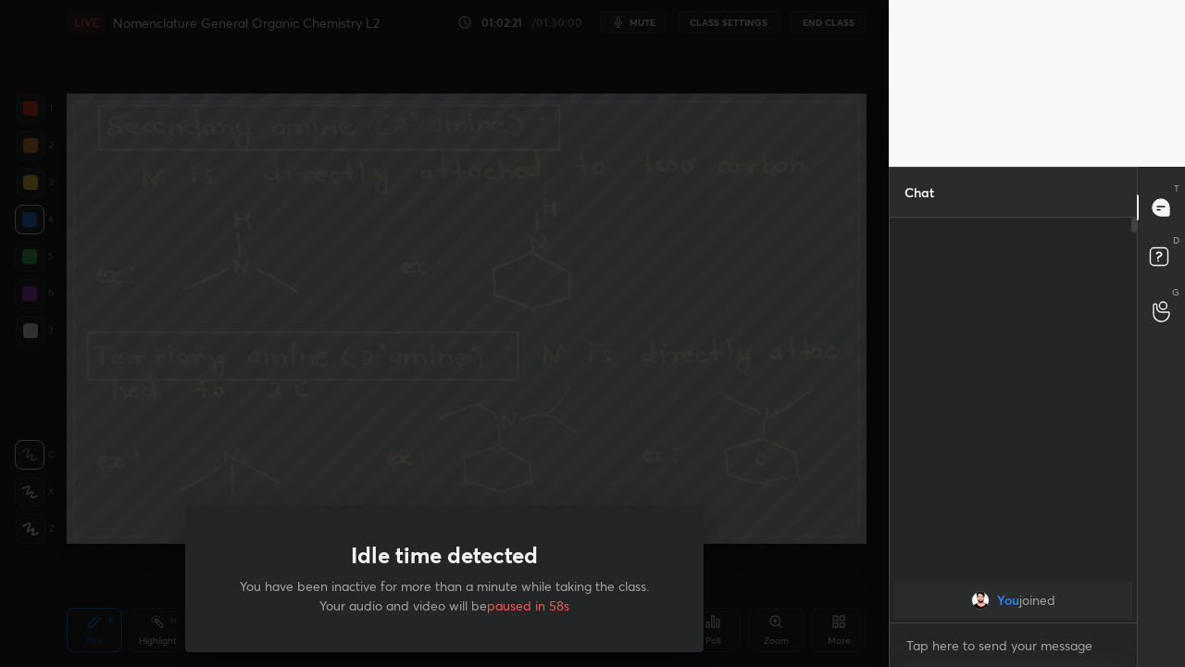
click at [754, 529] on div "Idle time detected You have been inactive for more than a minute while taking t…" at bounding box center [444, 333] width 889 height 667
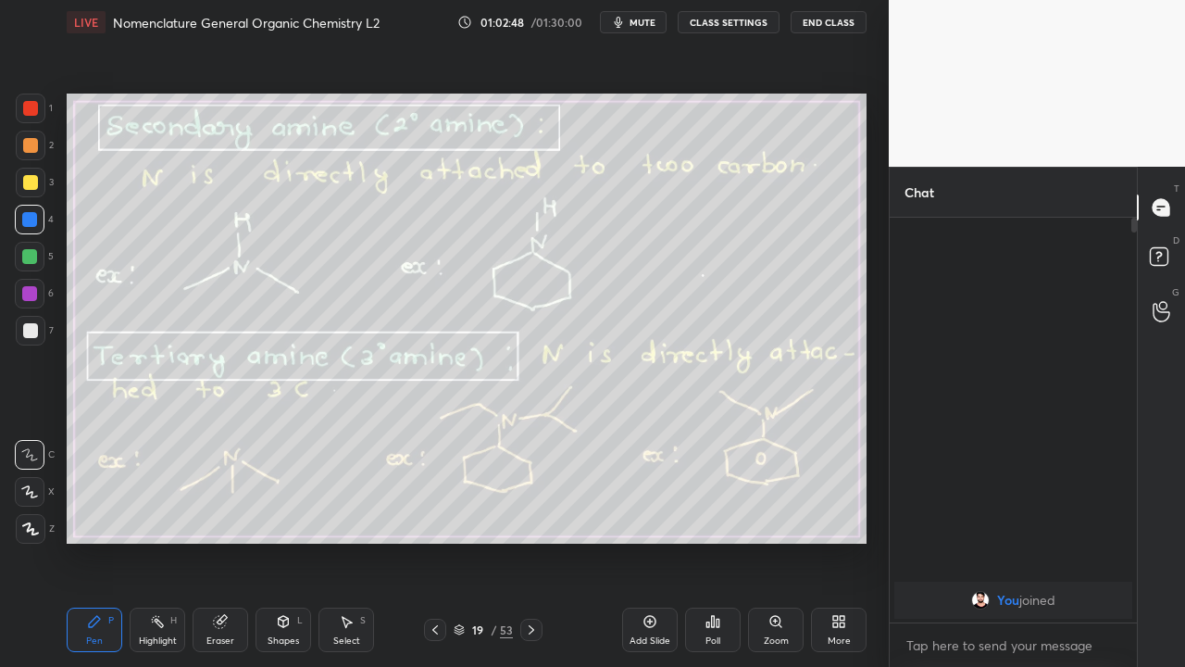
click at [530, 541] on icon at bounding box center [531, 629] width 15 height 15
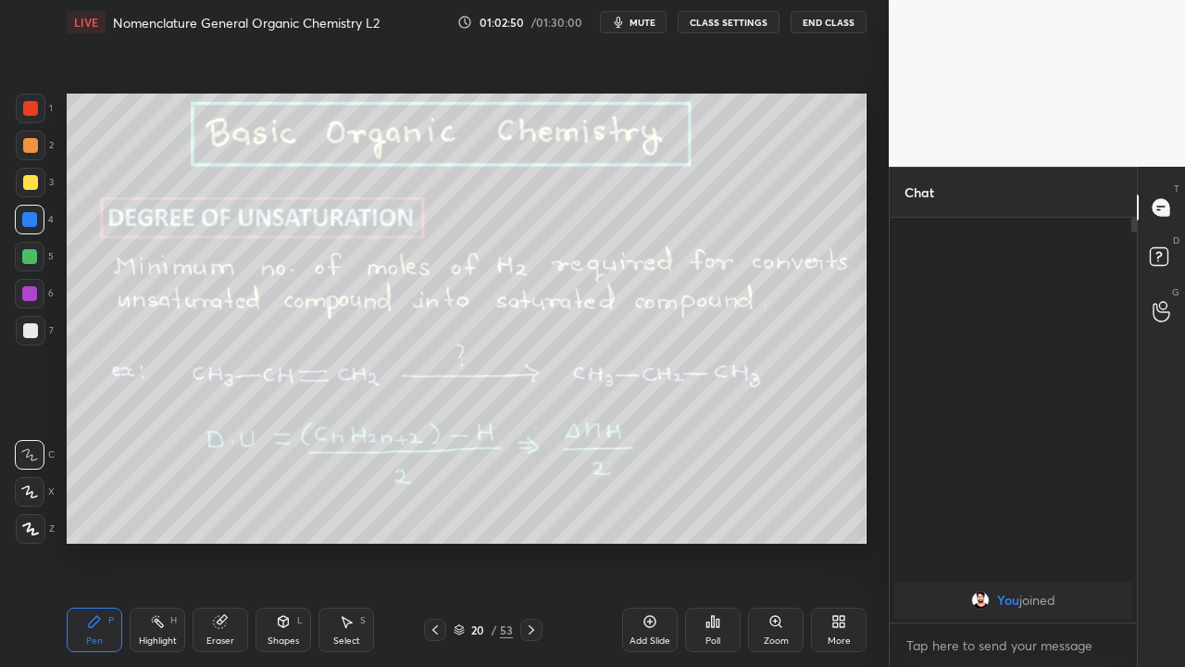
click at [435, 541] on icon at bounding box center [435, 629] width 15 height 15
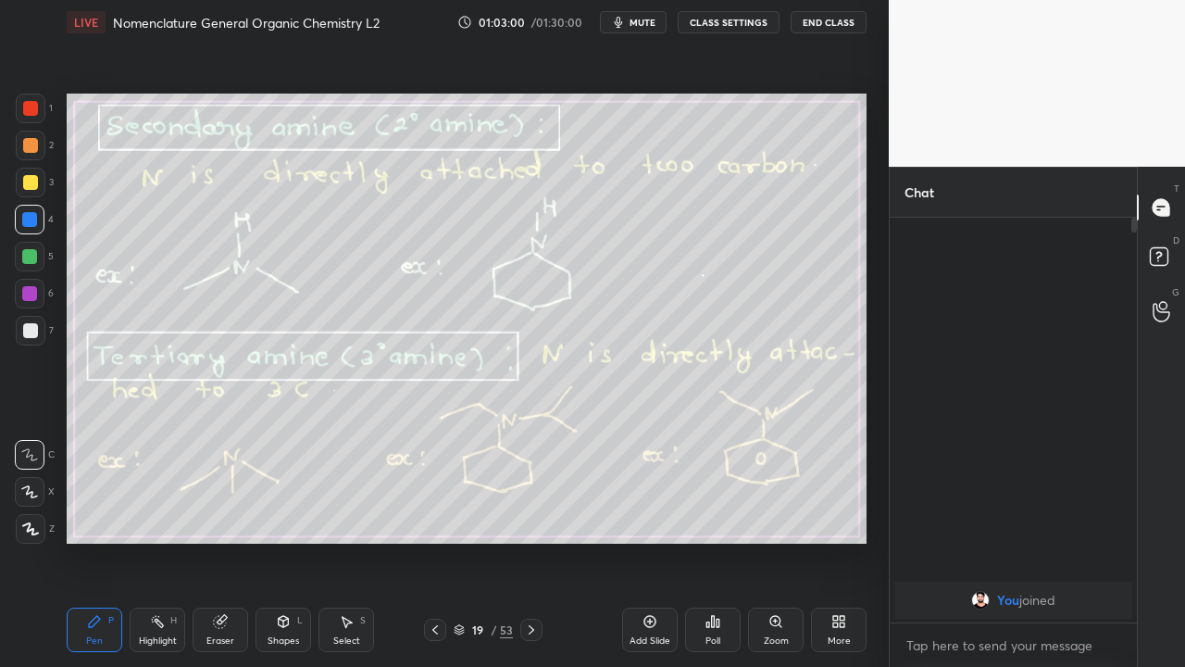
click at [531, 541] on icon at bounding box center [532, 629] width 6 height 9
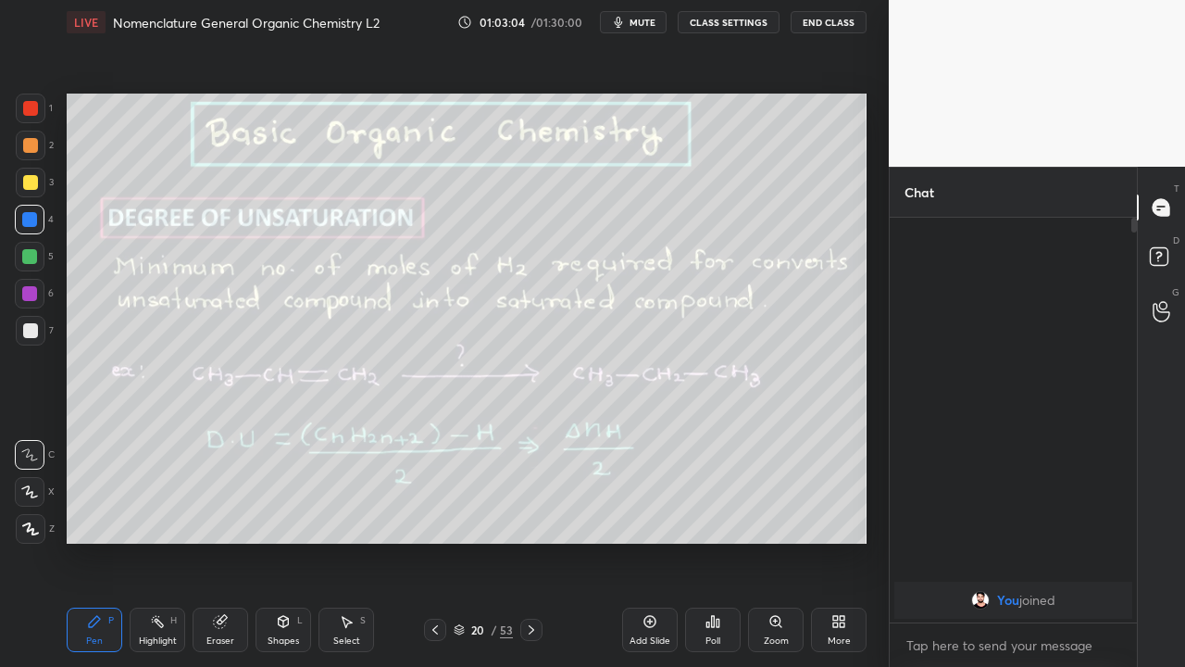
click at [442, 541] on div at bounding box center [435, 629] width 22 height 22
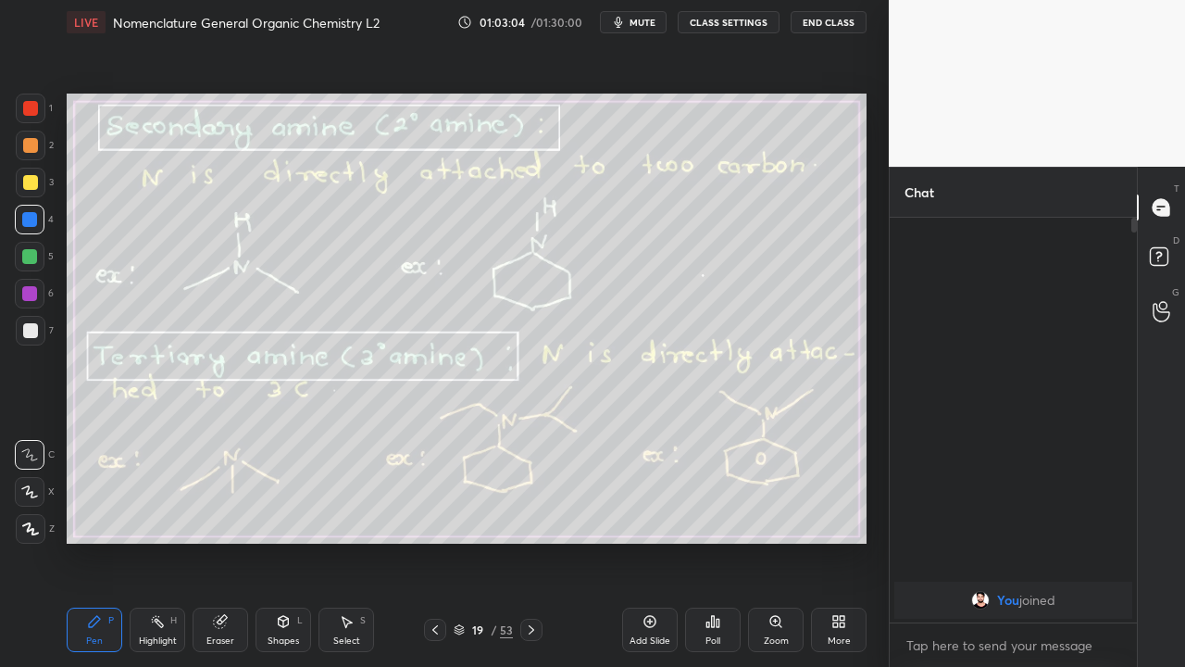
click at [657, 541] on div "Add Slide" at bounding box center [649, 640] width 41 height 9
click at [32, 151] on div at bounding box center [30, 145] width 15 height 15
click at [32, 263] on div at bounding box center [29, 256] width 15 height 15
click at [35, 332] on div at bounding box center [30, 330] width 15 height 15
click at [231, 541] on div "Eraser" at bounding box center [220, 640] width 28 height 9
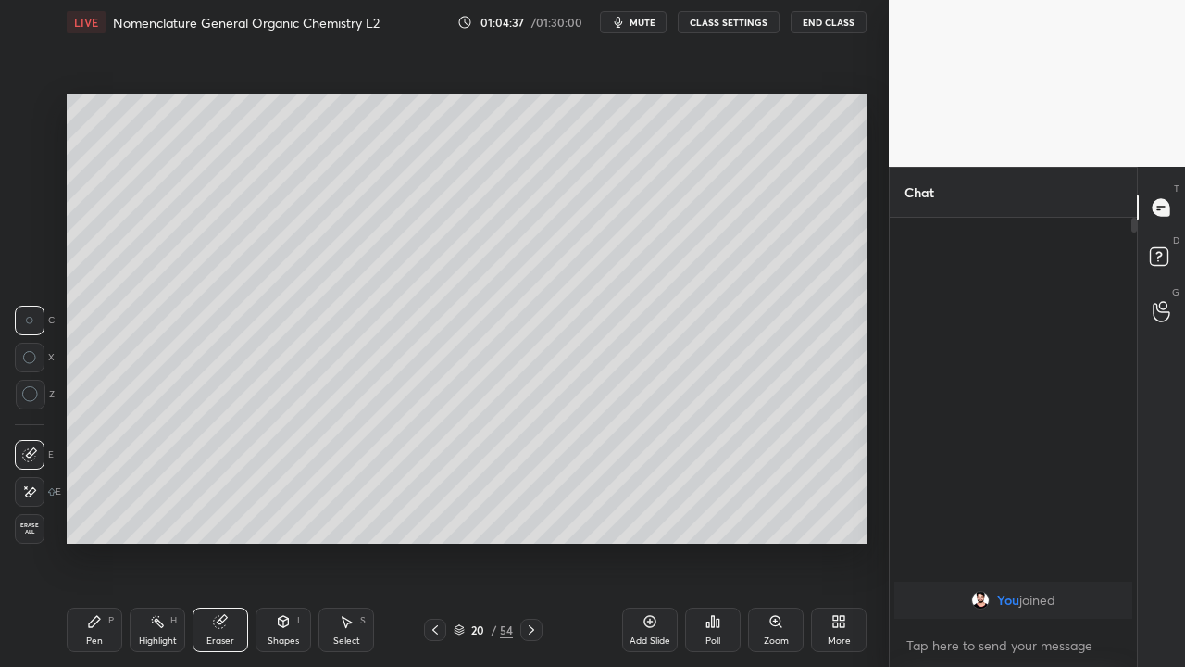
click at [337, 541] on div "Select S" at bounding box center [346, 629] width 56 height 44
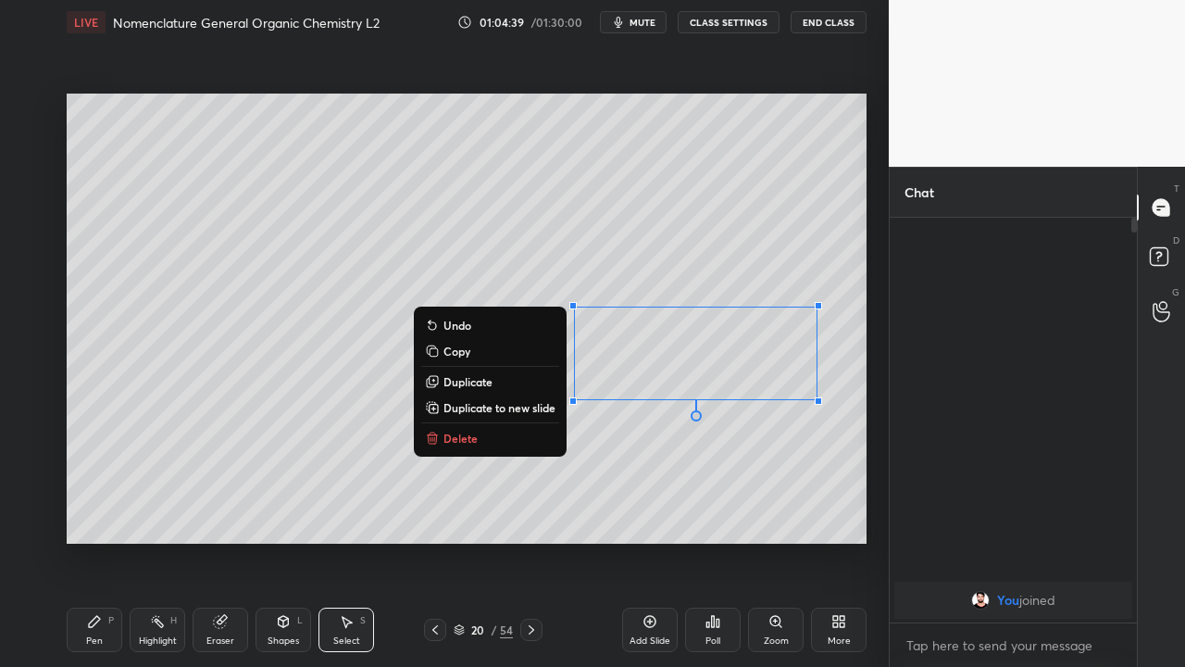
click at [460, 442] on p "Delete" at bounding box center [460, 437] width 34 height 15
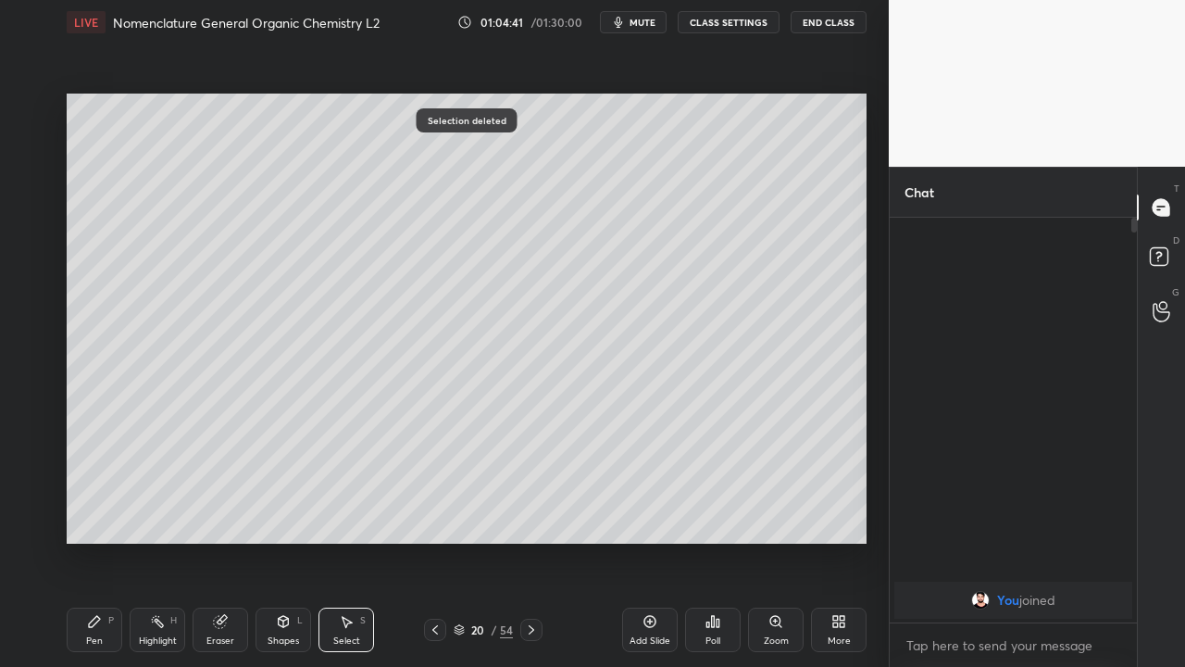
click at [100, 541] on div "Pen P" at bounding box center [95, 629] width 56 height 44
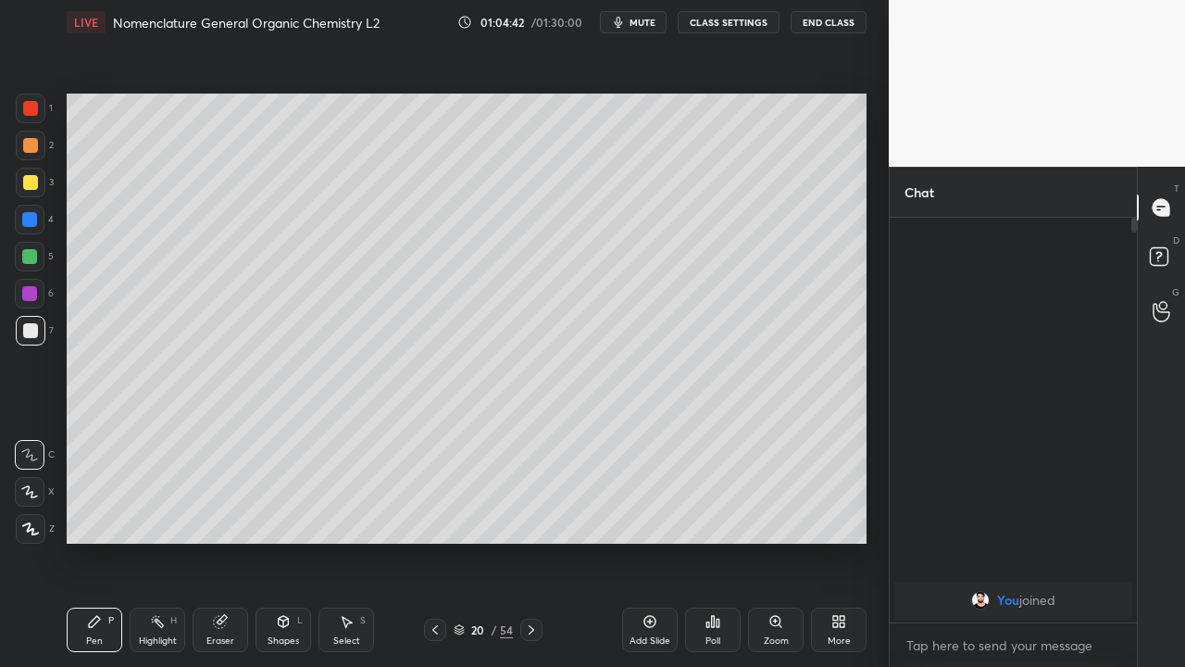
click at [31, 254] on div at bounding box center [29, 256] width 15 height 15
click at [648, 541] on icon at bounding box center [649, 621] width 15 height 15
click at [31, 186] on div at bounding box center [30, 182] width 15 height 15
click at [433, 541] on icon at bounding box center [435, 629] width 15 height 15
click at [521, 541] on div at bounding box center [531, 629] width 22 height 22
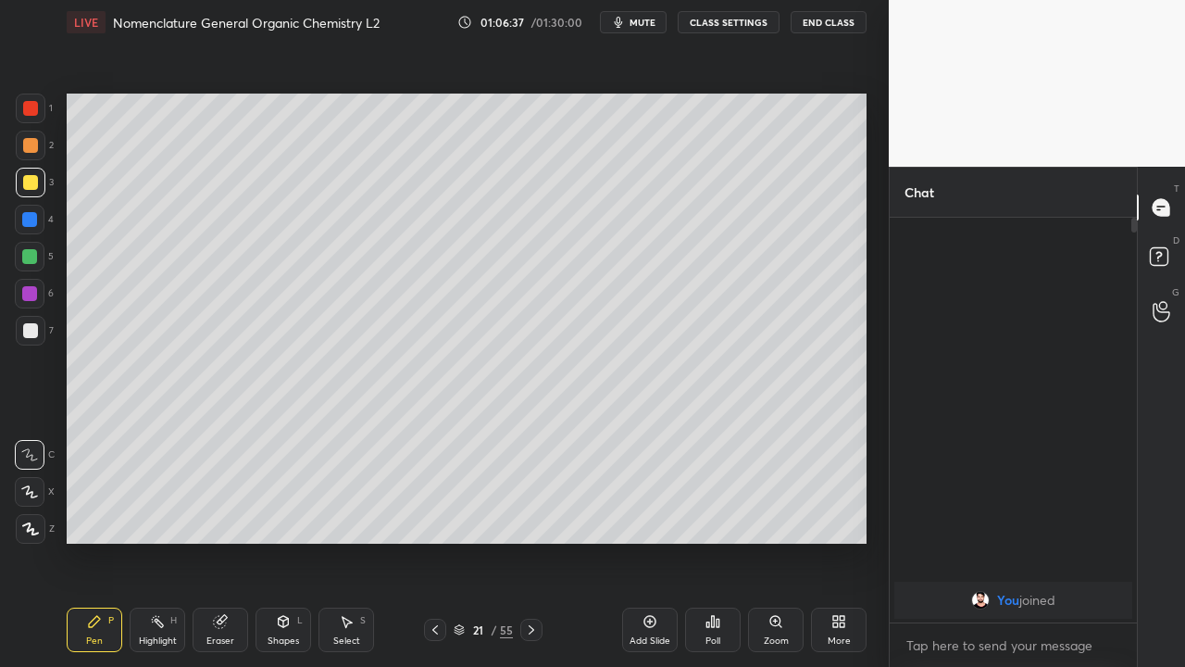
click at [648, 541] on icon at bounding box center [649, 621] width 15 height 15
click at [30, 255] on div at bounding box center [29, 256] width 15 height 15
click at [530, 541] on div at bounding box center [531, 629] width 22 height 22
click at [532, 541] on icon at bounding box center [532, 629] width 6 height 9
click at [530, 541] on icon at bounding box center [531, 629] width 15 height 15
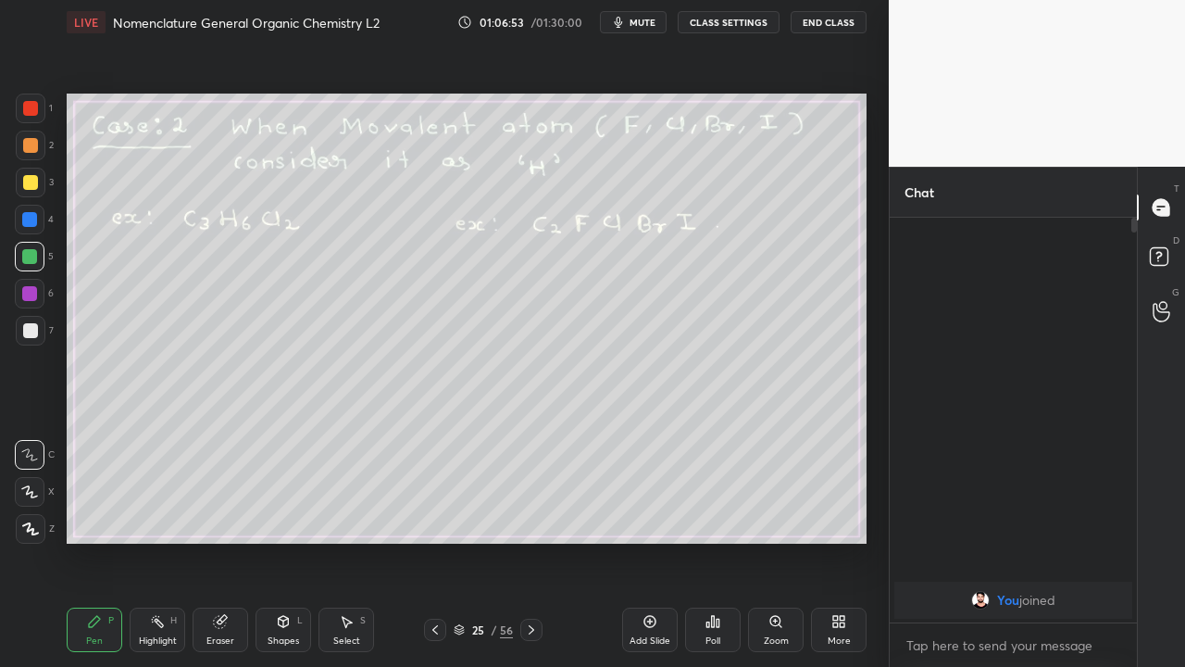
click at [436, 541] on icon at bounding box center [435, 629] width 15 height 15
click at [530, 541] on icon at bounding box center [531, 629] width 15 height 15
click at [646, 541] on icon at bounding box center [649, 621] width 15 height 15
click at [26, 184] on div at bounding box center [30, 182] width 15 height 15
click at [425, 541] on div at bounding box center [436, 629] width 22 height 22
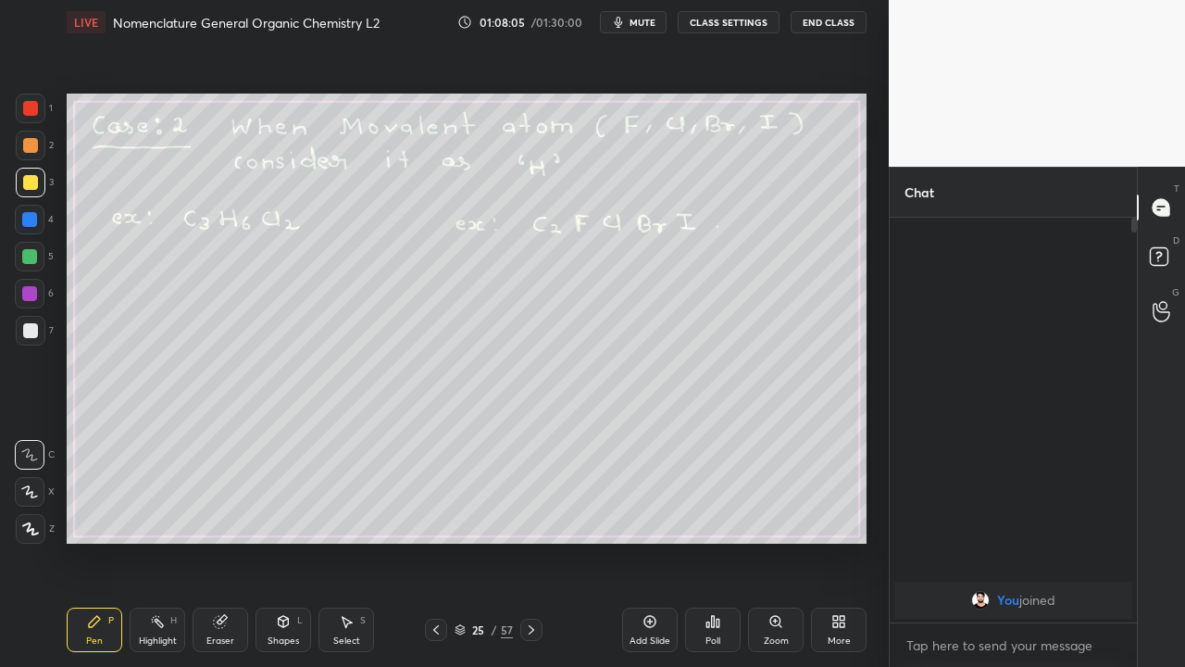
click at [425, 541] on div at bounding box center [436, 629] width 22 height 22
click at [435, 541] on icon at bounding box center [436, 629] width 15 height 15
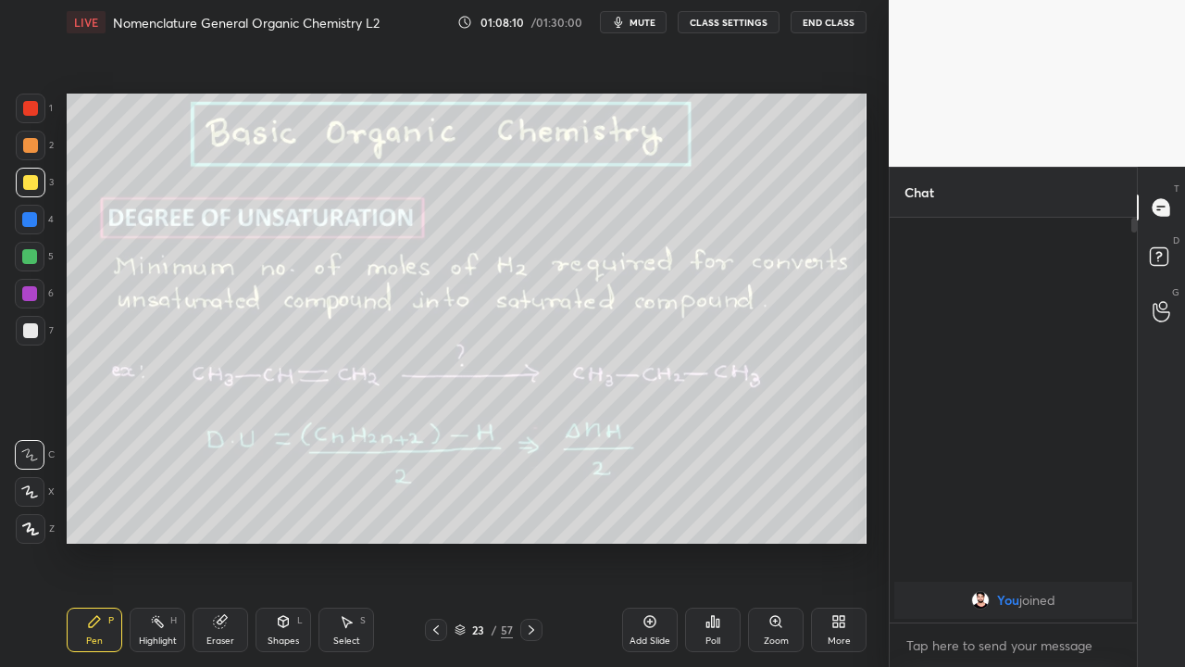
click at [530, 541] on icon at bounding box center [531, 629] width 15 height 15
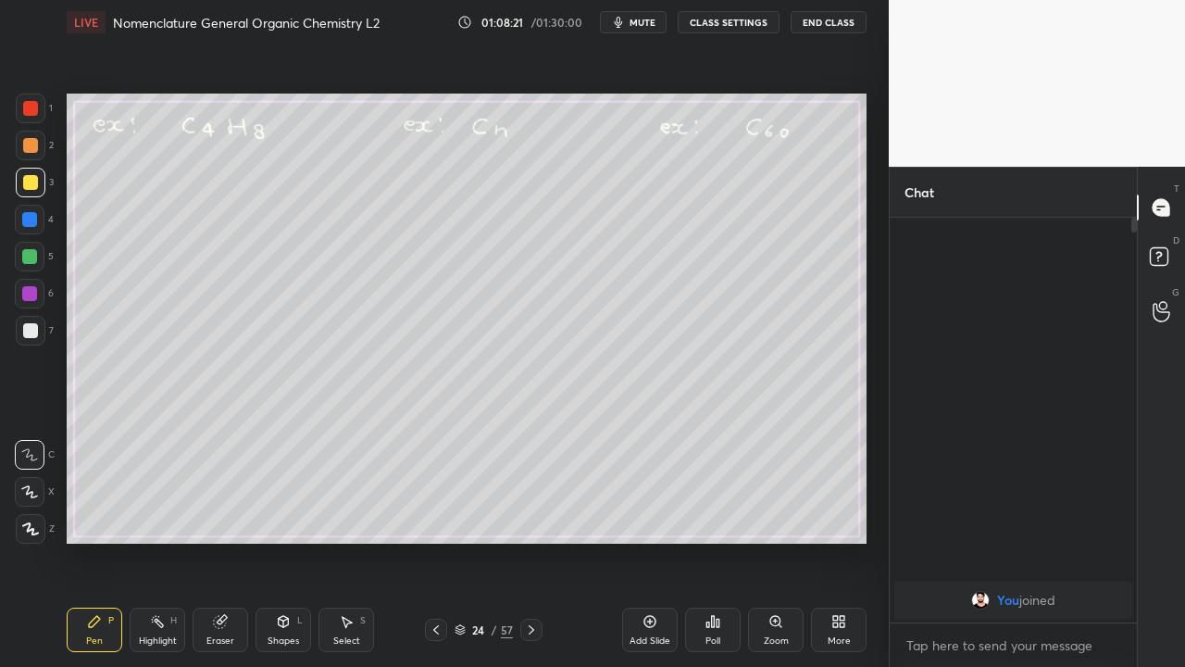
click at [530, 541] on icon at bounding box center [531, 629] width 15 height 15
click at [28, 332] on div at bounding box center [30, 330] width 15 height 15
click at [530, 541] on icon at bounding box center [531, 629] width 15 height 15
click at [540, 541] on div at bounding box center [533, 629] width 22 height 22
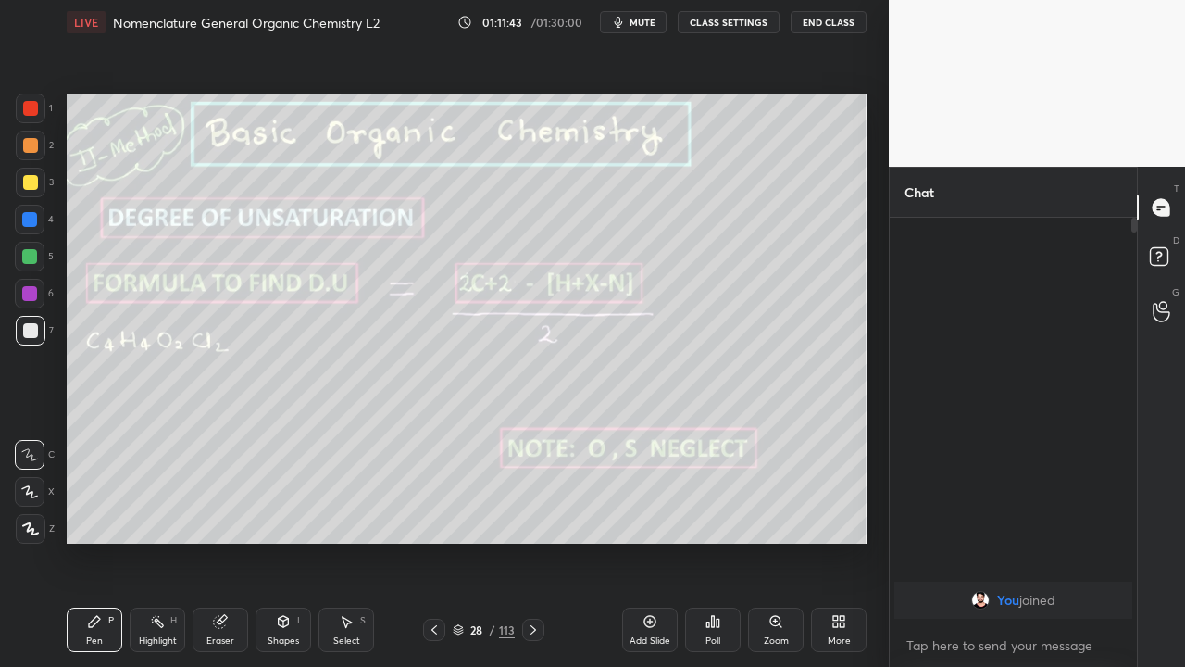
click at [832, 22] on button "End Class" at bounding box center [829, 22] width 76 height 22
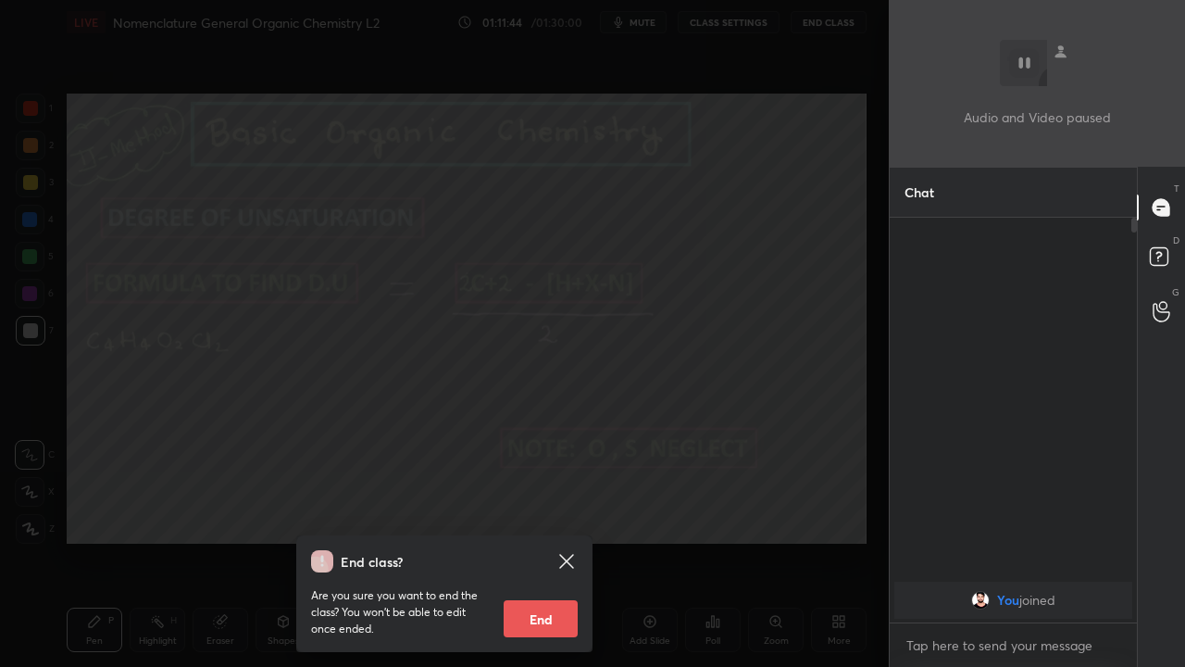
click at [540, 541] on button "End" at bounding box center [541, 618] width 74 height 37
type textarea "x"
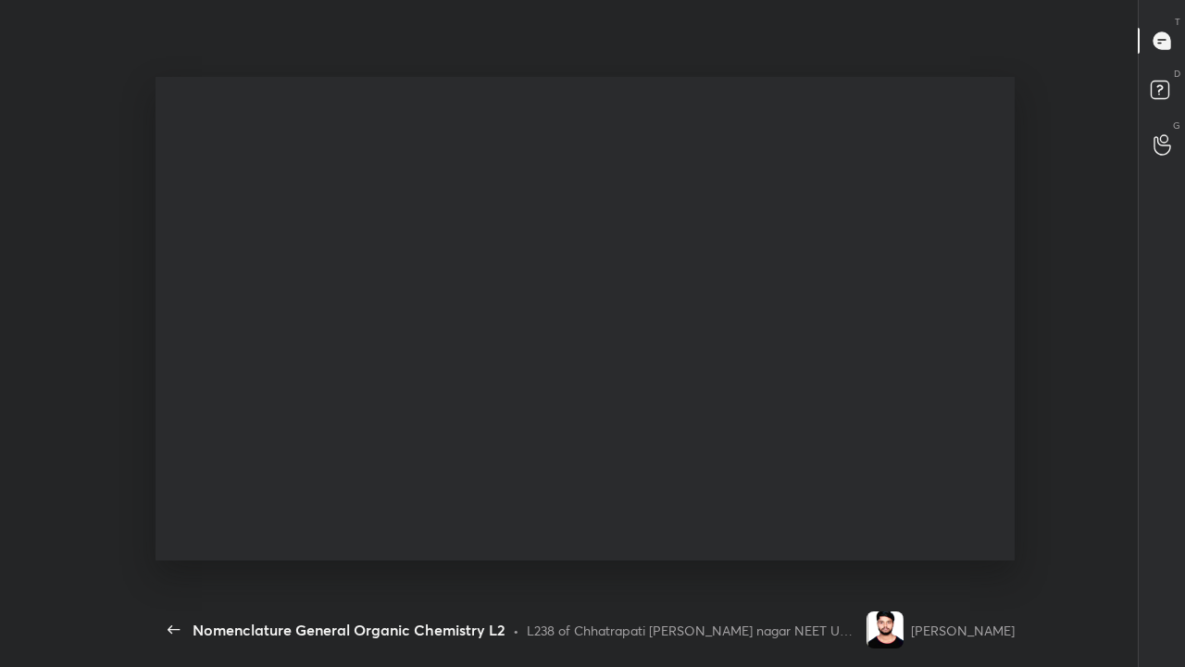
click at [545, 541] on div at bounding box center [592, 333] width 1185 height 667
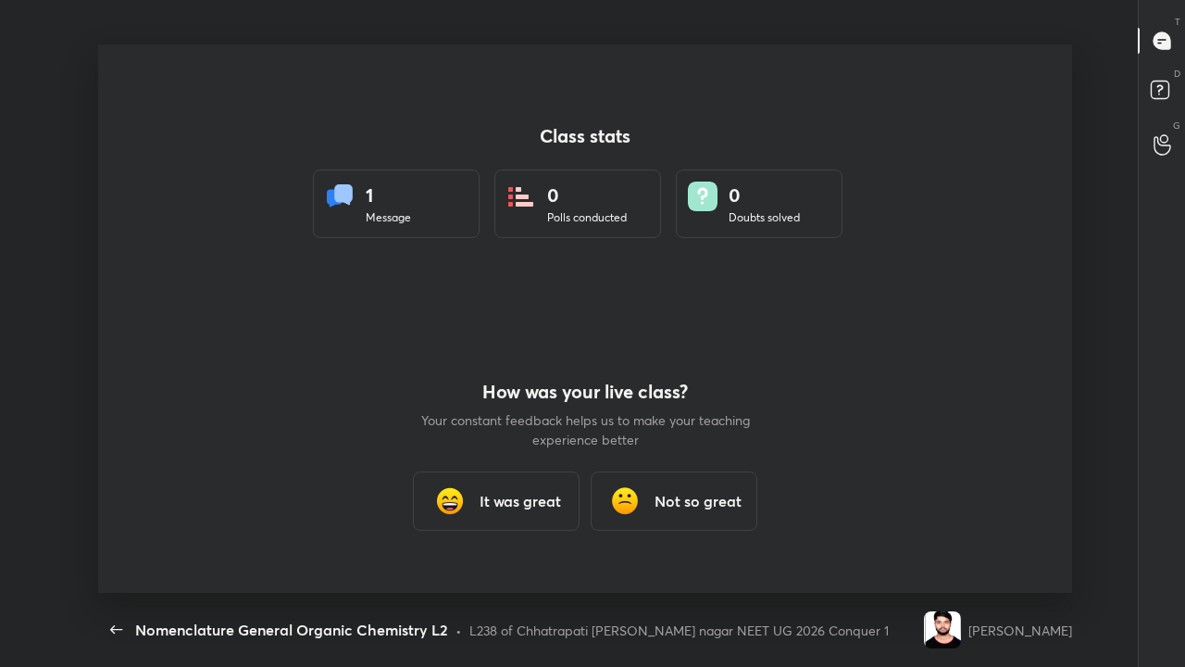
scroll to position [548, 1170]
click at [636, 517] on img at bounding box center [624, 500] width 37 height 37
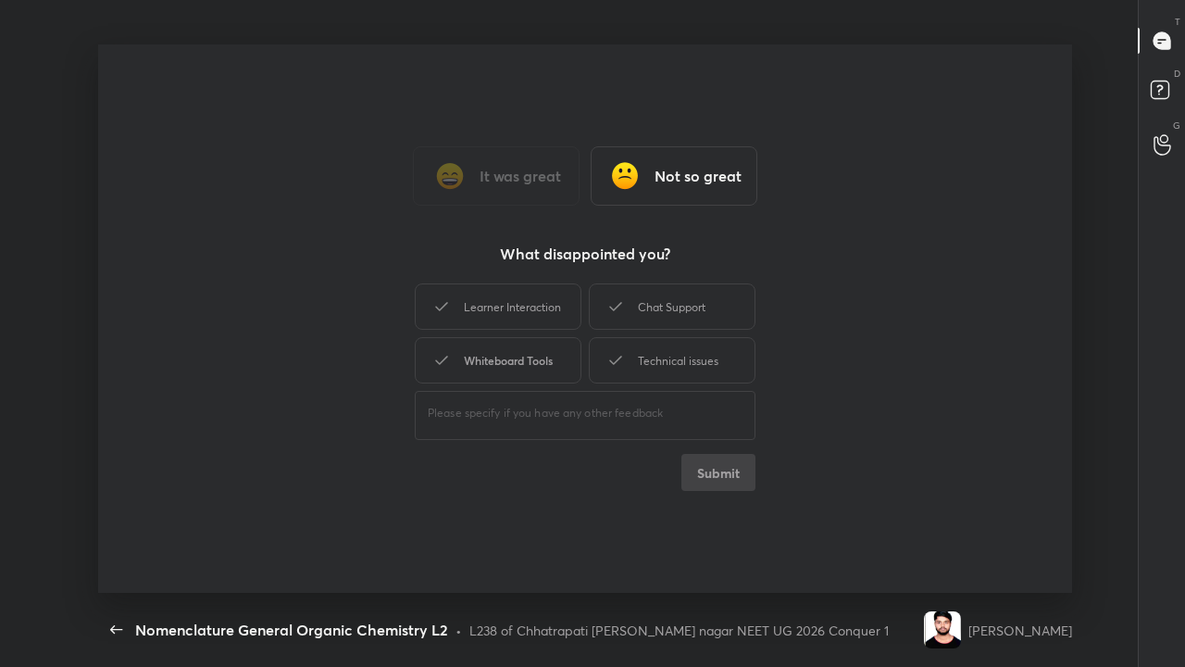
click at [511, 368] on div "Whiteboard Tools" at bounding box center [498, 360] width 167 height 46
click at [613, 362] on icon at bounding box center [615, 360] width 22 height 22
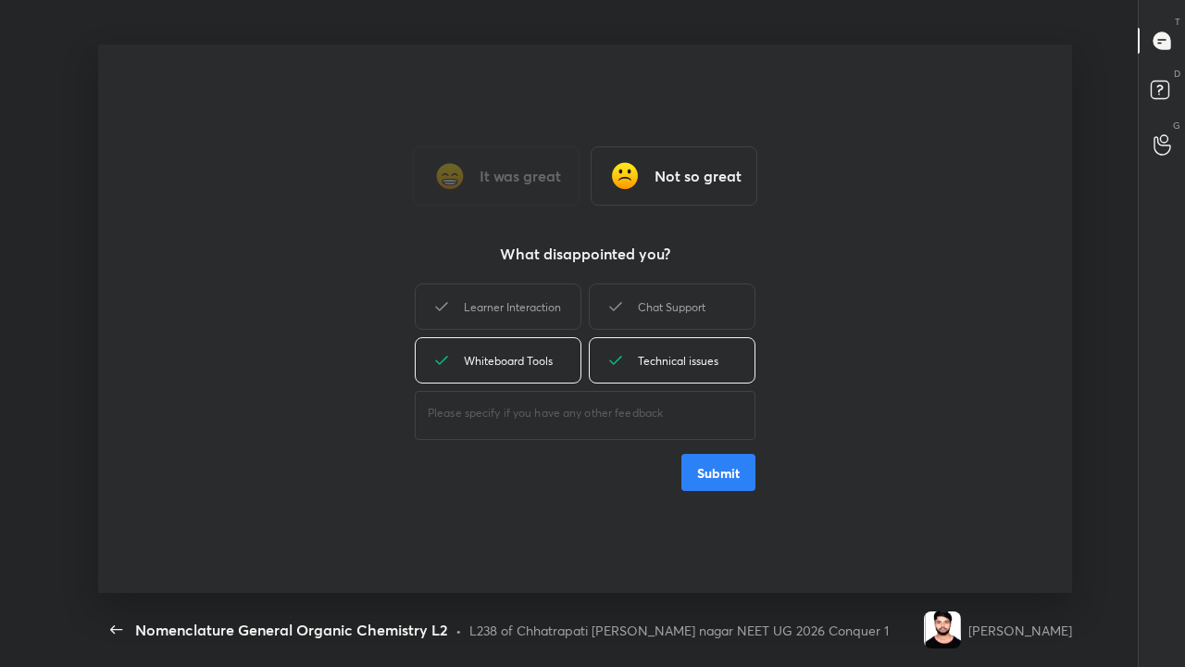
click at [624, 525] on div "It was great Not so great What disappointed you? Learner Interaction Chat Suppo…" at bounding box center [585, 318] width 974 height 548
click at [705, 469] on button "Submit" at bounding box center [718, 472] width 74 height 37
